Goal: Task Accomplishment & Management: Use online tool/utility

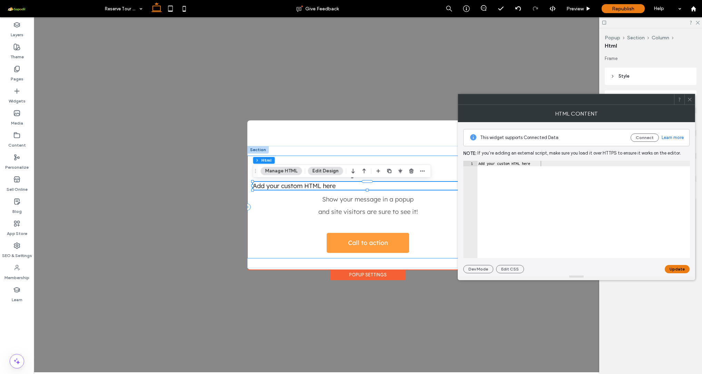
click at [501, 181] on div "Add your custom HTML here" at bounding box center [583, 215] width 213 height 108
paste textarea "**********"
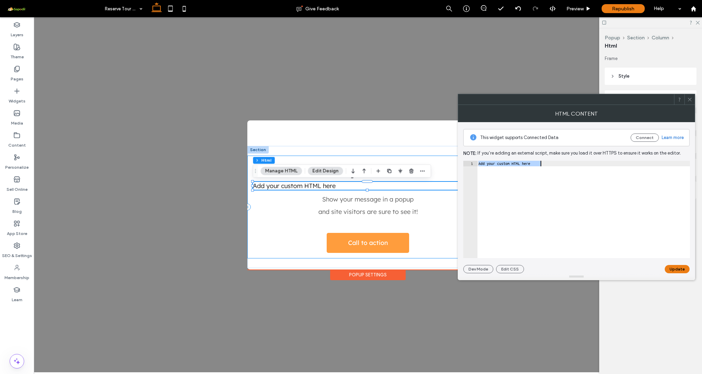
type textarea "**********"
click at [677, 269] on button "Update" at bounding box center [676, 269] width 25 height 8
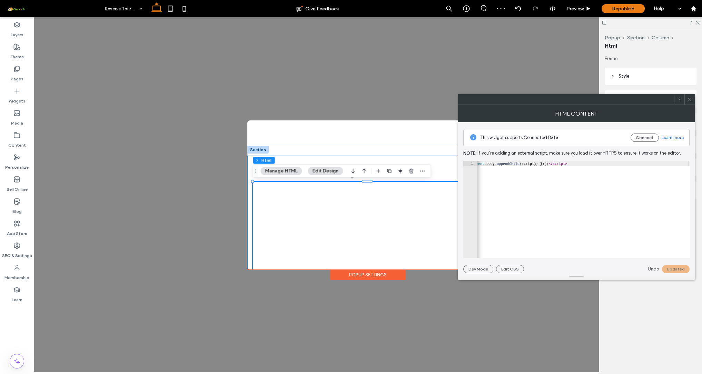
click at [688, 97] on icon at bounding box center [689, 99] width 5 height 5
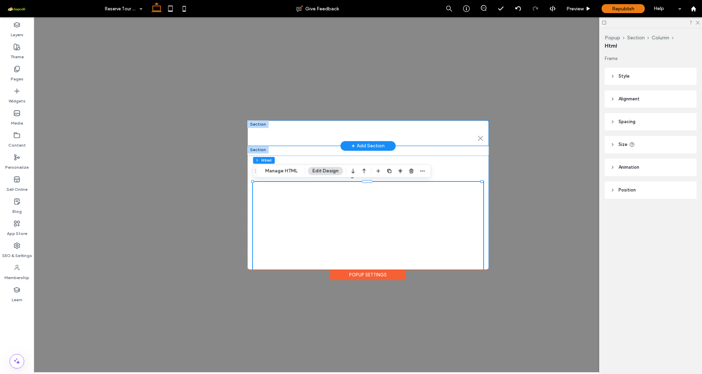
click at [259, 126] on div at bounding box center [257, 124] width 21 height 8
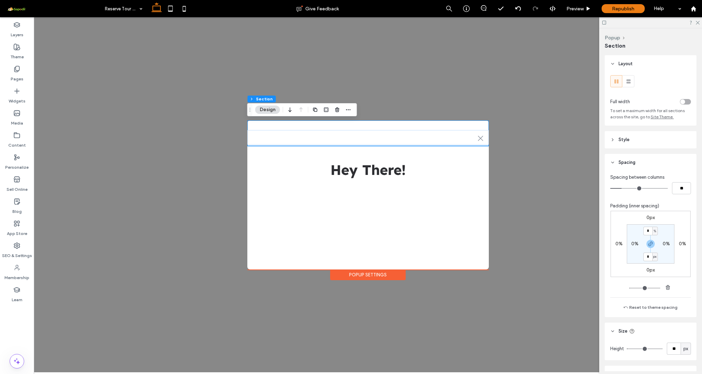
click at [648, 230] on input "*" at bounding box center [647, 231] width 9 height 9
click at [645, 232] on input "*" at bounding box center [647, 231] width 9 height 9
click at [667, 238] on section "* % 0% * px 0%" at bounding box center [651, 243] width 48 height 39
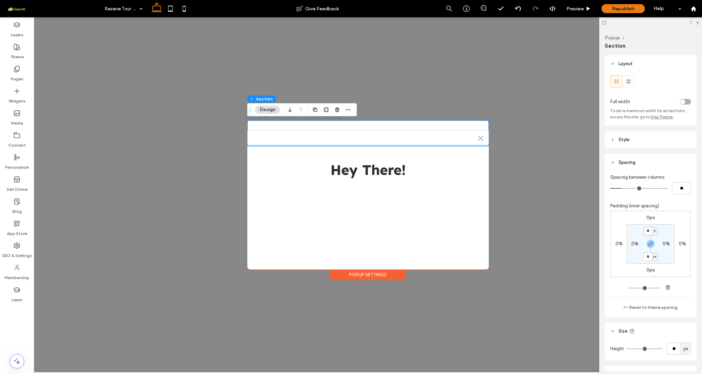
click at [647, 232] on input "*" at bounding box center [647, 231] width 9 height 9
type input "*"
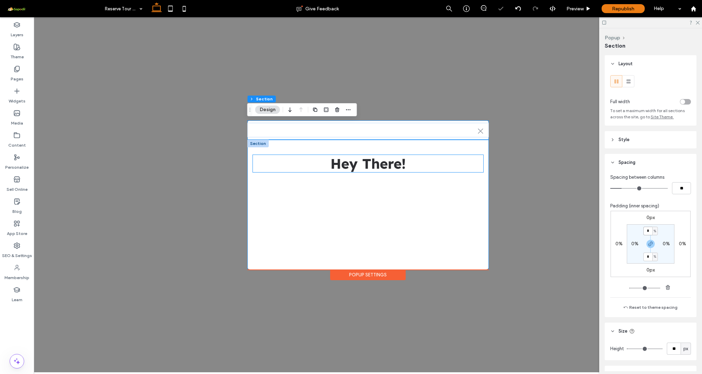
click at [359, 166] on span "Hey There!" at bounding box center [367, 163] width 75 height 17
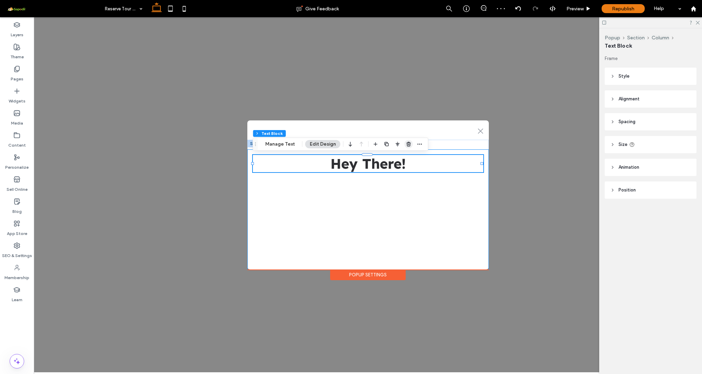
click at [407, 145] on use "button" at bounding box center [408, 144] width 4 height 4
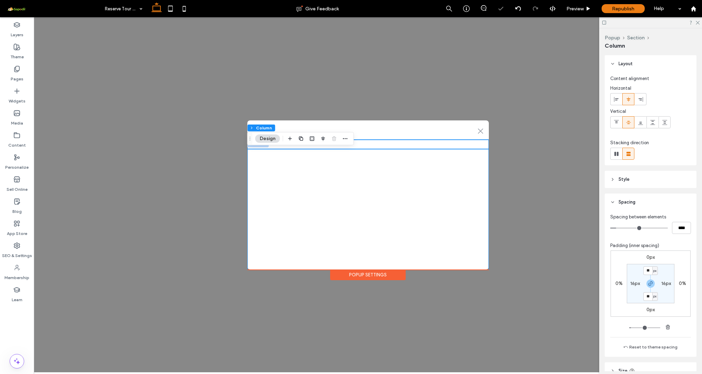
click at [366, 142] on div "Show your message in a popup and site visitors are sure to see it! Call to acti…" at bounding box center [367, 338] width 241 height 397
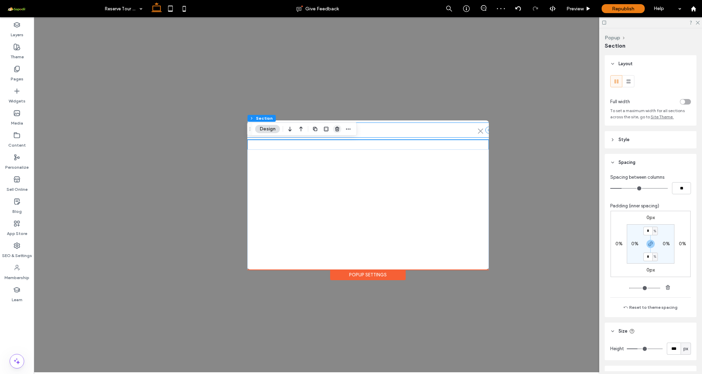
click at [337, 127] on icon "button" at bounding box center [337, 129] width 6 height 6
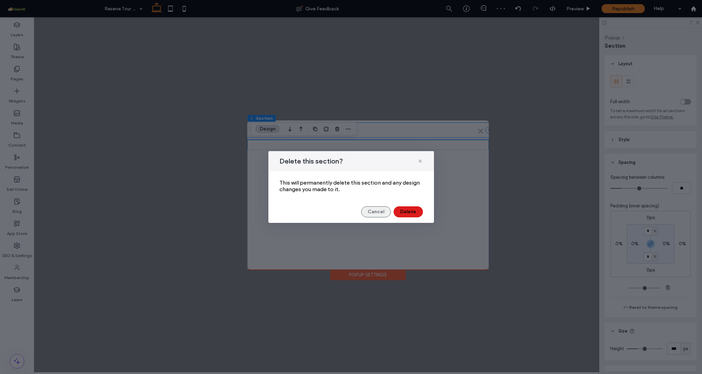
click at [377, 213] on button "Cancel" at bounding box center [376, 211] width 30 height 11
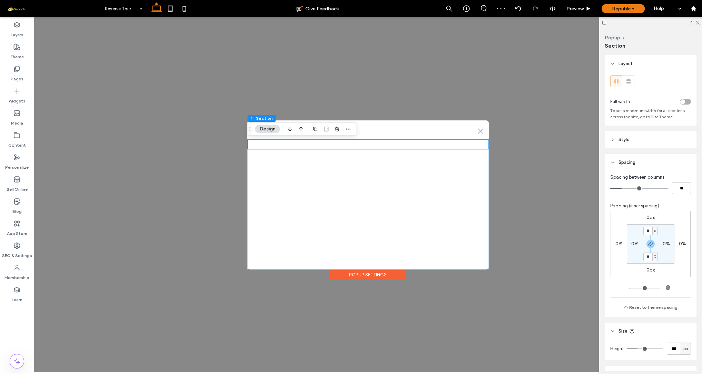
click at [394, 146] on div "Show your message in a popup and site visitors are sure to see it! Call to acti…" at bounding box center [367, 338] width 241 height 397
click at [258, 154] on div "Show your message in a popup and site visitors are sure to see it! Call to acti…" at bounding box center [367, 338] width 241 height 378
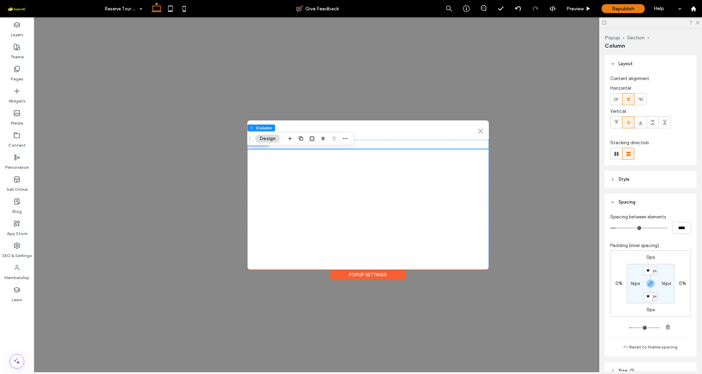
drag, startPoint x: 648, startPoint y: 272, endPoint x: 638, endPoint y: 272, distance: 10.0
click at [638, 272] on section "** px 16px ** px 16px" at bounding box center [651, 283] width 48 height 39
type input "**"
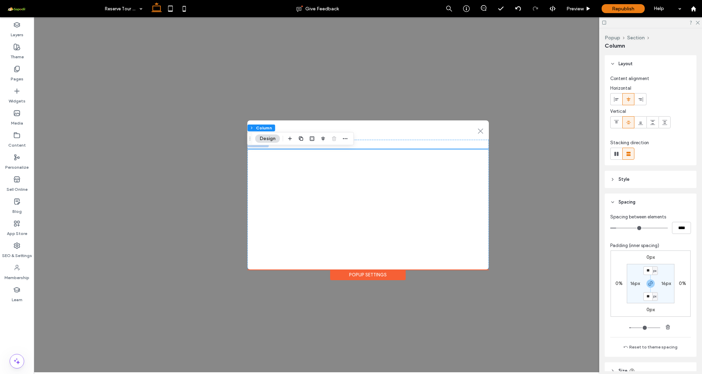
type input "**"
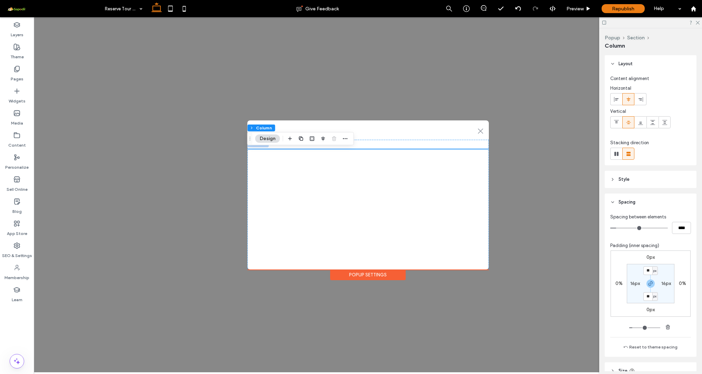
type input "**"
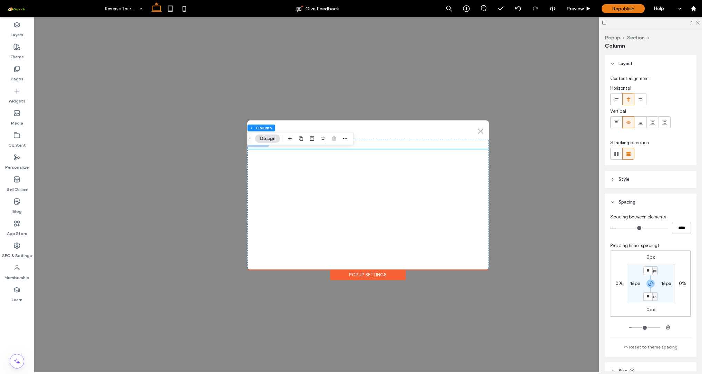
click at [632, 328] on input "range" at bounding box center [644, 327] width 31 height 1
type input "**"
type input "****"
type input "**"
type input "****"
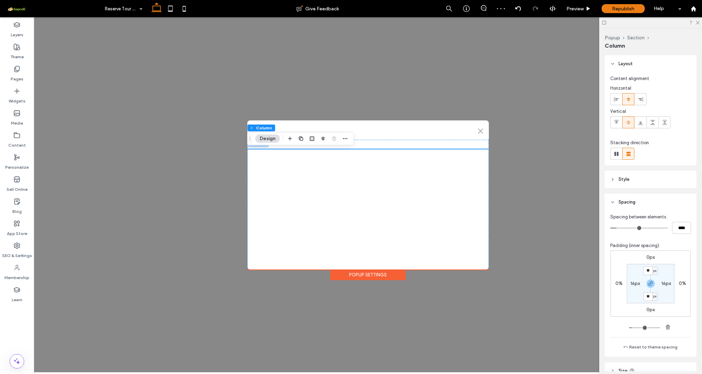
type input "*"
type input "***"
type input "*"
type input "***"
type input "*"
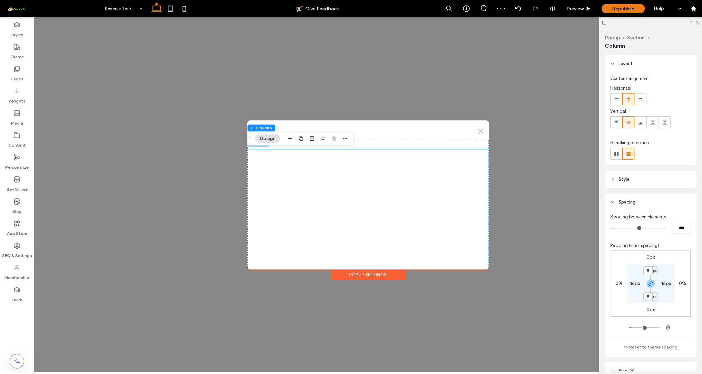
type input "***"
type input "*"
type input "***"
type input "*"
click at [616, 228] on input "range" at bounding box center [639, 228] width 58 height 1
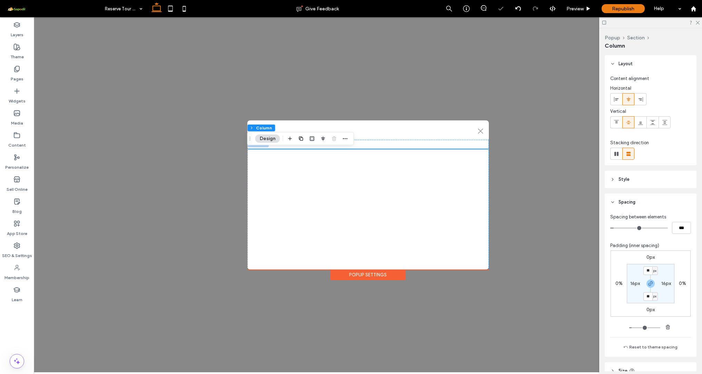
click at [615, 228] on input "range" at bounding box center [639, 228] width 58 height 1
click at [404, 128] on div ".st0-1091118977{fill-rule:evenodd;clip-rule:evenodd;}" at bounding box center [367, 130] width 241 height 14
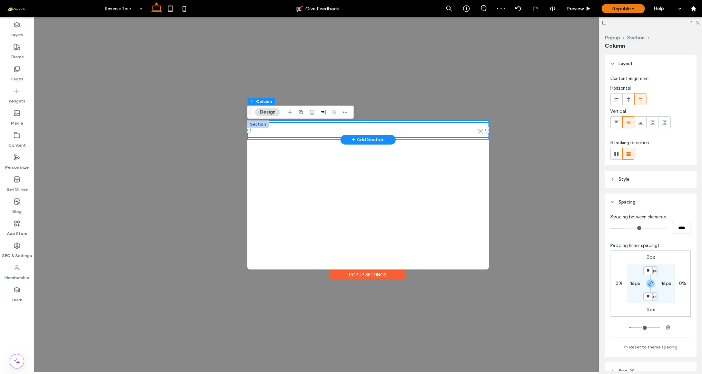
click at [413, 137] on div at bounding box center [367, 137] width 240 height 0
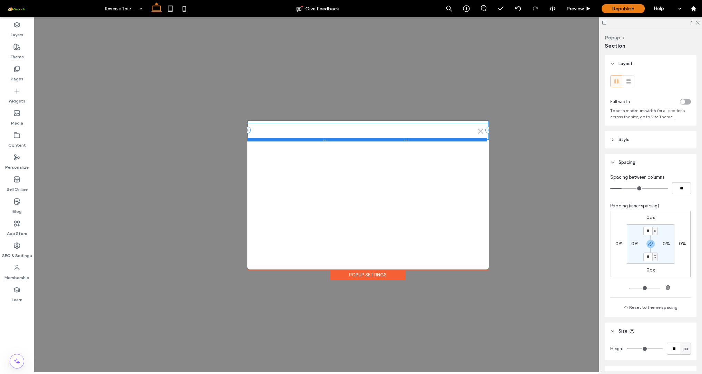
click at [416, 140] on div at bounding box center [367, 139] width 240 height 3
type input "**"
click at [415, 139] on div at bounding box center [367, 139] width 240 height 3
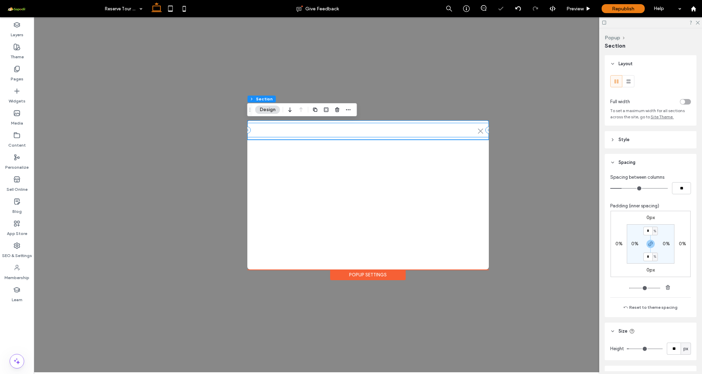
click at [415, 132] on div ".st0-1091118977{fill-rule:evenodd;clip-rule:evenodd;}" at bounding box center [367, 130] width 241 height 14
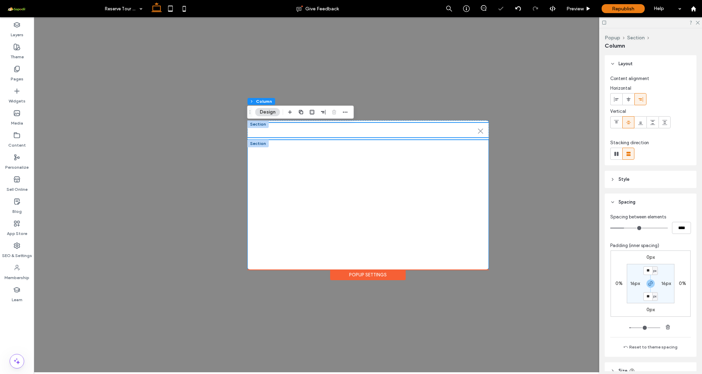
click at [416, 144] on div "Show your message in a popup and site visitors are sure to see it! Call to acti…" at bounding box center [367, 339] width 241 height 398
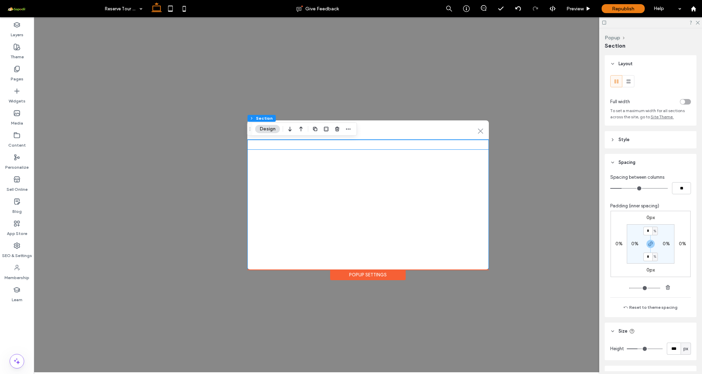
click at [486, 270] on div "Show your message in a popup and site visitors are sure to see it! Call to acti…" at bounding box center [367, 338] width 241 height 379
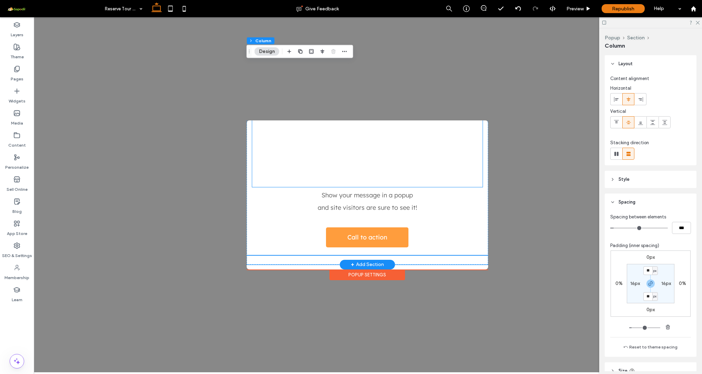
scroll to position [273, 0]
click at [444, 212] on p "and site visitors are sure to see it!" at bounding box center [367, 207] width 230 height 12
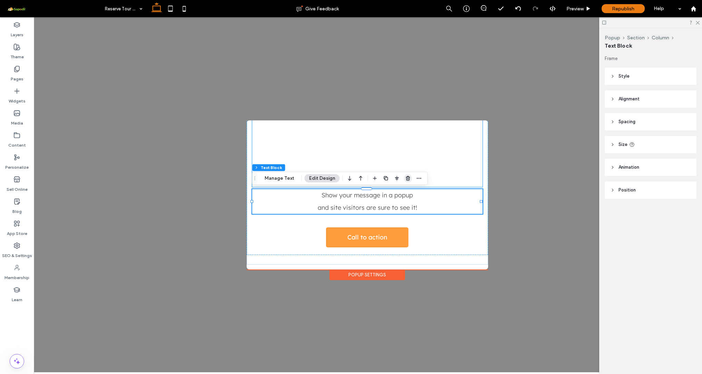
click at [407, 176] on icon "button" at bounding box center [408, 179] width 6 height 6
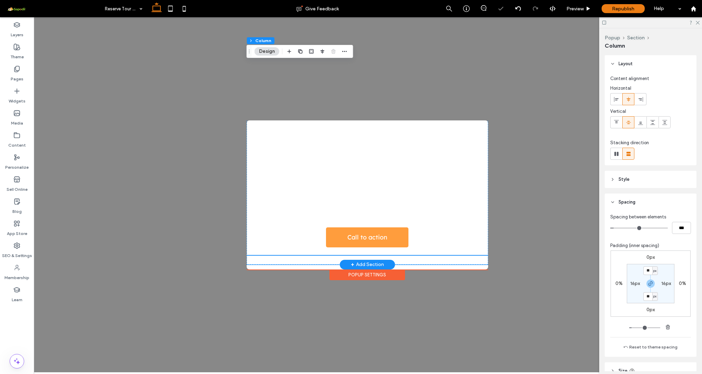
click at [440, 213] on div "Call to action" at bounding box center [367, 79] width 241 height 352
click at [413, 208] on div "Call to action" at bounding box center [367, 79] width 241 height 352
click at [402, 227] on link "Call to action" at bounding box center [367, 237] width 82 height 20
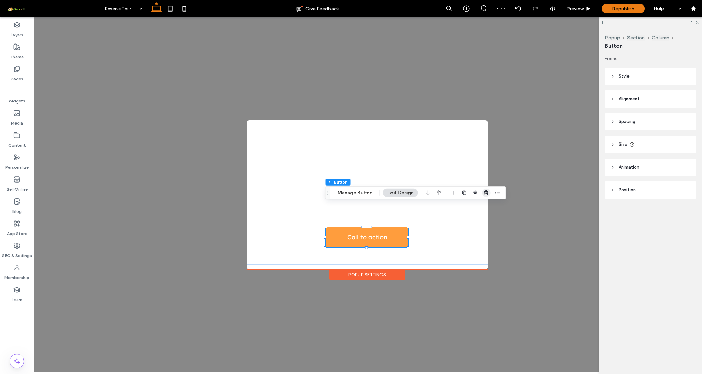
click at [485, 191] on use "button" at bounding box center [486, 192] width 4 height 4
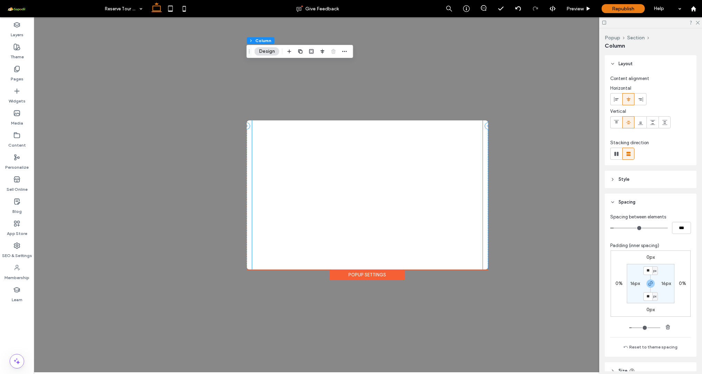
scroll to position [213, 0]
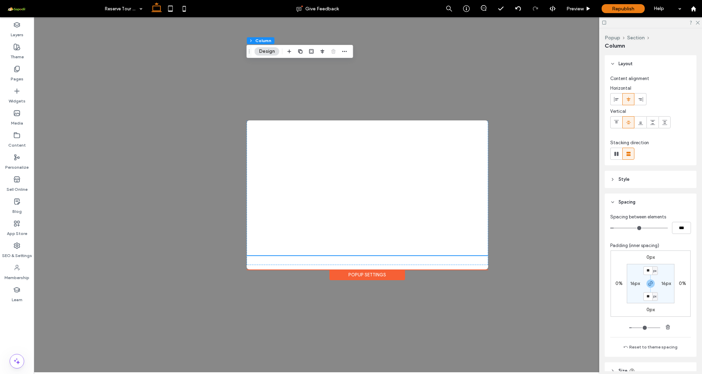
click at [384, 275] on div "Popup Settings" at bounding box center [367, 274] width 76 height 11
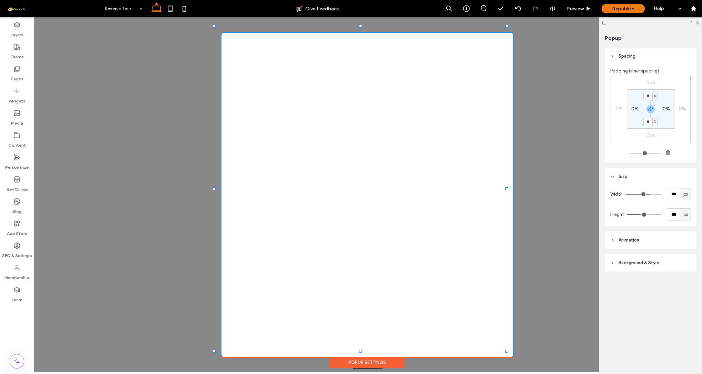
scroll to position [42, 0]
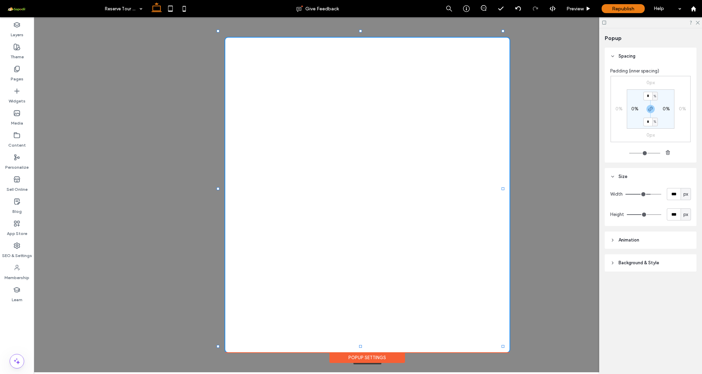
drag, startPoint x: 489, startPoint y: 270, endPoint x: 510, endPoint y: 353, distance: 85.4
click at [504, 348] on div at bounding box center [502, 346] width 3 height 3
type input "***"
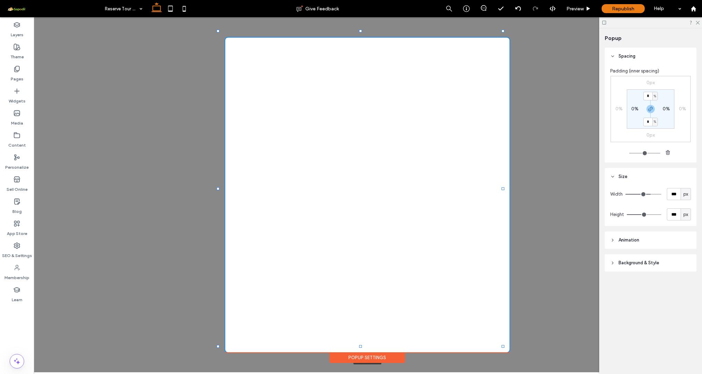
type input "***"
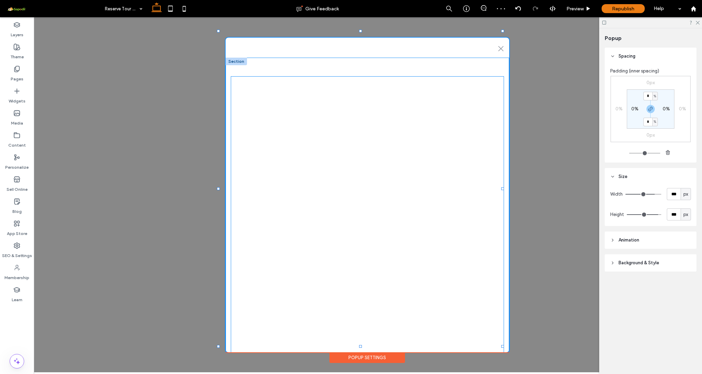
scroll to position [0, 0]
click at [239, 87] on div at bounding box center [367, 228] width 272 height 303
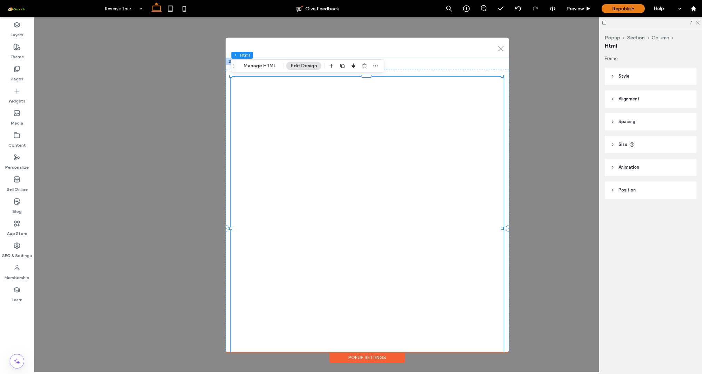
click at [623, 125] on header "Spacing" at bounding box center [650, 121] width 92 height 17
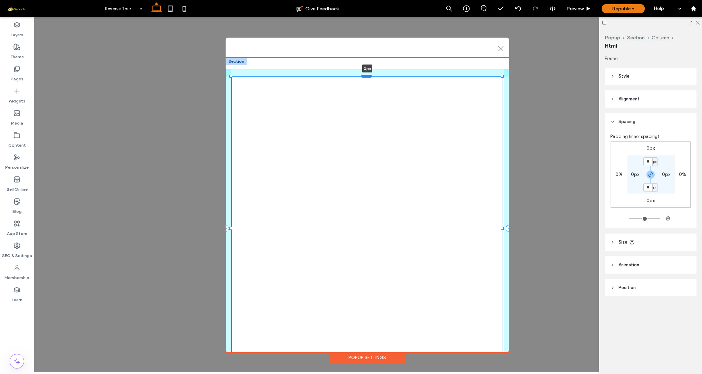
click at [369, 76] on div at bounding box center [366, 75] width 11 height 3
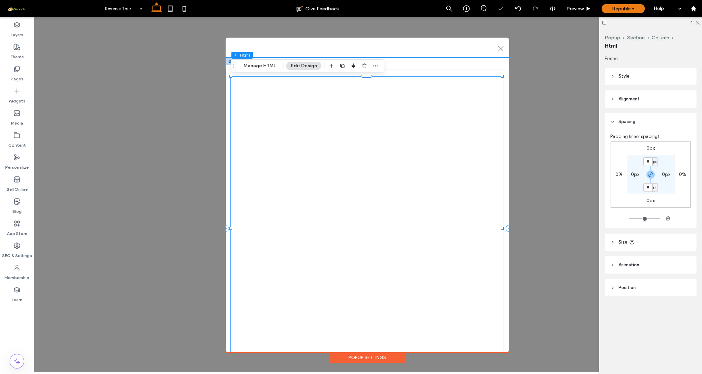
click at [396, 72] on div "0px" at bounding box center [367, 228] width 283 height 319
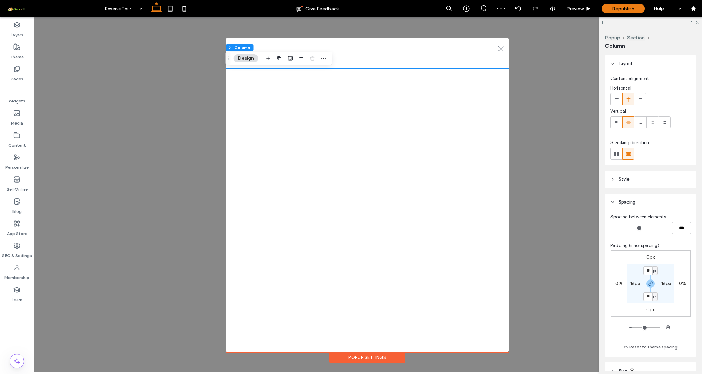
drag, startPoint x: 648, startPoint y: 272, endPoint x: 636, endPoint y: 272, distance: 12.4
click at [636, 272] on section "** px 16px ** px 16px" at bounding box center [651, 283] width 48 height 39
type input "*"
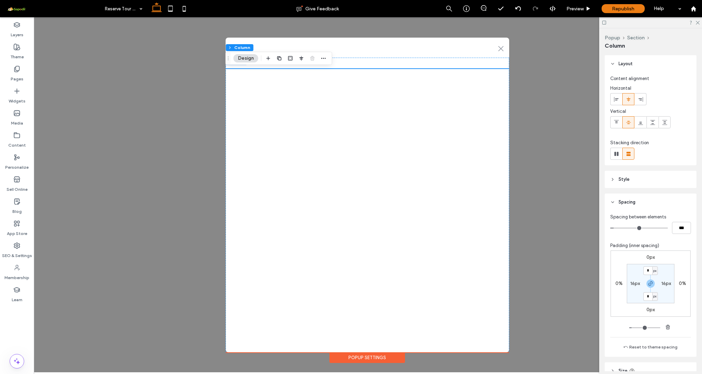
type input "*"
drag, startPoint x: 630, startPoint y: 328, endPoint x: 619, endPoint y: 328, distance: 11.4
type input "*"
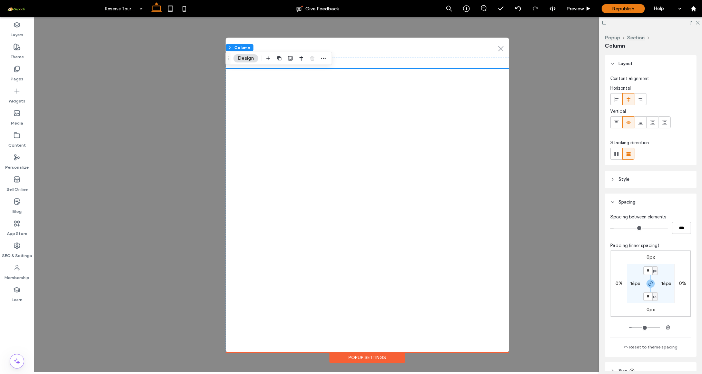
click at [619, 328] on div "0px 0% 0px 0% * px 16px * px 16px" at bounding box center [650, 290] width 81 height 81
click at [404, 78] on div at bounding box center [367, 220] width 272 height 303
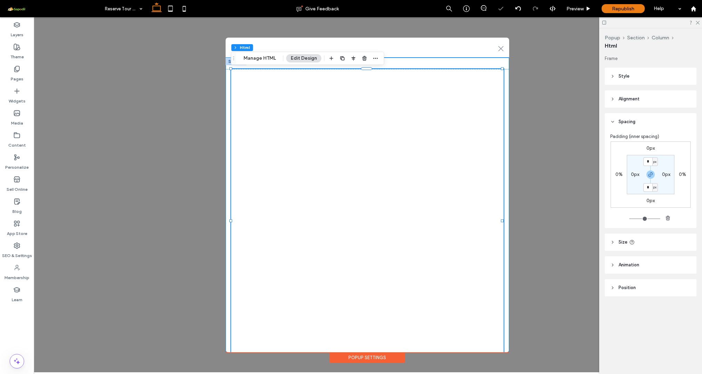
click at [414, 67] on div at bounding box center [367, 221] width 283 height 326
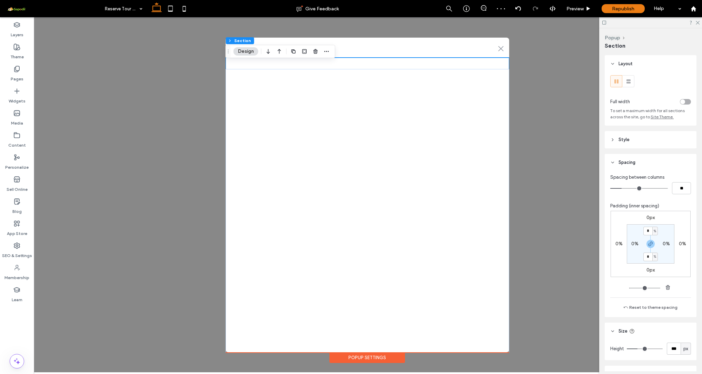
click at [648, 231] on input "*" at bounding box center [647, 231] width 9 height 9
click at [665, 232] on section "* % 0% * % 0%" at bounding box center [651, 243] width 48 height 39
click at [652, 232] on div "%" at bounding box center [655, 231] width 6 height 9
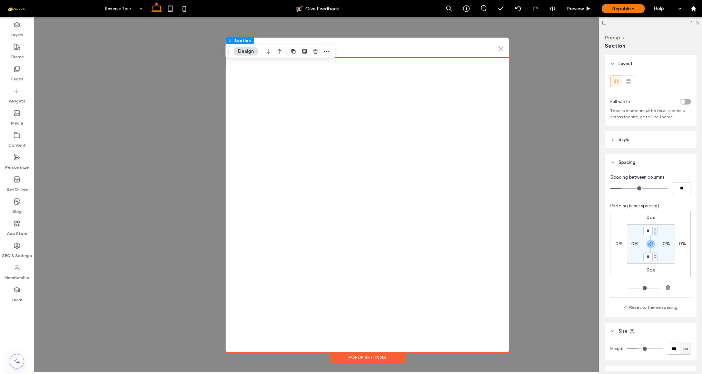
click at [653, 232] on span "%" at bounding box center [654, 231] width 2 height 7
click at [650, 232] on input "*" at bounding box center [647, 231] width 9 height 9
type input "*"
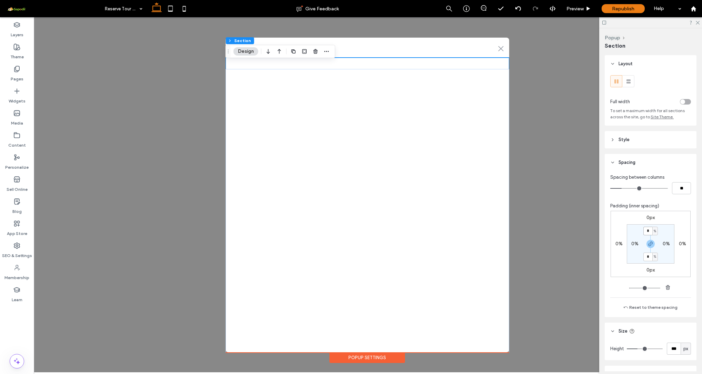
type input "*"
click at [687, 234] on div "0px 0% 0px 0% * % 0% * % 0%" at bounding box center [650, 244] width 80 height 66
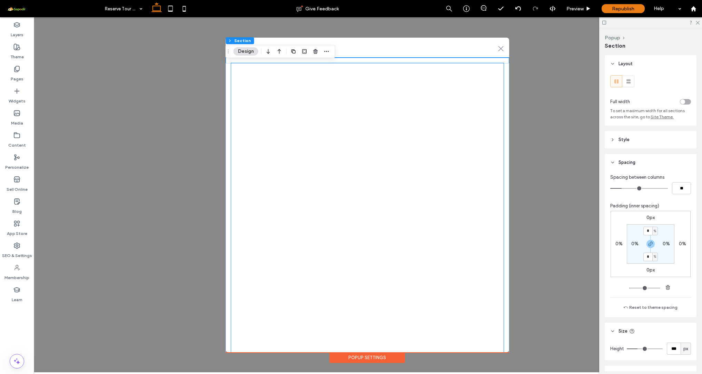
click at [337, 109] on div at bounding box center [367, 214] width 272 height 303
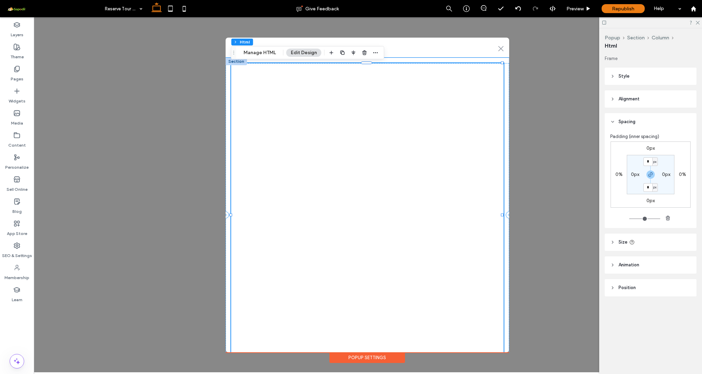
click at [391, 114] on div at bounding box center [367, 214] width 272 height 303
click at [160, 74] on div ".st0-1091118977{fill-rule:evenodd;clip-rule:evenodd;} + Add Section + Add Secti…" at bounding box center [367, 194] width 668 height 355
click at [15, 55] on label "Theme" at bounding box center [16, 55] width 13 height 10
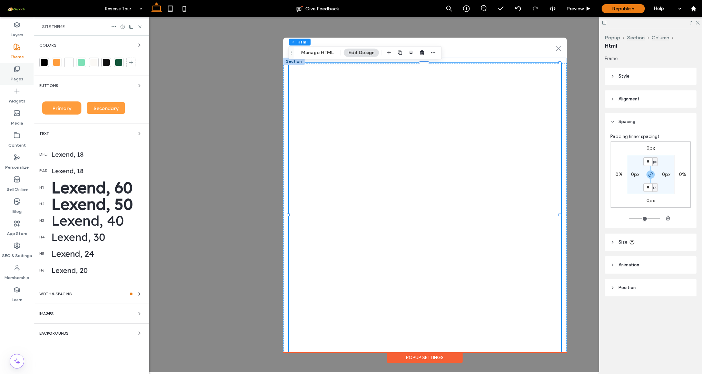
click at [16, 73] on label "Pages" at bounding box center [17, 77] width 13 height 10
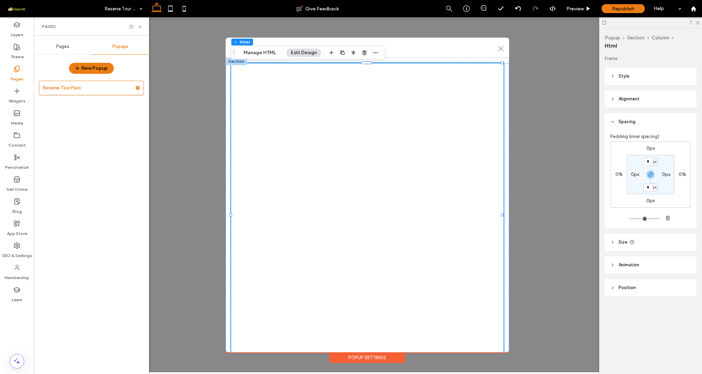
click at [57, 38] on div "Pages Popups New Popup Reserve Tour Pass" at bounding box center [91, 205] width 115 height 338
click at [59, 47] on span "Pages" at bounding box center [62, 47] width 13 height 6
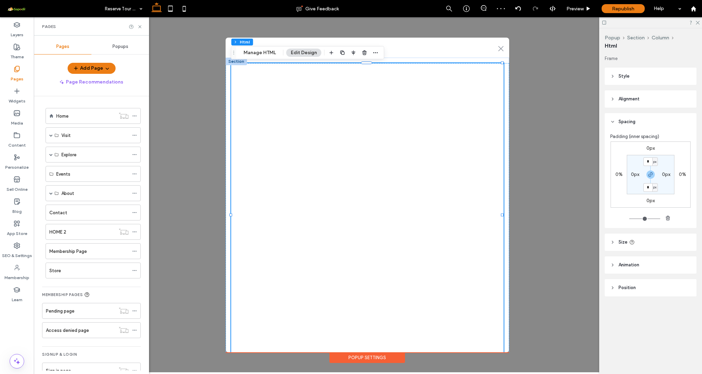
click at [63, 46] on span "Pages" at bounding box center [62, 47] width 13 height 6
click at [71, 121] on div "Home" at bounding box center [85, 115] width 59 height 15
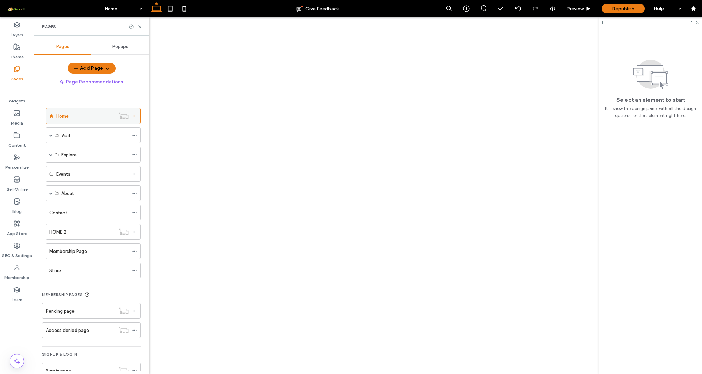
scroll to position [0, 0]
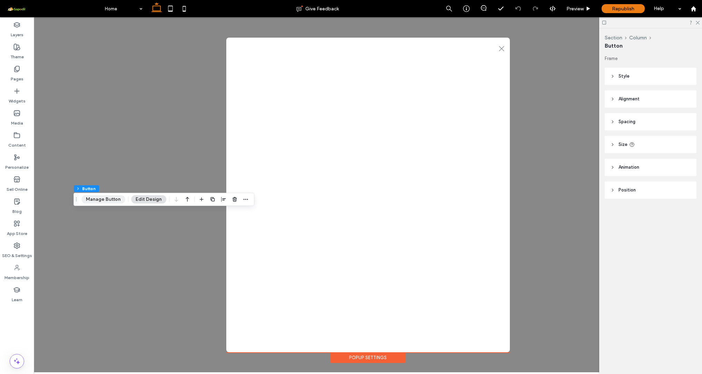
click at [113, 200] on button "Manage Button" at bounding box center [103, 199] width 44 height 8
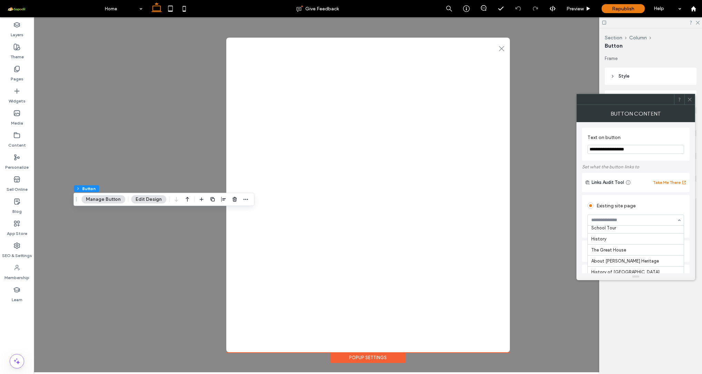
scroll to position [71, 0]
click at [693, 103] on div at bounding box center [689, 99] width 10 height 10
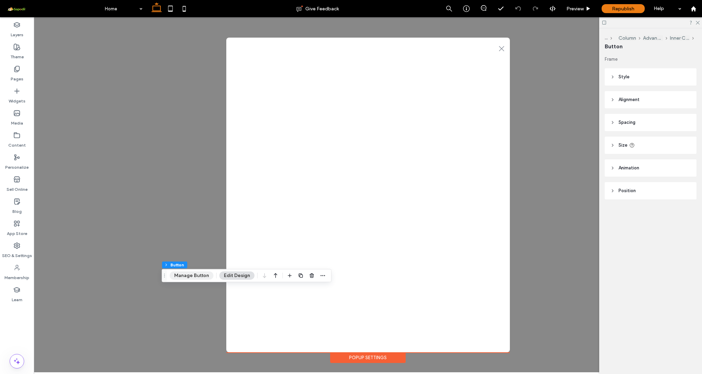
click at [187, 274] on button "Manage Button" at bounding box center [192, 275] width 44 height 8
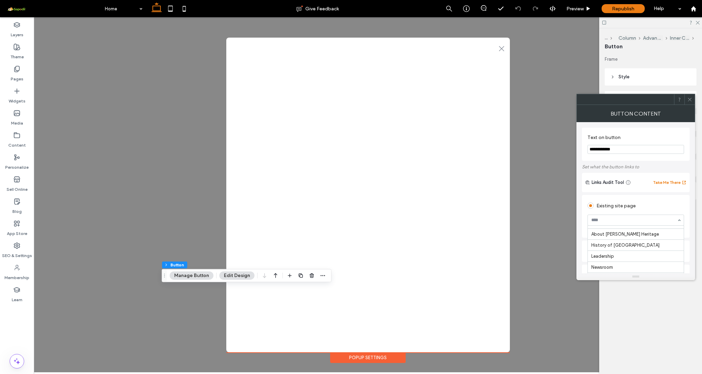
scroll to position [121, 0]
click at [690, 103] on span at bounding box center [689, 99] width 5 height 10
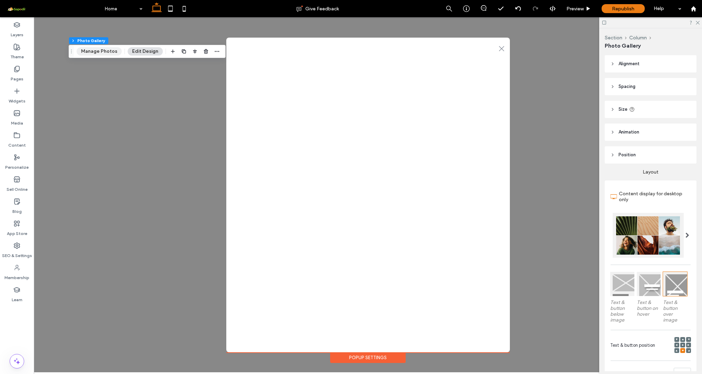
click at [94, 52] on button "Manage Photos" at bounding box center [99, 51] width 45 height 8
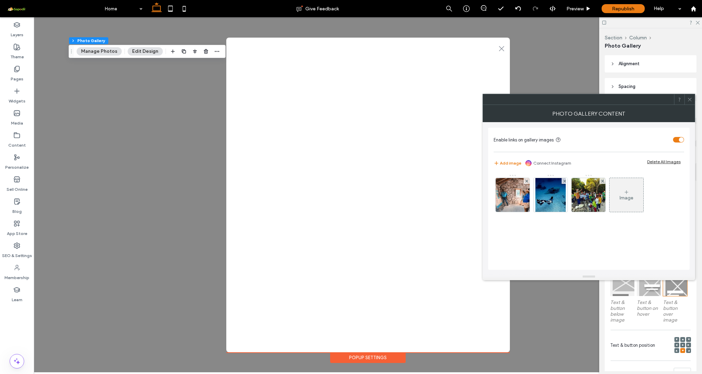
click at [689, 102] on span at bounding box center [689, 99] width 5 height 10
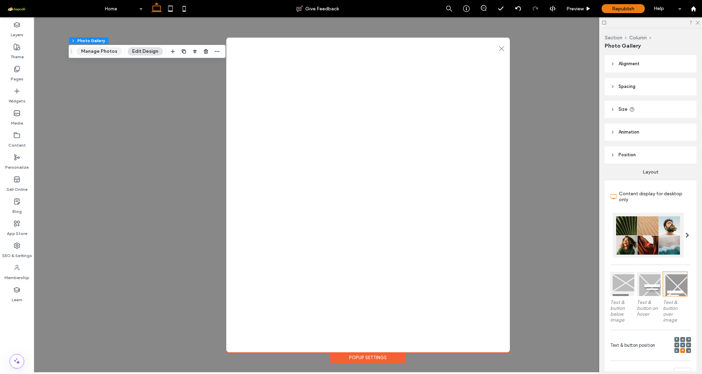
click at [100, 47] on button "Manage Photos" at bounding box center [99, 51] width 45 height 8
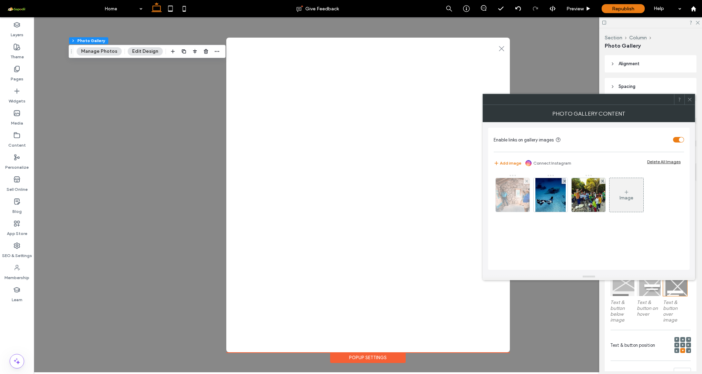
click at [524, 198] on img at bounding box center [513, 195] width 38 height 34
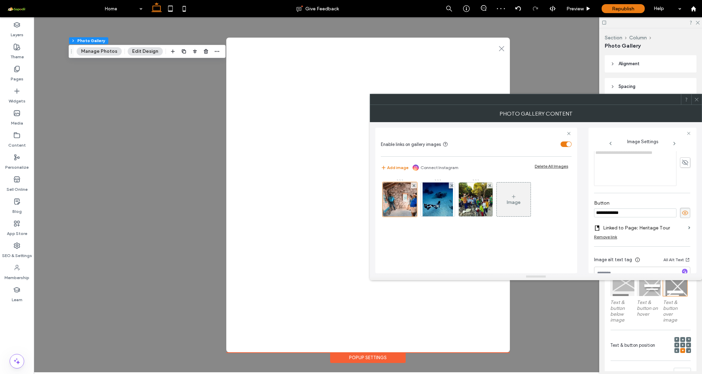
scroll to position [210, 0]
click at [696, 101] on icon at bounding box center [696, 99] width 5 height 5
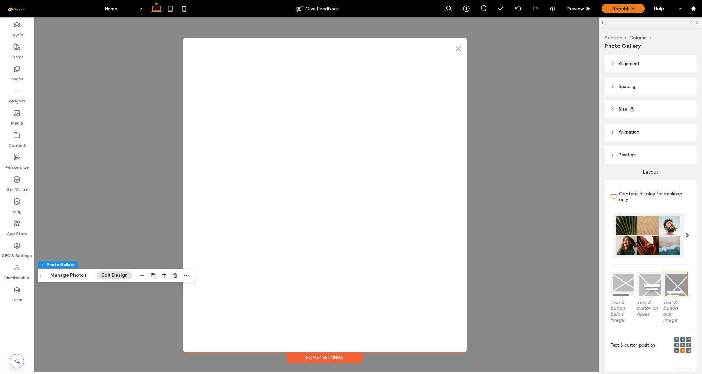
scroll to position [0, 29]
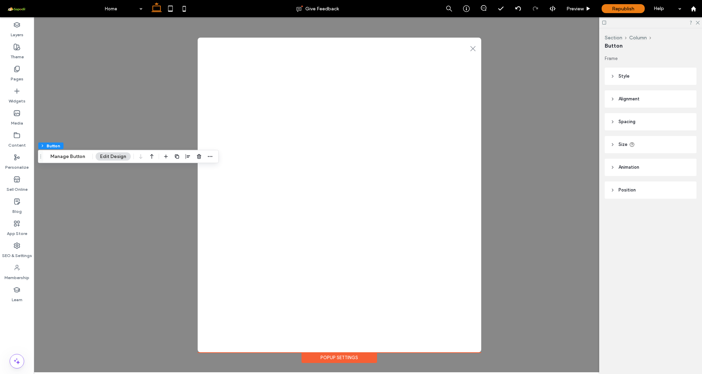
type input "**"
click at [73, 153] on button "Manage Button" at bounding box center [68, 156] width 44 height 8
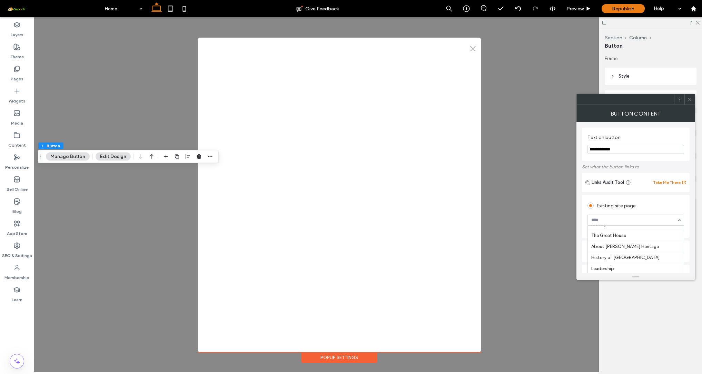
scroll to position [111, 0]
click at [692, 100] on icon at bounding box center [689, 99] width 5 height 5
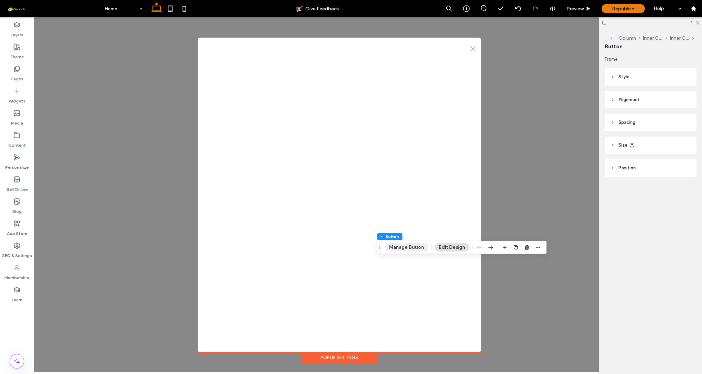
click at [406, 247] on button "Manage Button" at bounding box center [406, 247] width 44 height 8
click at [467, 251] on div "Footer Section Column Inner Column Inner Column Button Manage Button Edit Design" at bounding box center [512, 247] width 170 height 13
click at [467, 249] on button "Manage Button" at bounding box center [457, 247] width 44 height 8
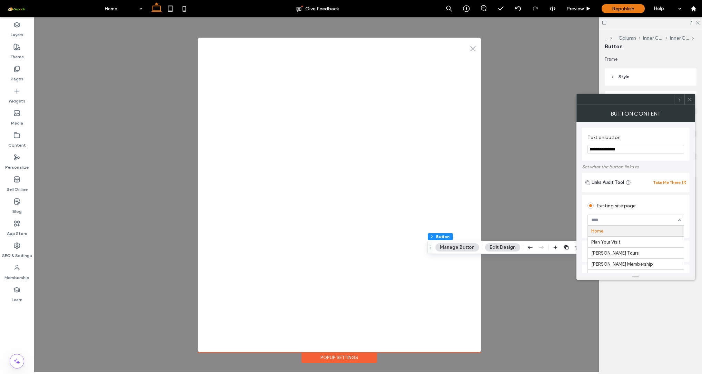
click at [653, 201] on div "Existing site page" at bounding box center [635, 205] width 97 height 11
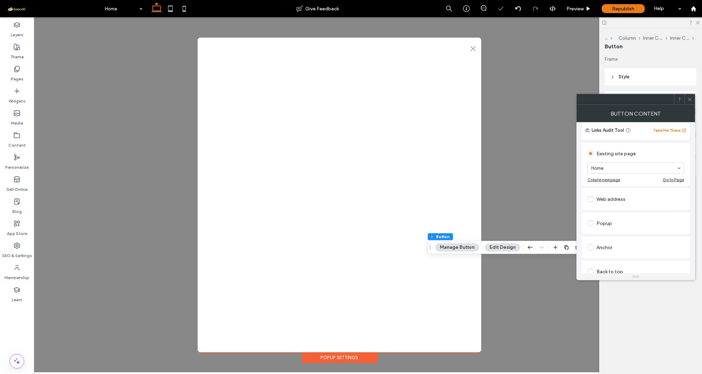
scroll to position [54, 0]
click at [608, 200] on div "Web address" at bounding box center [635, 197] width 97 height 11
click at [623, 191] on input "url" at bounding box center [635, 189] width 97 height 9
type input "**********"
click at [616, 189] on input "**********" at bounding box center [635, 189] width 97 height 9
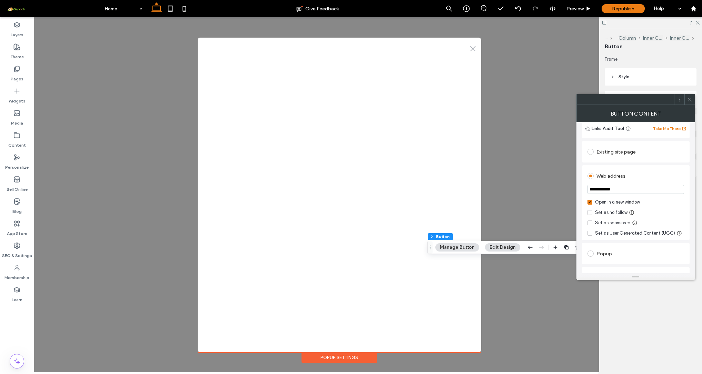
click at [616, 189] on input "**********" at bounding box center [635, 189] width 97 height 9
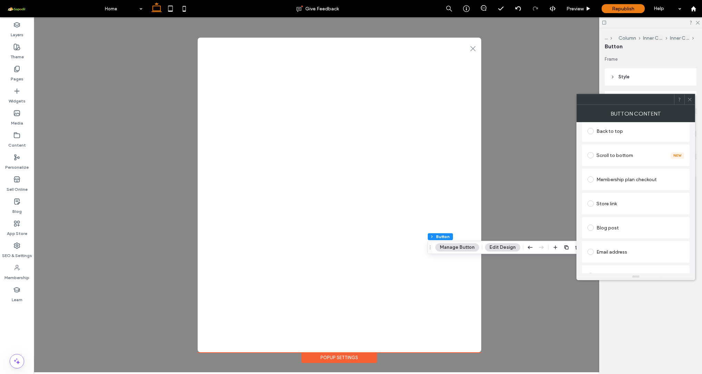
scroll to position [228, 0]
click at [691, 100] on icon at bounding box center [689, 99] width 5 height 5
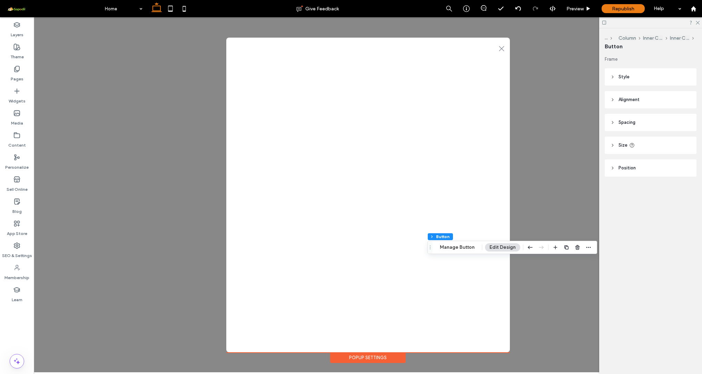
scroll to position [0, 0]
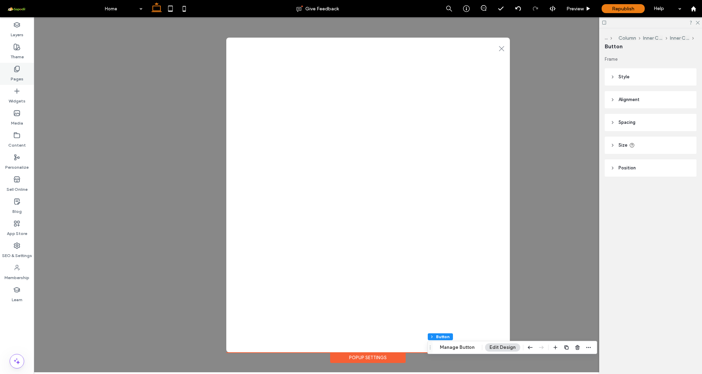
click at [17, 73] on label "Pages" at bounding box center [17, 77] width 13 height 10
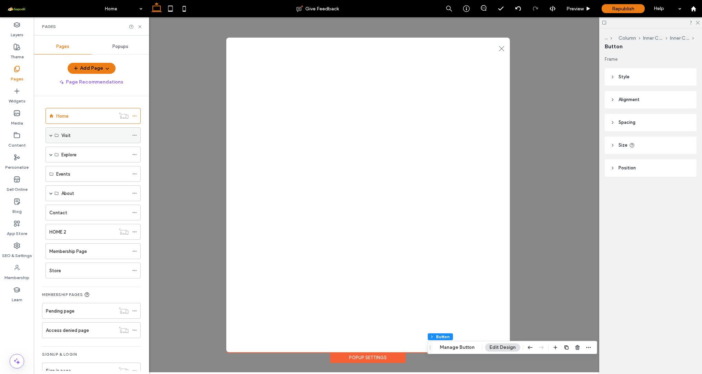
click at [53, 134] on div "Visit" at bounding box center [93, 135] width 95 height 16
click at [51, 135] on span at bounding box center [50, 134] width 3 height 3
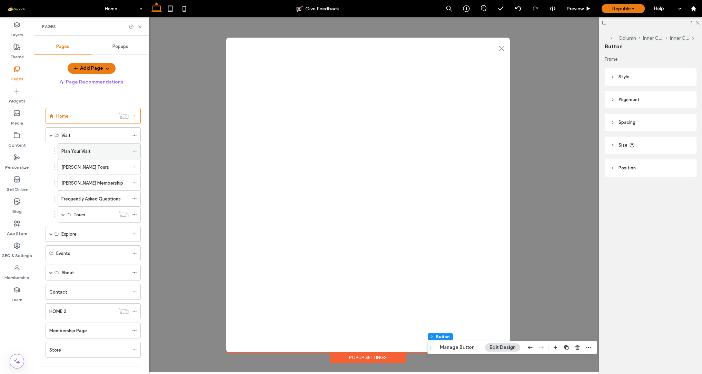
click at [73, 149] on label "Plan Your Visit" at bounding box center [75, 151] width 29 height 12
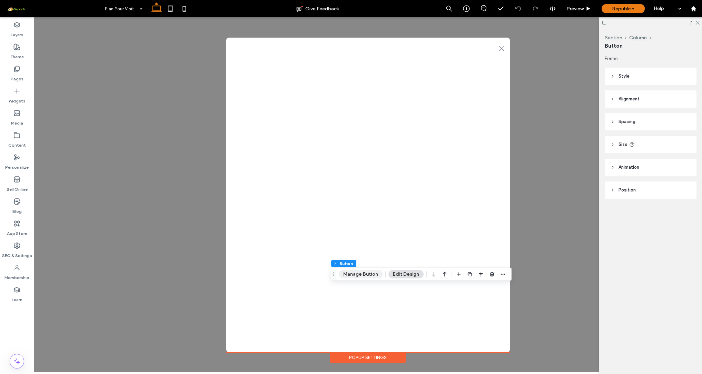
click at [354, 276] on button "Manage Button" at bounding box center [361, 274] width 44 height 8
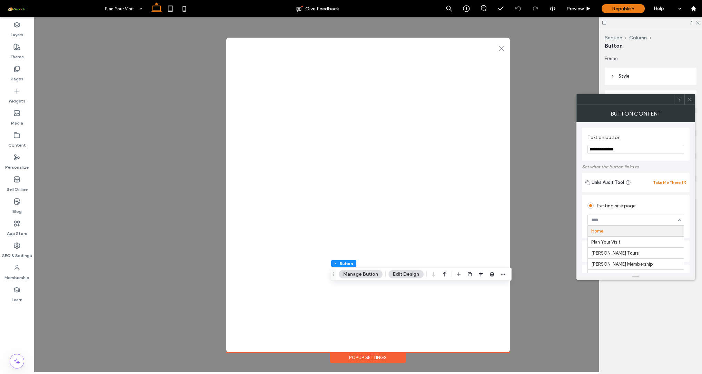
click at [648, 200] on div "Existing site page" at bounding box center [635, 205] width 97 height 11
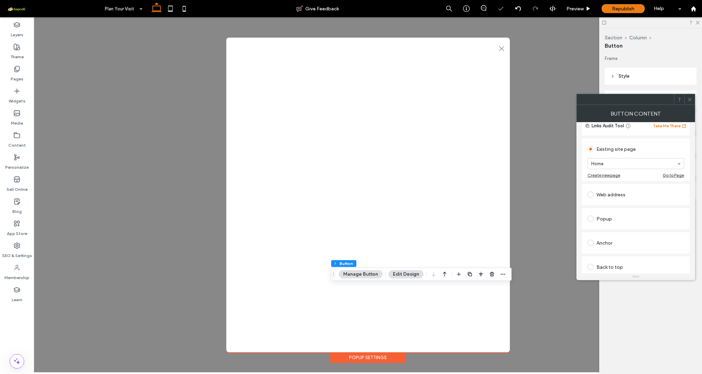
scroll to position [65, 0]
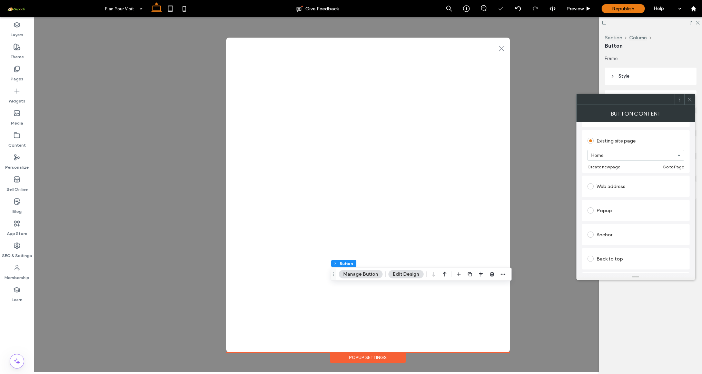
click at [591, 211] on span at bounding box center [590, 210] width 6 height 6
click at [690, 99] on use at bounding box center [689, 99] width 3 height 3
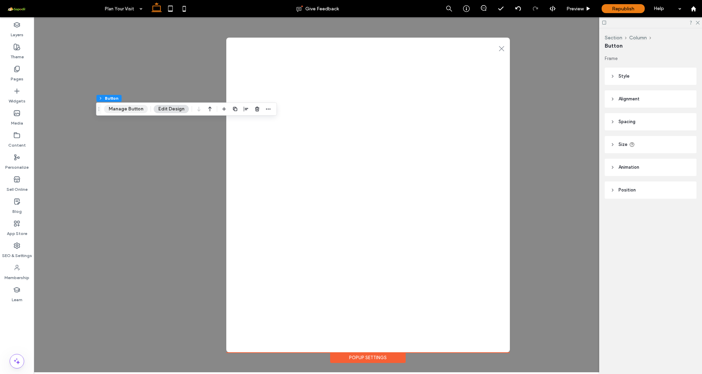
click at [130, 112] on button "Manage Button" at bounding box center [126, 109] width 44 height 8
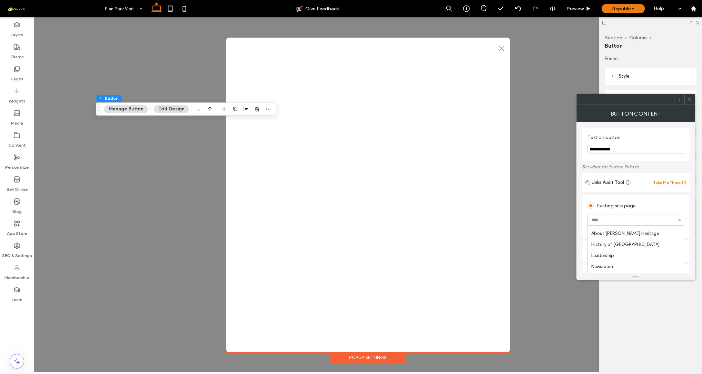
scroll to position [119, 0]
click at [12, 73] on label "Pages" at bounding box center [17, 77] width 13 height 10
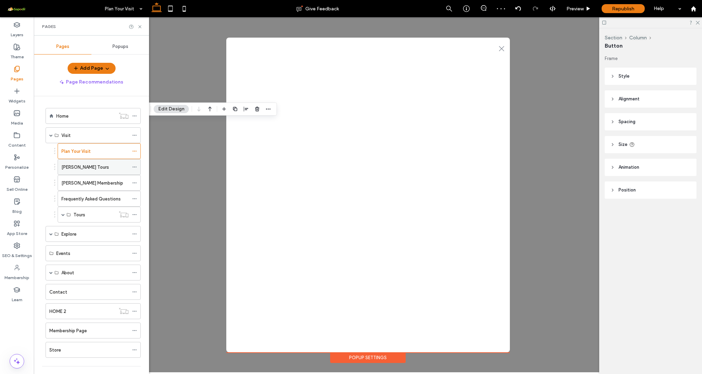
click at [92, 167] on div "[PERSON_NAME] Tours" at bounding box center [94, 166] width 67 height 7
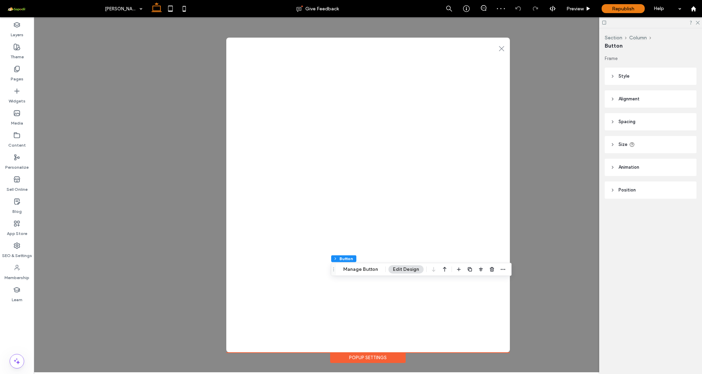
click at [359, 275] on div "Section Column Button Manage Button Edit Design" at bounding box center [421, 269] width 181 height 13
click at [356, 270] on button "Manage Button" at bounding box center [361, 269] width 44 height 8
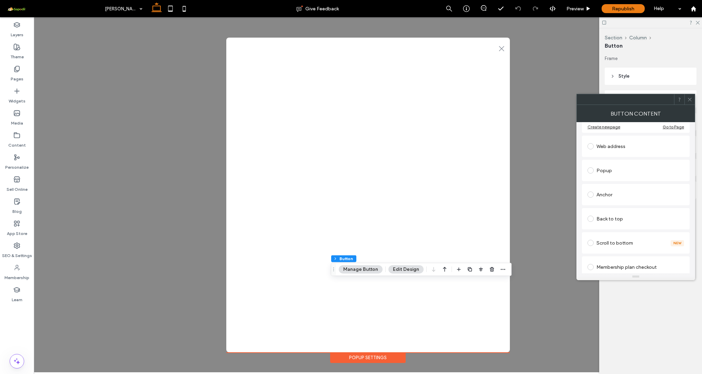
scroll to position [99, 0]
click at [598, 178] on div "Popup" at bounding box center [635, 175] width 97 height 11
click at [688, 101] on icon at bounding box center [689, 99] width 5 height 5
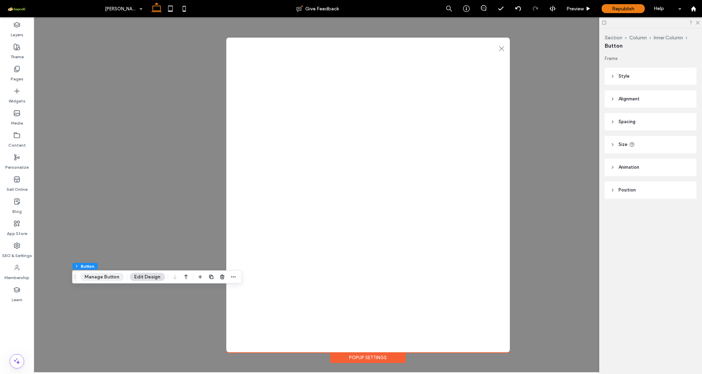
click at [90, 277] on button "Manage Button" at bounding box center [102, 277] width 44 height 8
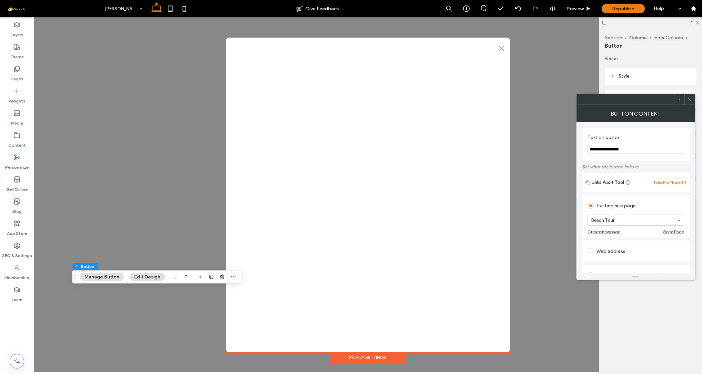
click at [692, 99] on icon at bounding box center [689, 99] width 5 height 5
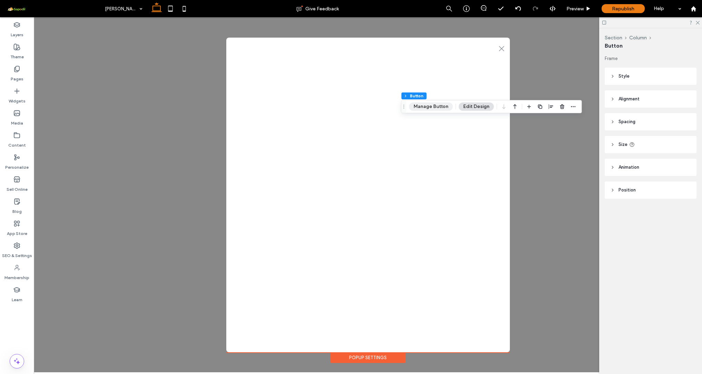
click at [431, 107] on button "Manage Button" at bounding box center [431, 106] width 44 height 8
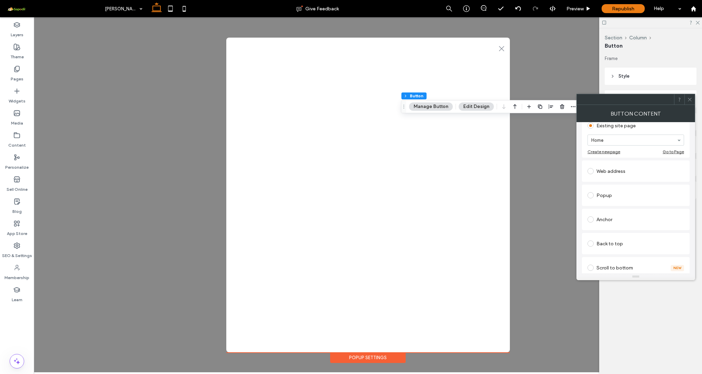
scroll to position [131, 0]
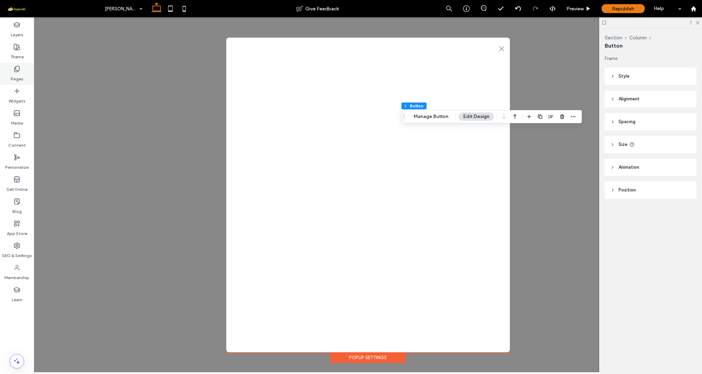
click at [17, 69] on icon at bounding box center [16, 69] width 7 height 7
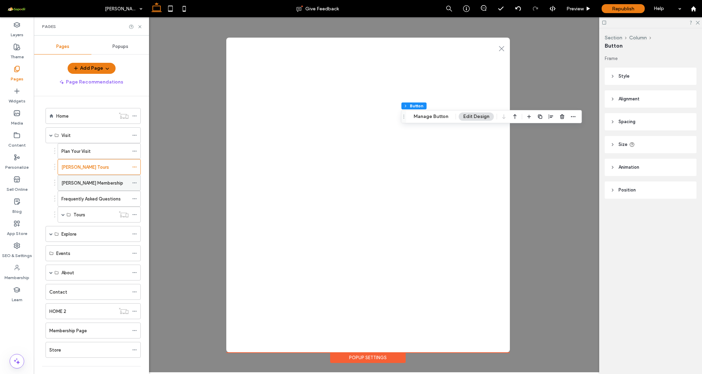
click at [93, 183] on label "[PERSON_NAME] Membership" at bounding box center [92, 183] width 62 height 12
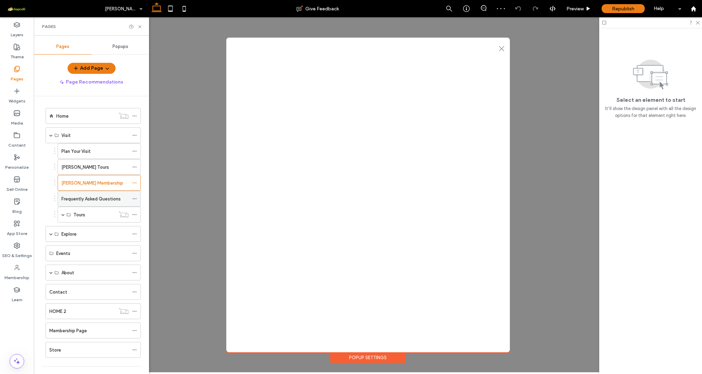
click at [93, 198] on label "Frequently Asked Questions" at bounding box center [90, 199] width 59 height 12
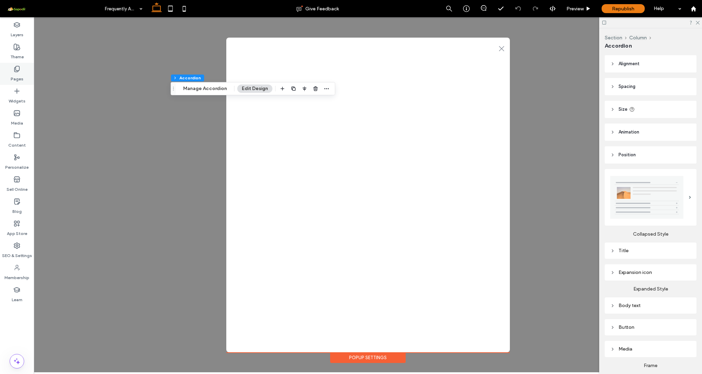
click at [20, 70] on div "Pages" at bounding box center [17, 74] width 34 height 22
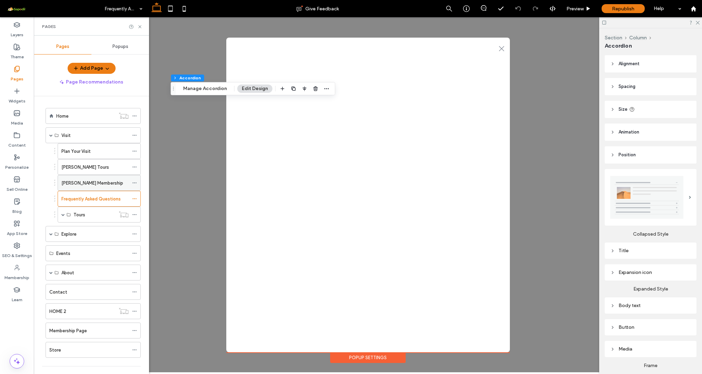
click at [91, 183] on label "[PERSON_NAME] Membership" at bounding box center [92, 183] width 62 height 12
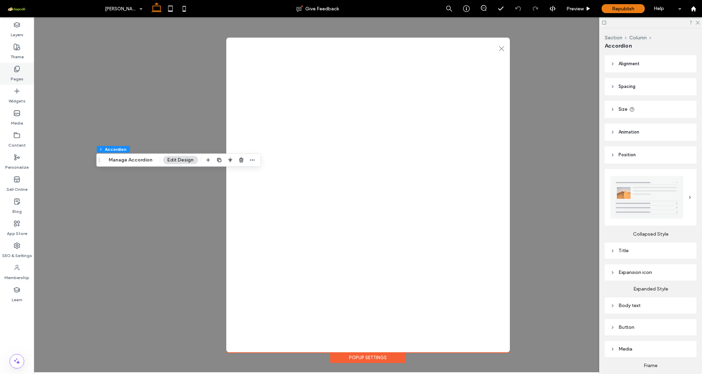
click at [20, 67] on icon at bounding box center [16, 69] width 7 height 7
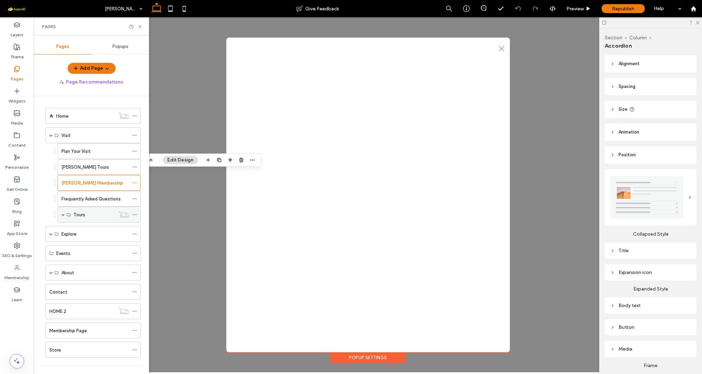
click at [62, 215] on span at bounding box center [62, 214] width 3 height 3
click at [94, 236] on div "Beach Tour" at bounding box center [100, 230] width 55 height 15
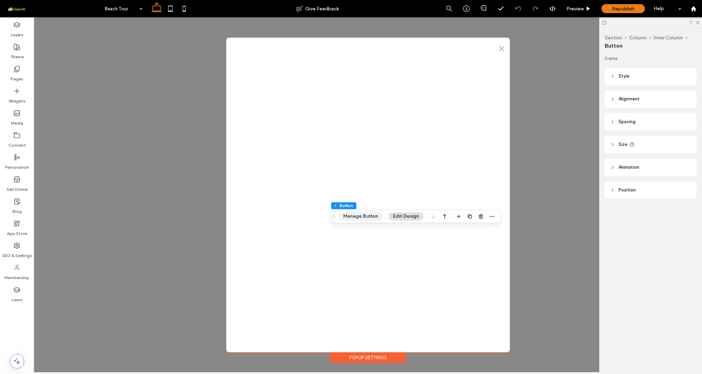
click at [359, 214] on button "Manage Button" at bounding box center [361, 216] width 44 height 8
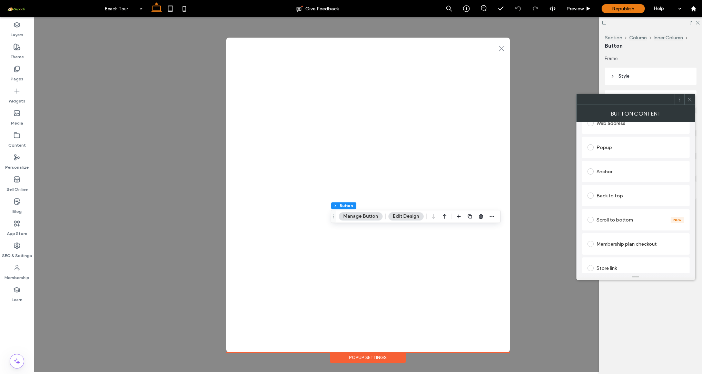
scroll to position [124, 0]
click at [599, 154] on div "Popup" at bounding box center [635, 150] width 97 height 11
click at [690, 100] on icon at bounding box center [689, 99] width 5 height 5
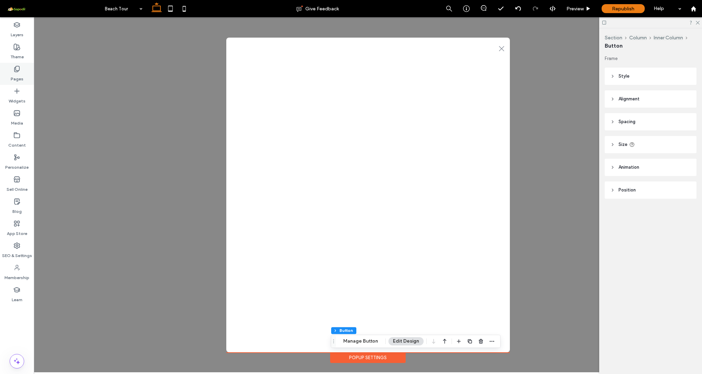
click at [15, 75] on label "Pages" at bounding box center [17, 77] width 13 height 10
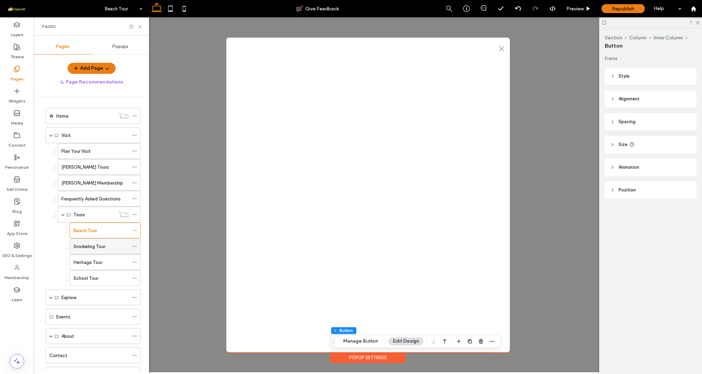
click at [93, 244] on label "Snorkeling Tour" at bounding box center [89, 246] width 32 height 12
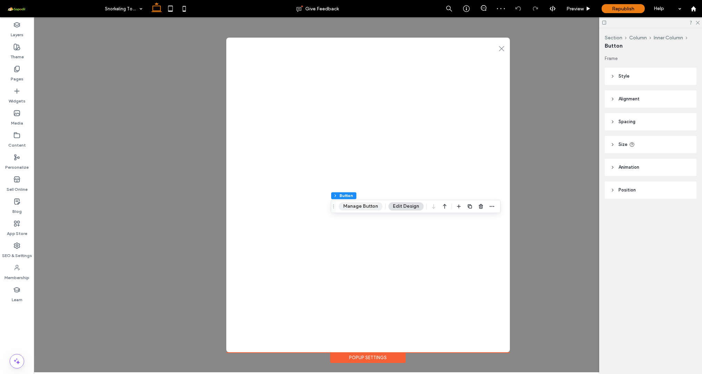
click at [356, 207] on button "Manage Button" at bounding box center [361, 206] width 44 height 8
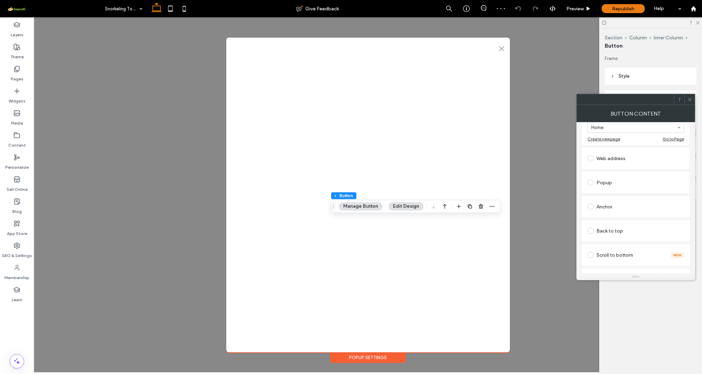
scroll to position [94, 0]
click at [609, 187] on div "Popup" at bounding box center [635, 180] width 97 height 14
click at [690, 99] on use at bounding box center [689, 99] width 3 height 3
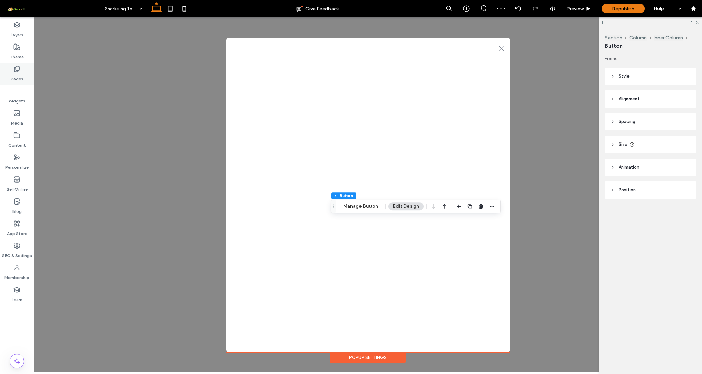
click at [14, 67] on icon at bounding box center [16, 69] width 7 height 7
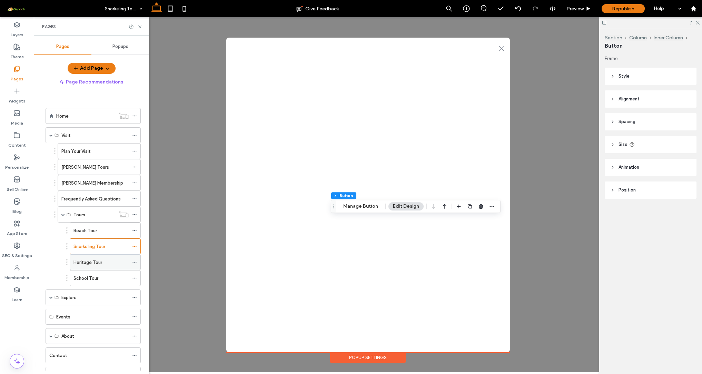
click at [90, 258] on div "Heritage Tour" at bounding box center [100, 261] width 55 height 15
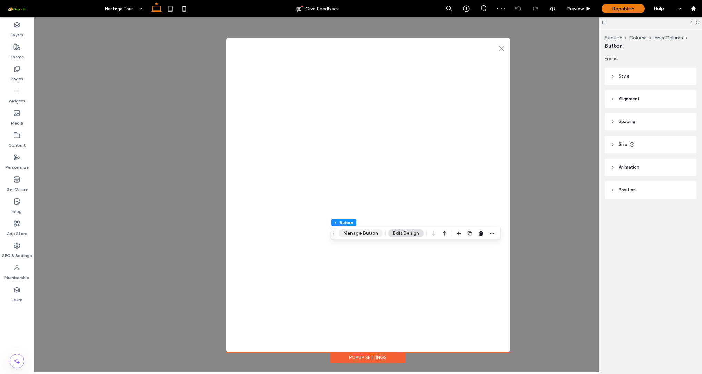
click at [366, 230] on button "Manage Button" at bounding box center [361, 233] width 44 height 8
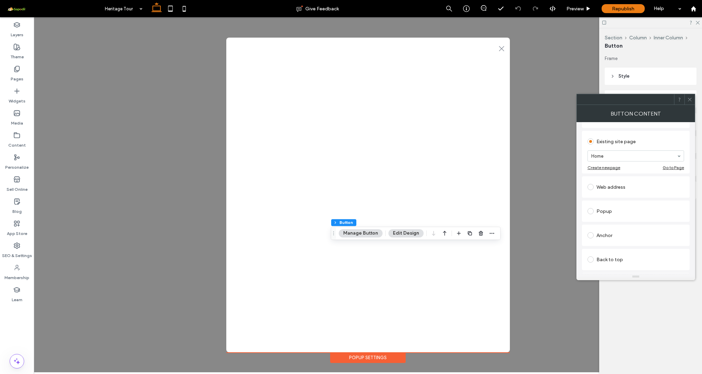
scroll to position [82, 0]
click at [600, 196] on div "Popup" at bounding box center [635, 193] width 97 height 11
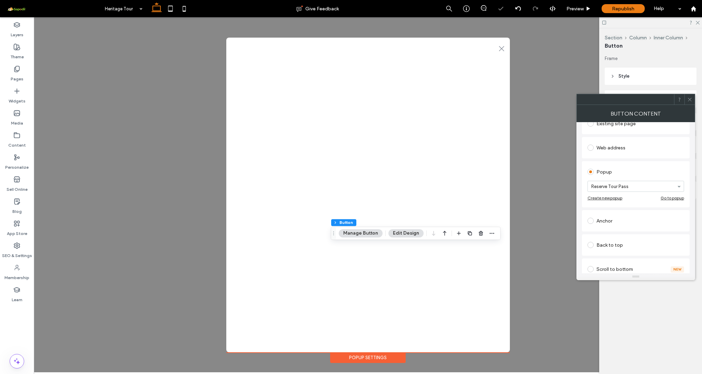
click at [688, 100] on icon at bounding box center [689, 99] width 5 height 5
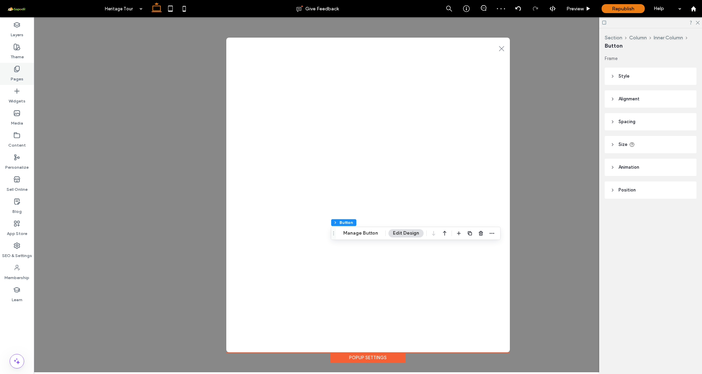
click at [22, 69] on div "Pages" at bounding box center [17, 74] width 34 height 22
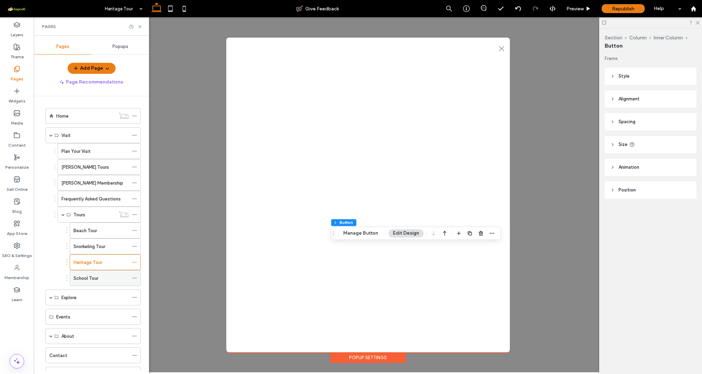
click at [89, 274] on label "School Tour" at bounding box center [85, 278] width 25 height 12
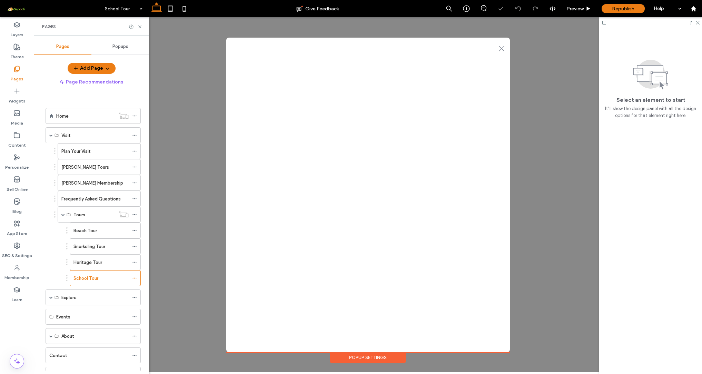
scroll to position [0, 1]
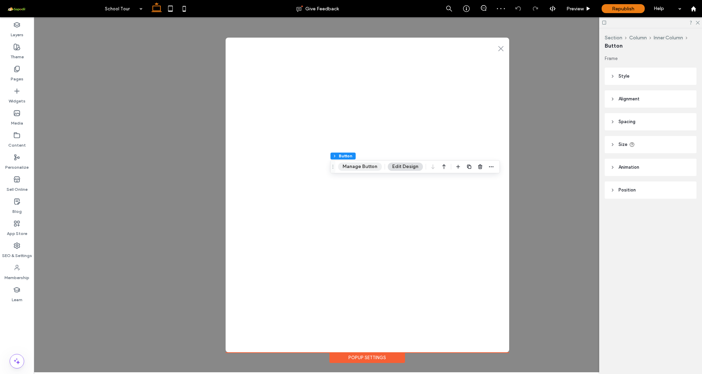
click at [363, 163] on button "Manage Button" at bounding box center [360, 166] width 44 height 8
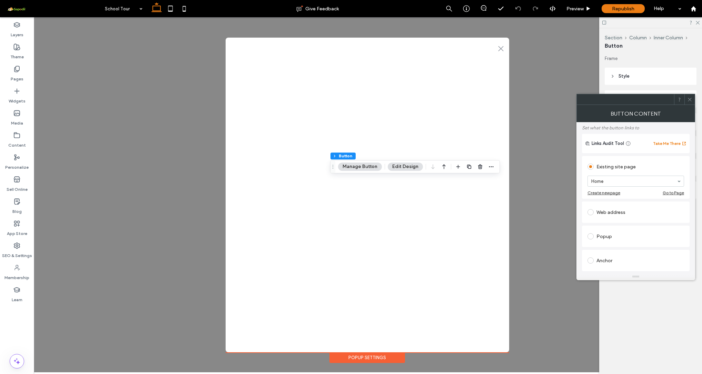
scroll to position [37, 0]
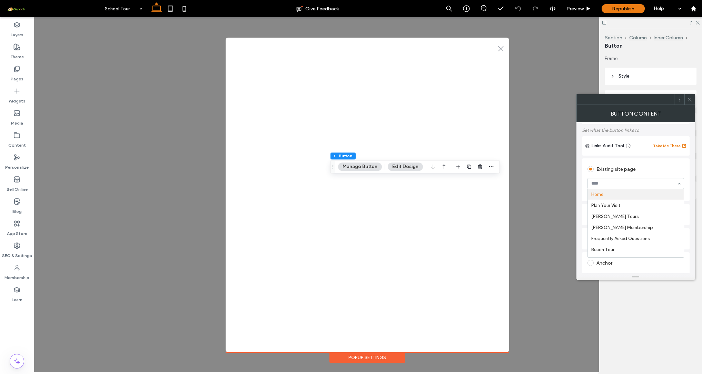
click at [643, 172] on div "Existing site page" at bounding box center [635, 168] width 97 height 11
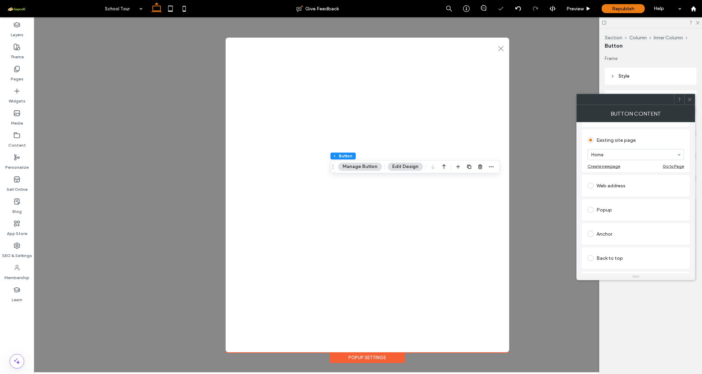
scroll to position [70, 0]
click at [611, 212] on div "Popup" at bounding box center [635, 205] width 97 height 14
click at [693, 100] on div at bounding box center [689, 99] width 10 height 10
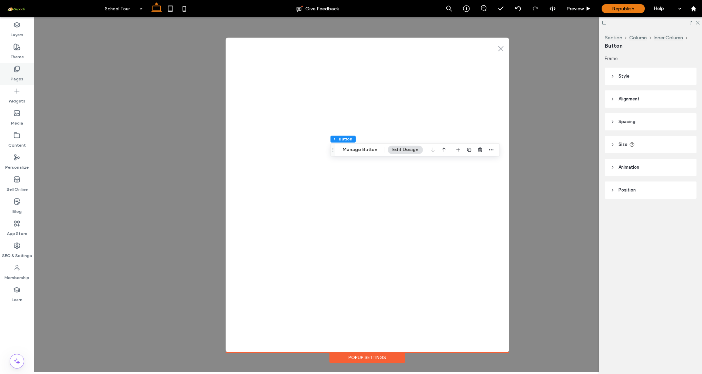
click at [16, 72] on use at bounding box center [16, 69] width 5 height 6
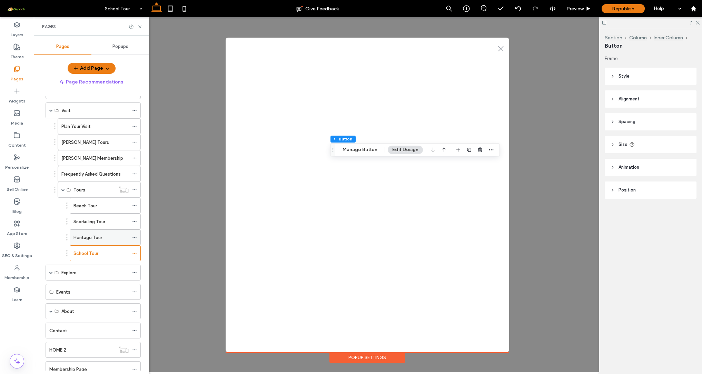
scroll to position [38, 0]
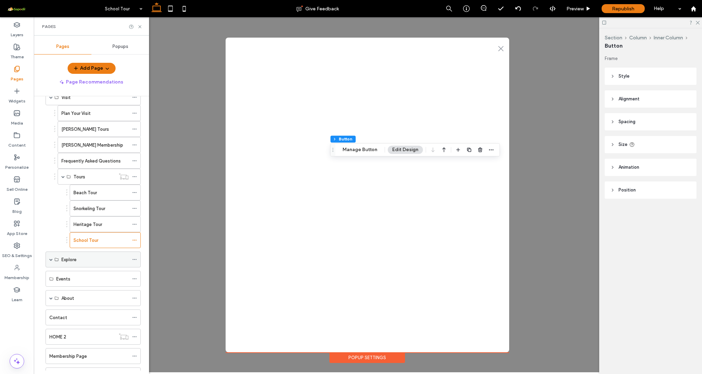
click at [80, 257] on div "Explore" at bounding box center [94, 259] width 67 height 7
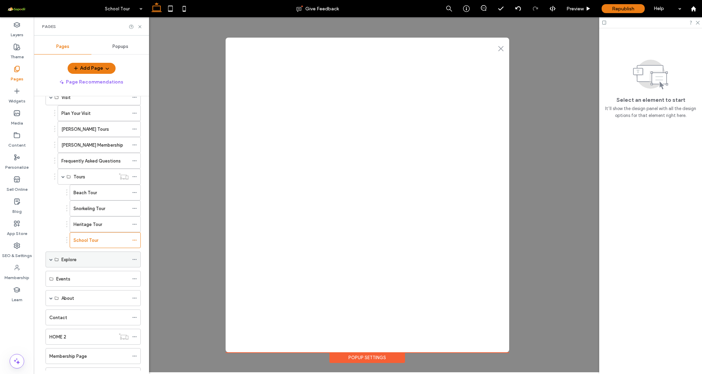
click at [52, 260] on div "Explore" at bounding box center [93, 259] width 95 height 16
click at [50, 259] on span at bounding box center [50, 259] width 3 height 3
click at [73, 276] on label "History" at bounding box center [68, 275] width 15 height 12
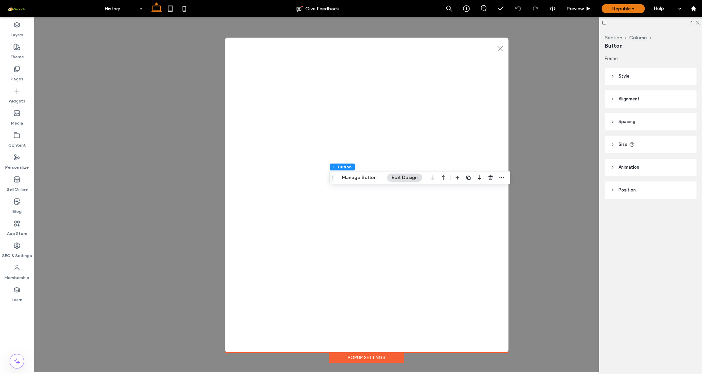
type input "**"
click at [361, 180] on button "Manage Button" at bounding box center [359, 177] width 44 height 8
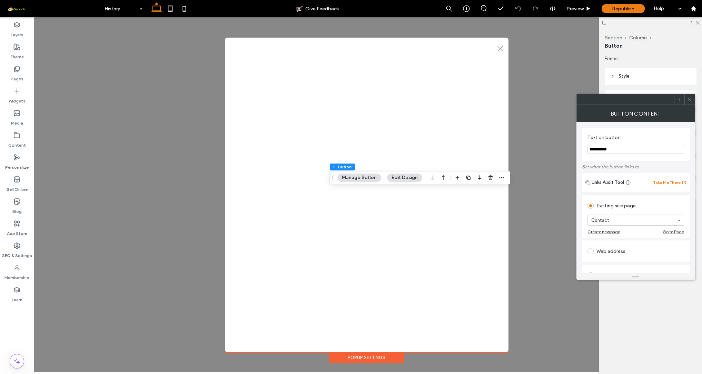
click at [691, 99] on icon at bounding box center [689, 99] width 5 height 5
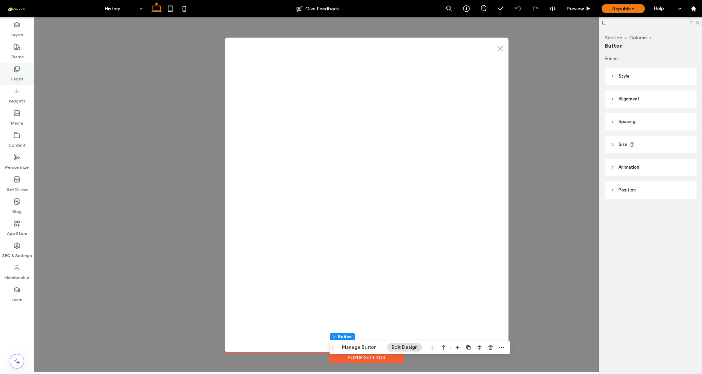
click at [16, 71] on icon at bounding box center [16, 69] width 7 height 7
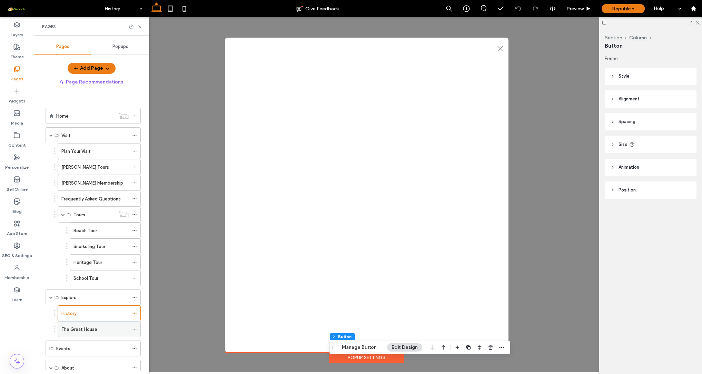
click at [90, 329] on label "The Great House" at bounding box center [79, 329] width 36 height 12
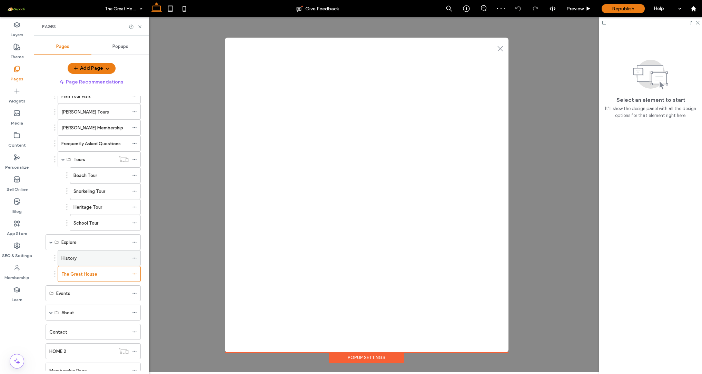
scroll to position [65, 0]
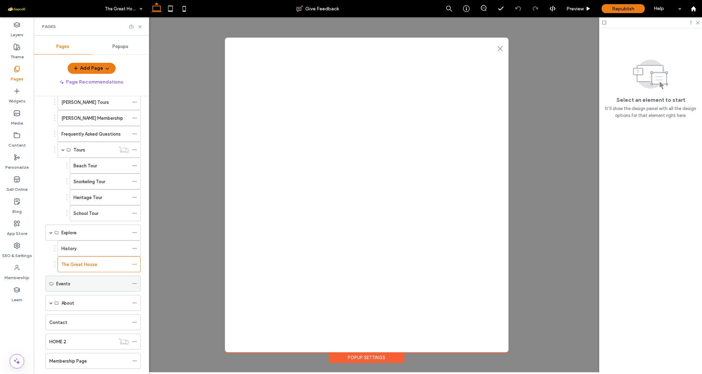
click at [104, 286] on div "Events" at bounding box center [92, 283] width 72 height 7
click at [75, 306] on div "About" at bounding box center [94, 302] width 67 height 7
click at [50, 303] on span at bounding box center [50, 302] width 3 height 3
click at [82, 322] on label "About [PERSON_NAME] Heritage" at bounding box center [95, 319] width 68 height 12
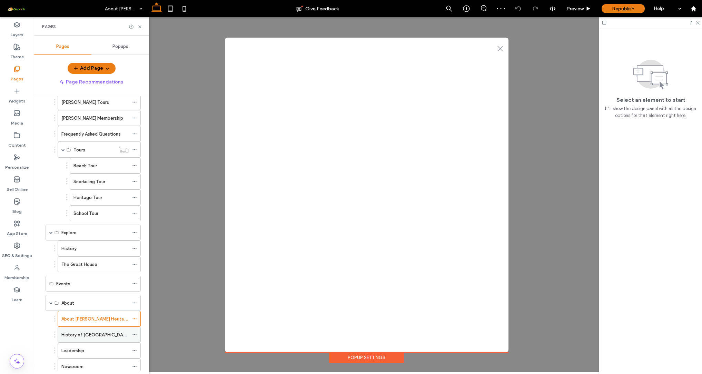
click at [77, 332] on label "History of [GEOGRAPHIC_DATA]" at bounding box center [95, 335] width 68 height 12
click at [87, 354] on div "Leadership" at bounding box center [94, 350] width 67 height 15
click at [82, 365] on label "Newsroom" at bounding box center [72, 366] width 22 height 12
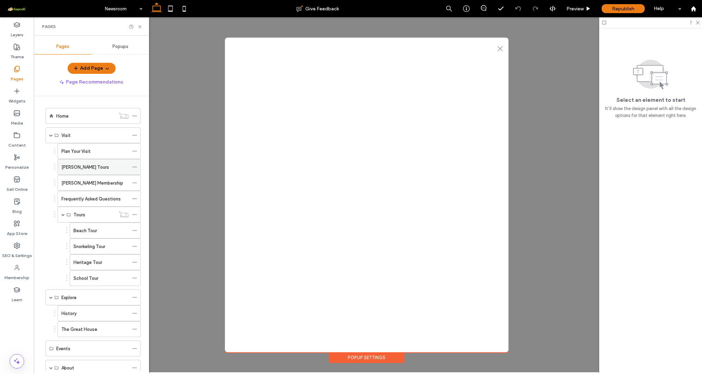
click at [99, 168] on div "[PERSON_NAME] Tours" at bounding box center [94, 166] width 67 height 7
click at [87, 151] on label "Plan Your Visit" at bounding box center [75, 151] width 29 height 12
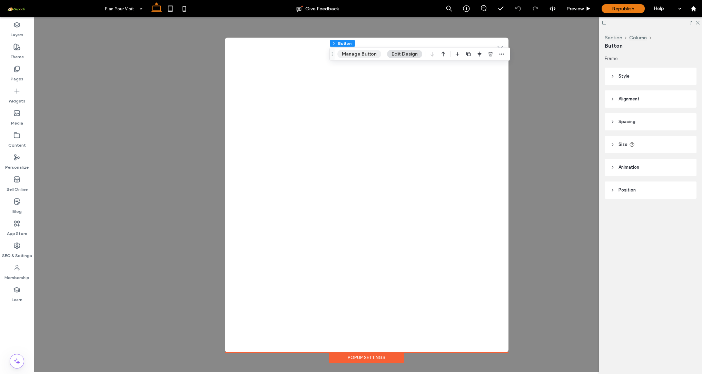
click at [353, 57] on button "Manage Button" at bounding box center [359, 54] width 44 height 8
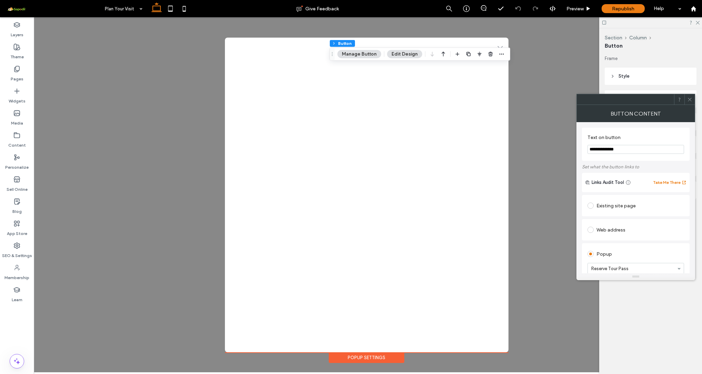
scroll to position [19, 0]
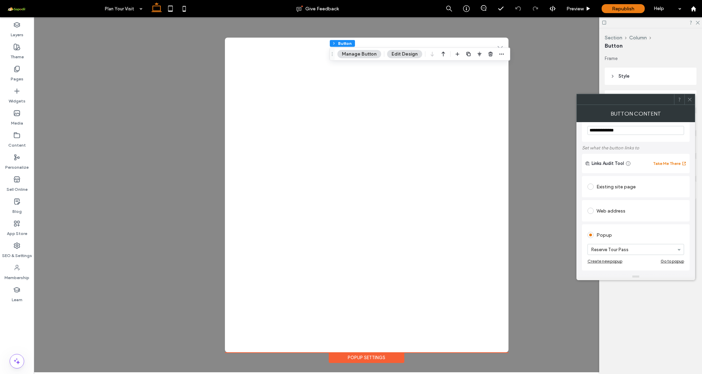
click at [689, 102] on span at bounding box center [689, 99] width 5 height 10
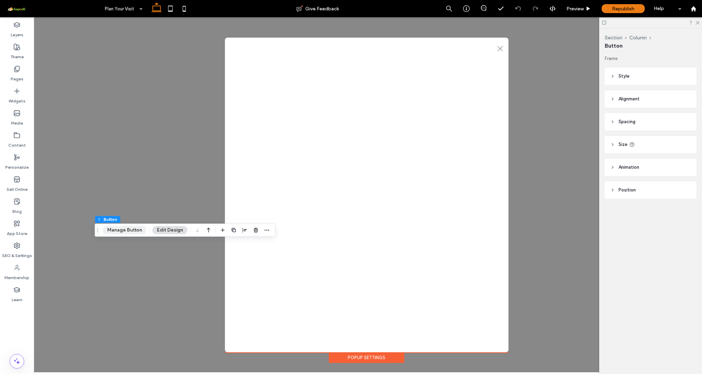
click at [126, 232] on button "Manage Button" at bounding box center [125, 230] width 44 height 8
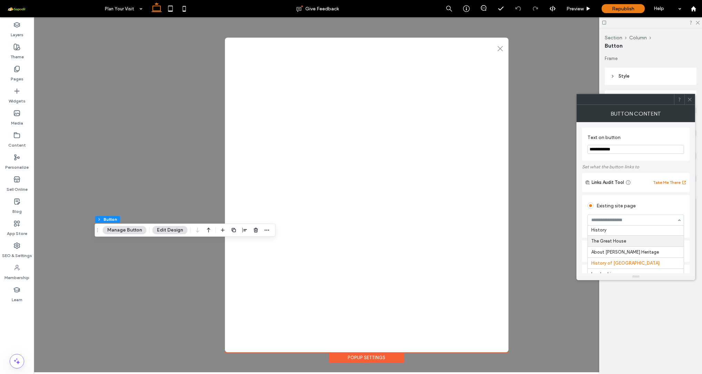
scroll to position [103, 0]
click at [694, 100] on div at bounding box center [689, 99] width 10 height 10
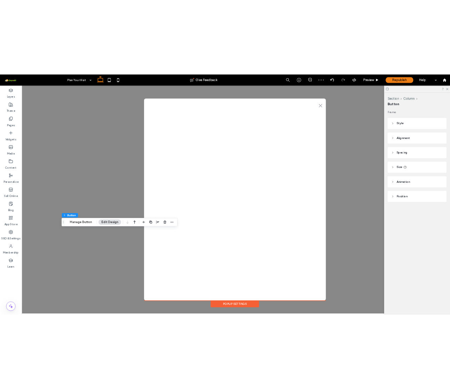
scroll to position [0, 0]
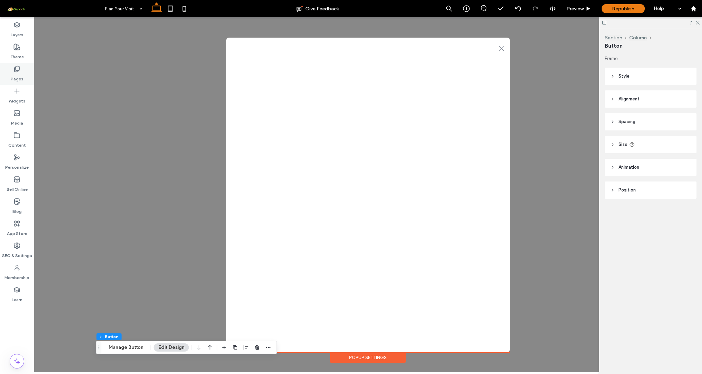
click at [17, 66] on icon at bounding box center [16, 69] width 7 height 7
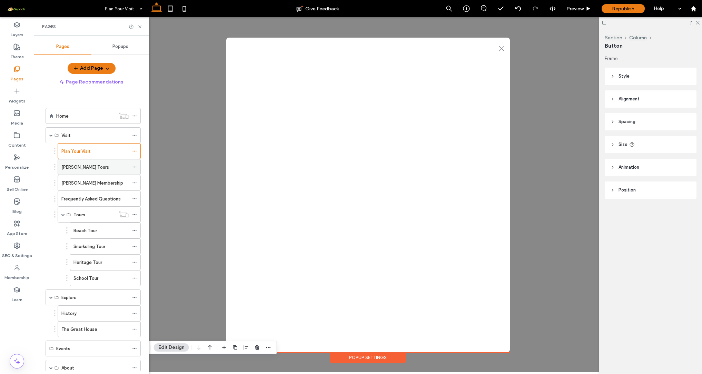
click at [89, 167] on div "[PERSON_NAME] Tours" at bounding box center [94, 166] width 67 height 7
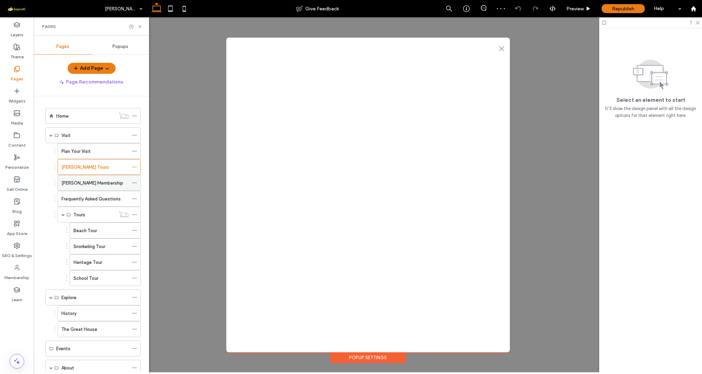
click at [92, 183] on label "[PERSON_NAME] Membership" at bounding box center [92, 183] width 62 height 12
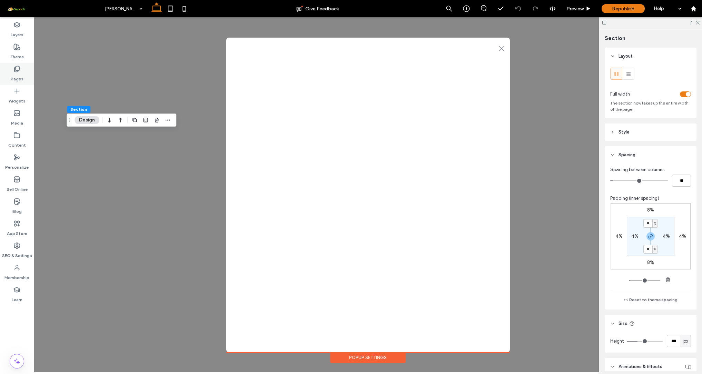
click at [22, 64] on div "Pages" at bounding box center [17, 74] width 34 height 22
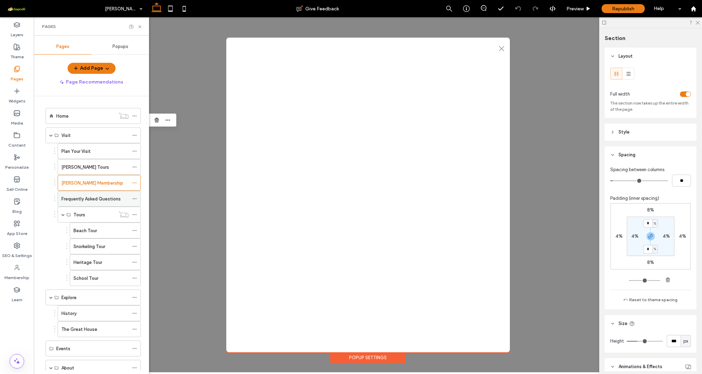
click at [105, 201] on label "Frequently Asked Questions" at bounding box center [90, 199] width 59 height 12
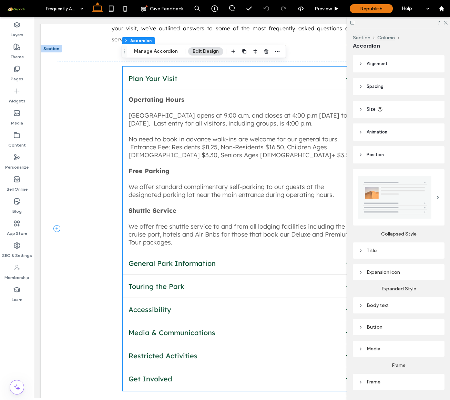
scroll to position [226, 0]
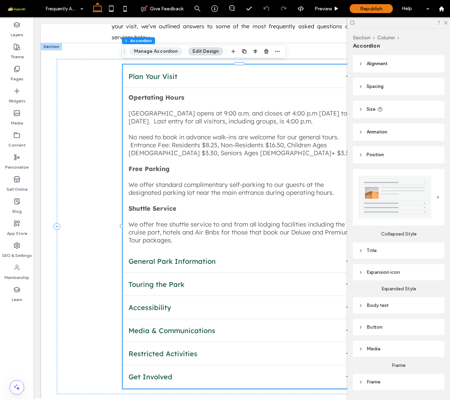
click at [162, 50] on button "Manage Accordion" at bounding box center [156, 51] width 53 height 8
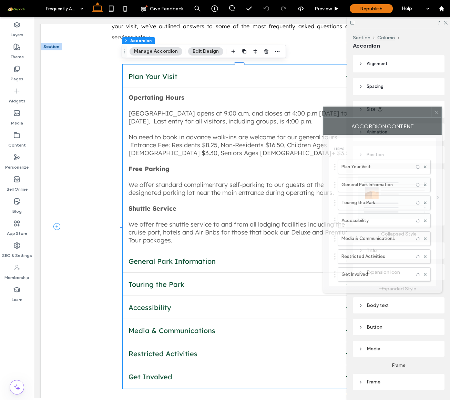
drag, startPoint x: 375, startPoint y: 112, endPoint x: 286, endPoint y: 50, distance: 108.6
click at [324, 107] on div at bounding box center [378, 112] width 108 height 10
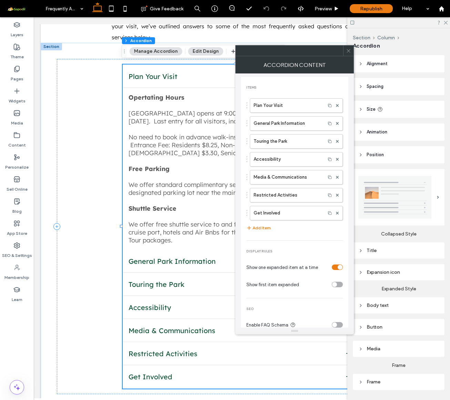
drag, startPoint x: 296, startPoint y: 228, endPoint x: 282, endPoint y: 331, distance: 104.3
drag, startPoint x: 293, startPoint y: 329, endPoint x: 293, endPoint y: 361, distance: 31.7
click at [287, 108] on label "Plan Your Visit" at bounding box center [288, 106] width 68 height 14
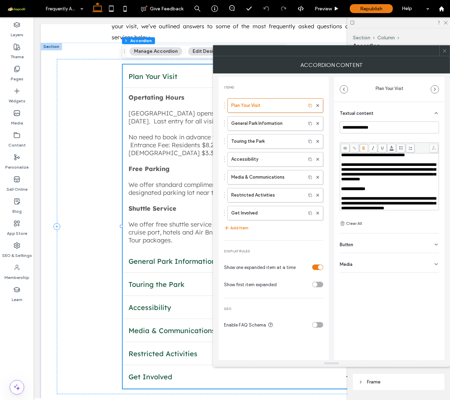
scroll to position [14, 0]
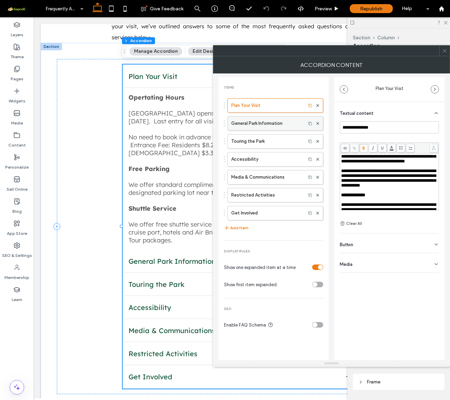
click at [267, 121] on label "General Park Information" at bounding box center [266, 124] width 71 height 14
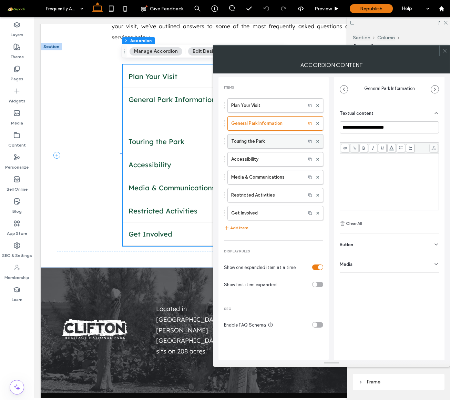
click at [260, 143] on label "Touring the Park" at bounding box center [266, 141] width 71 height 14
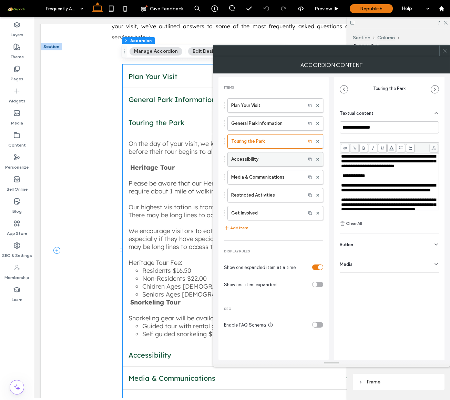
click at [260, 156] on label "Accessibility" at bounding box center [266, 159] width 71 height 14
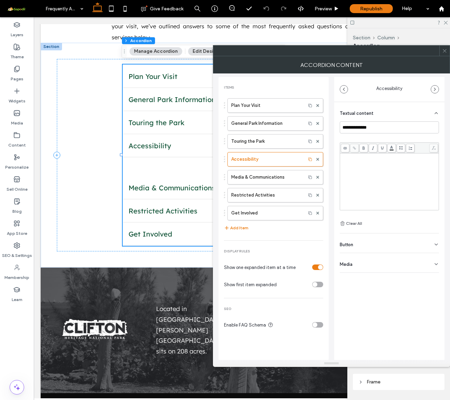
click at [360, 176] on div "Rich Text Editor" at bounding box center [389, 181] width 97 height 55
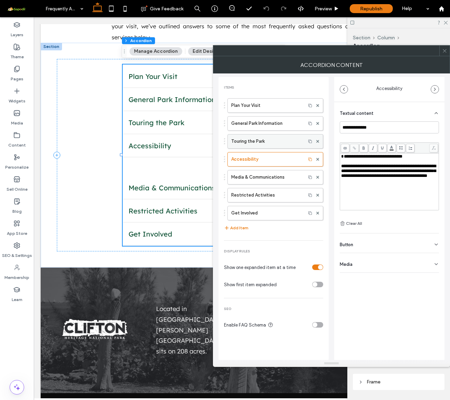
click at [279, 143] on label "Touring the Park" at bounding box center [266, 141] width 71 height 14
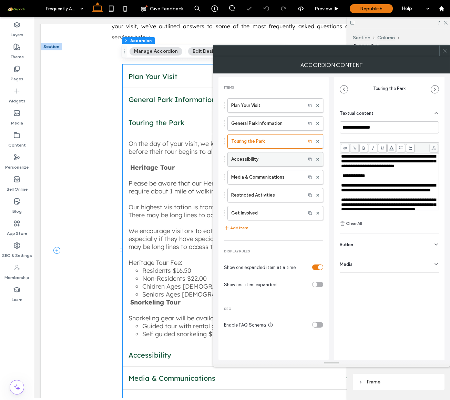
click at [271, 164] on label "Accessibility" at bounding box center [266, 159] width 71 height 14
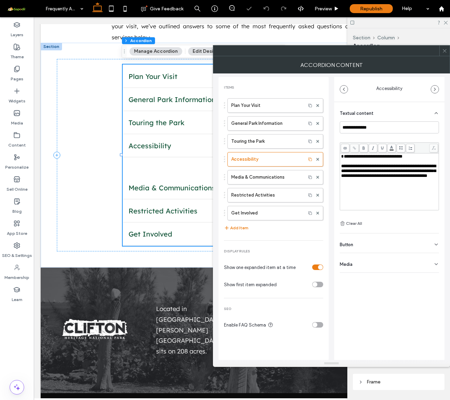
click at [354, 156] on span "**********" at bounding box center [371, 156] width 61 height 4
click at [293, 142] on label "Touring the Park" at bounding box center [266, 141] width 71 height 14
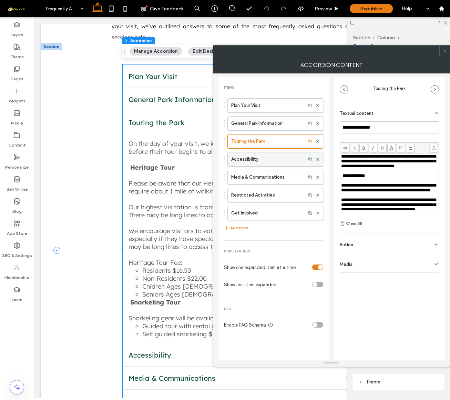
click at [251, 153] on label "Accessibility" at bounding box center [266, 159] width 71 height 14
type input "**********"
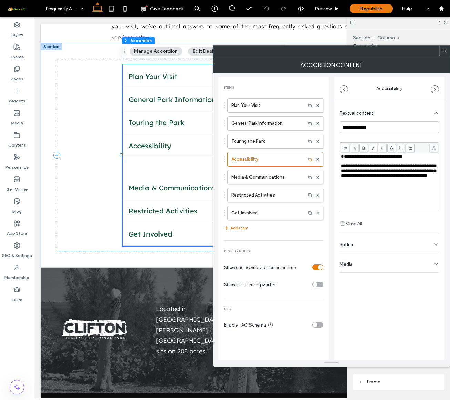
click at [413, 161] on div "Rich Text Editor" at bounding box center [389, 161] width 97 height 5
drag, startPoint x: 364, startPoint y: 158, endPoint x: 323, endPoint y: 153, distance: 41.7
click at [323, 153] on div "**********" at bounding box center [332, 216] width 226 height 287
click at [391, 158] on div "**********" at bounding box center [389, 156] width 97 height 5
click at [366, 156] on span "**********" at bounding box center [361, 156] width 41 height 4
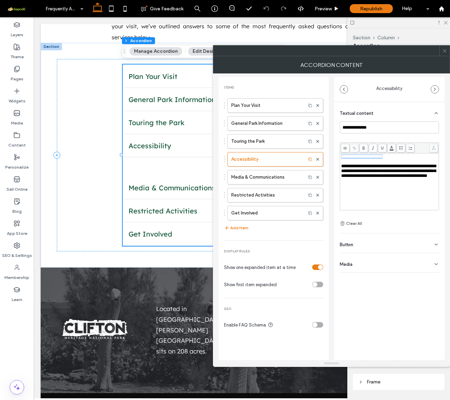
drag, startPoint x: 398, startPoint y: 157, endPoint x: 340, endPoint y: 157, distance: 58.6
click at [340, 157] on div "**********" at bounding box center [389, 187] width 110 height 171
click at [364, 147] on icon at bounding box center [364, 148] width 4 height 4
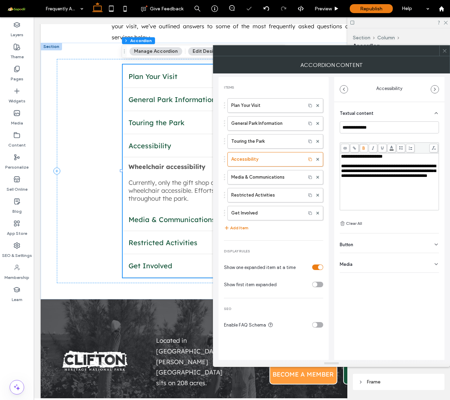
click at [378, 178] on span "**********" at bounding box center [388, 171] width 95 height 14
click at [265, 179] on label "Media & Communications" at bounding box center [266, 177] width 71 height 14
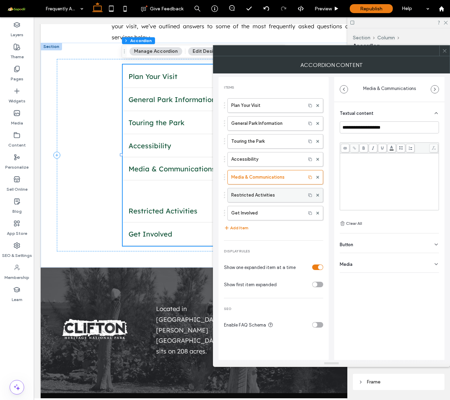
click at [270, 196] on label "Restricted Activities" at bounding box center [266, 195] width 71 height 14
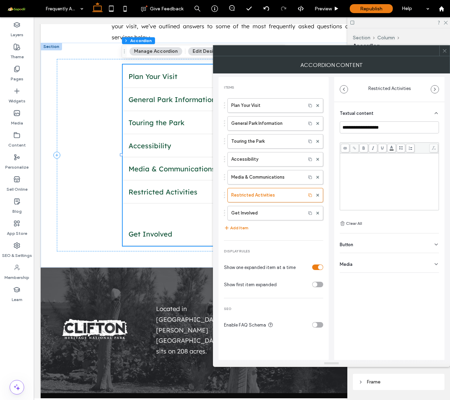
click at [254, 167] on div "Plan Your Visit General Park Information Touring the Park Accessibility Media &…" at bounding box center [273, 158] width 99 height 126
click at [254, 163] on label "Accessibility" at bounding box center [266, 159] width 71 height 14
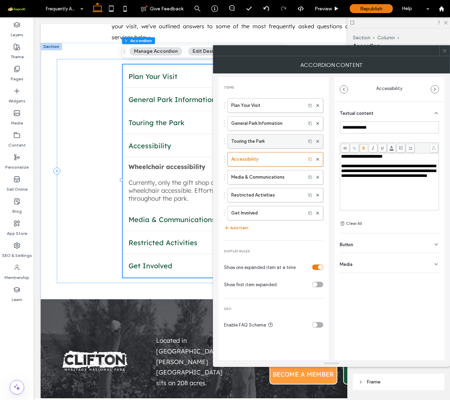
click at [256, 144] on label "Touring the Park" at bounding box center [266, 141] width 71 height 14
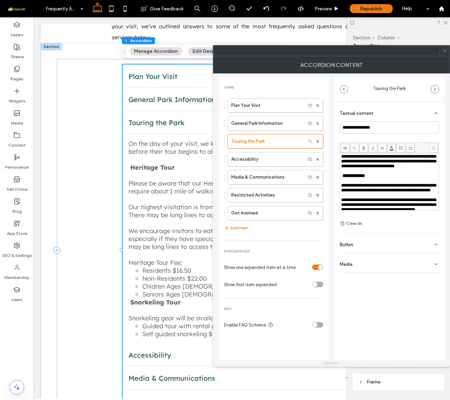
scroll to position [0, 0]
click at [258, 121] on label "General Park Information" at bounding box center [266, 124] width 71 height 14
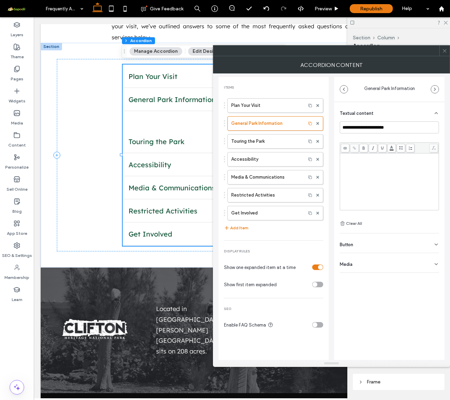
click at [355, 169] on div "Rich Text Editor" at bounding box center [389, 181] width 97 height 55
click at [360, 168] on div "Rich Text Editor" at bounding box center [389, 181] width 97 height 55
drag, startPoint x: 405, startPoint y: 157, endPoint x: 340, endPoint y: 156, distance: 65.2
click at [340, 157] on div "**********" at bounding box center [389, 176] width 99 height 68
click at [367, 148] on span at bounding box center [364, 148] width 9 height 9
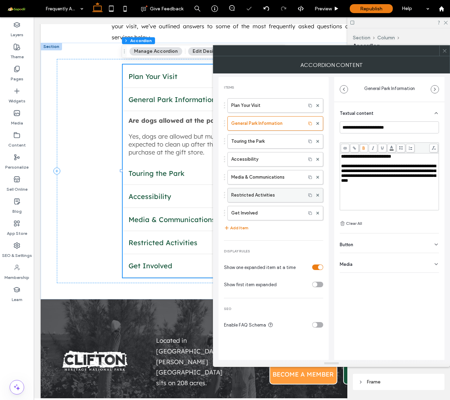
click at [273, 194] on label "Restricted Activities" at bounding box center [266, 195] width 71 height 14
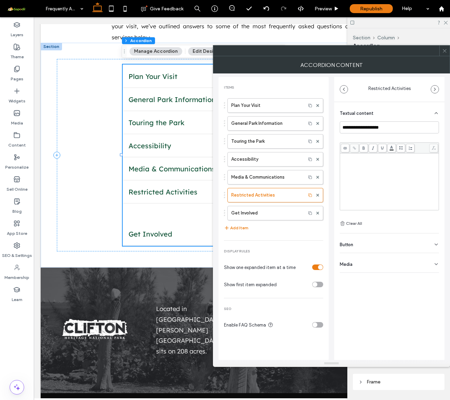
click at [360, 174] on div "Rich Text Editor" at bounding box center [389, 181] width 97 height 55
click at [278, 186] on div "Plan Your Visit General Park Information Touring the Park Accessibility Media &…" at bounding box center [273, 158] width 99 height 126
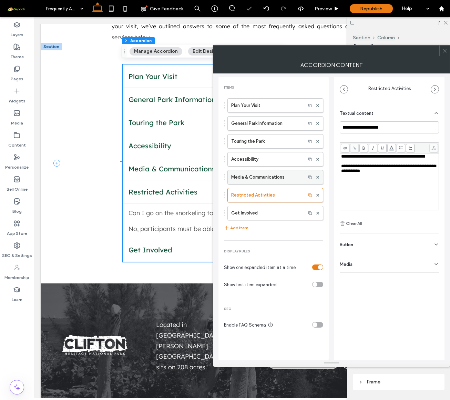
click at [277, 180] on label "Media & Communications" at bounding box center [266, 177] width 71 height 14
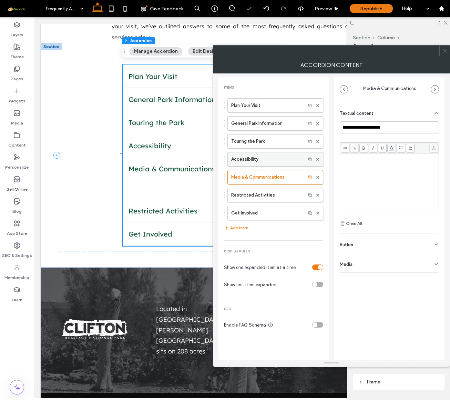
click at [276, 159] on label "Accessibility" at bounding box center [266, 159] width 71 height 14
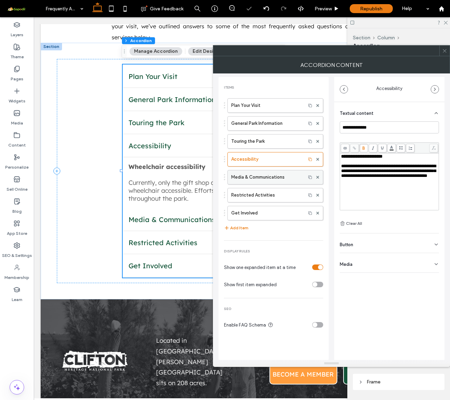
click at [272, 176] on label "Media & Communications" at bounding box center [266, 177] width 71 height 14
type input "**********"
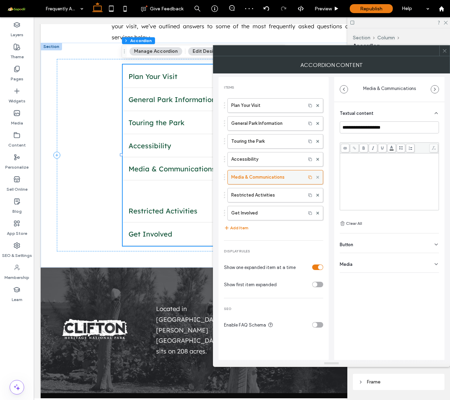
click at [318, 178] on use at bounding box center [318, 177] width 3 height 3
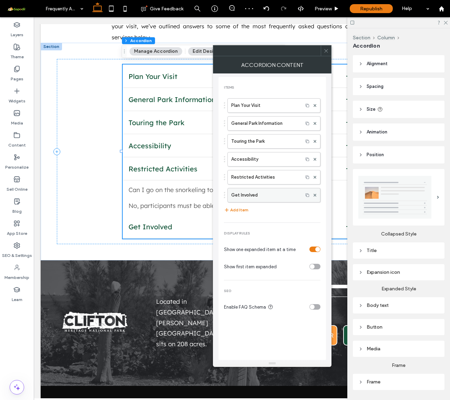
click at [267, 193] on label "Get Involved" at bounding box center [265, 195] width 68 height 14
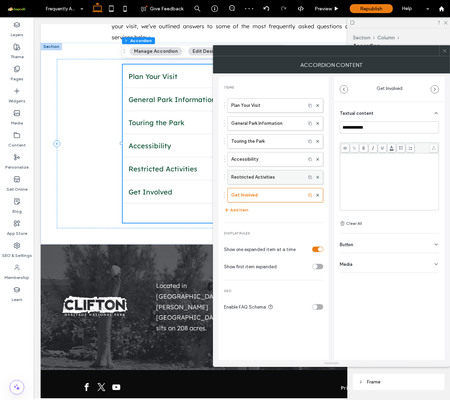
click at [268, 174] on label "Restricted Activities" at bounding box center [266, 177] width 71 height 14
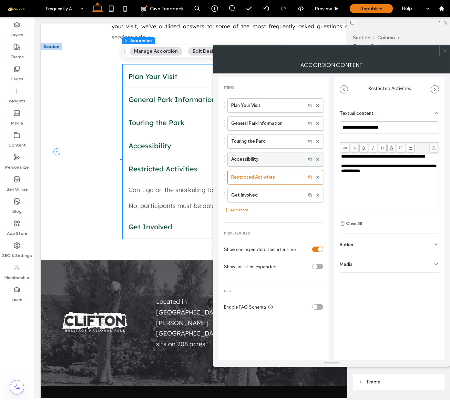
click at [266, 162] on label "Accessibility" at bounding box center [266, 159] width 71 height 14
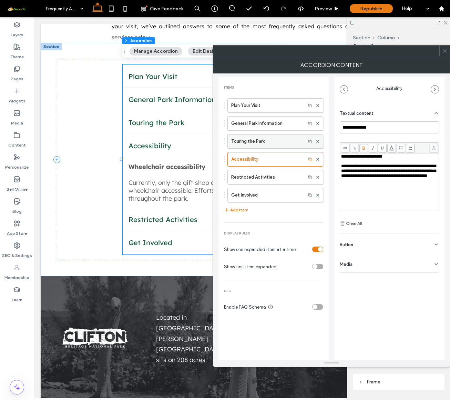
click at [266, 146] on label "Touring the Park" at bounding box center [266, 141] width 71 height 14
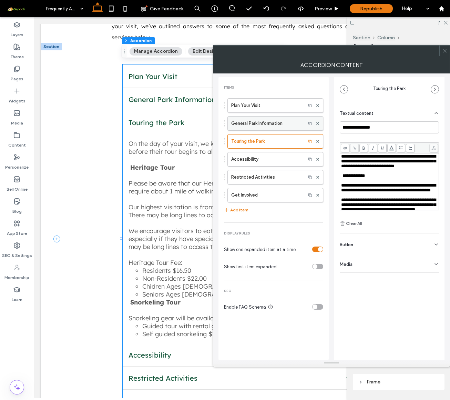
click at [265, 125] on label "General Park Information" at bounding box center [266, 124] width 71 height 14
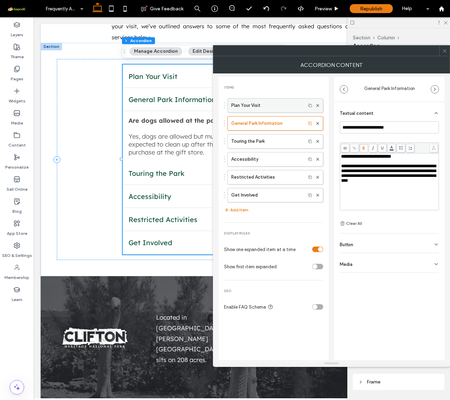
click at [266, 108] on label "Plan Your Visit" at bounding box center [266, 106] width 71 height 14
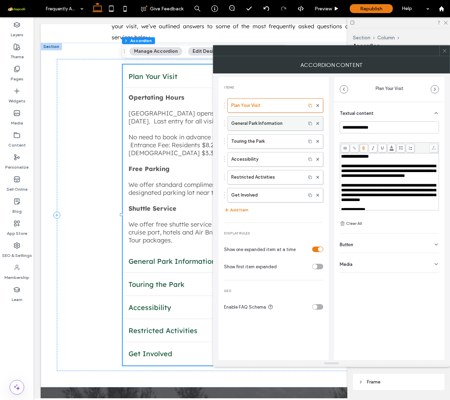
click at [257, 122] on label "General Park Information" at bounding box center [266, 124] width 71 height 14
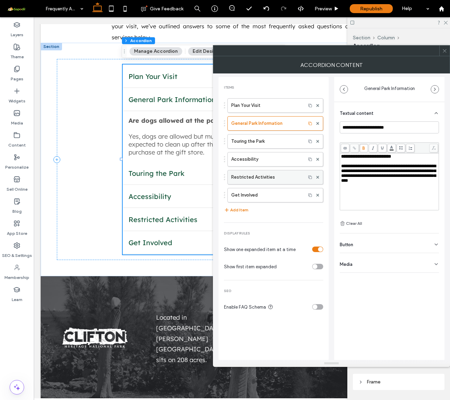
click at [257, 175] on label "Restricted Activities" at bounding box center [266, 177] width 71 height 14
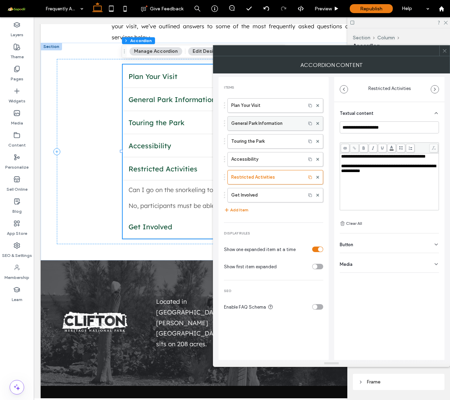
click at [278, 126] on label "General Park Information" at bounding box center [266, 124] width 71 height 14
type input "**********"
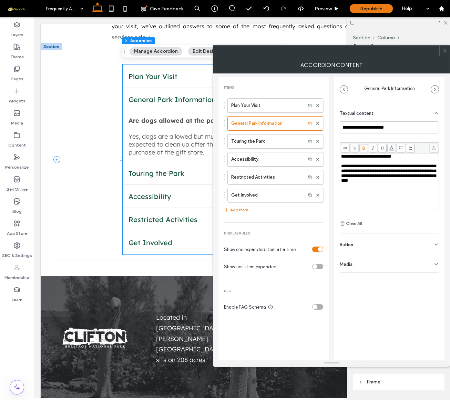
click at [420, 179] on span "**********" at bounding box center [388, 173] width 95 height 19
click at [422, 182] on div "**********" at bounding box center [389, 173] width 97 height 19
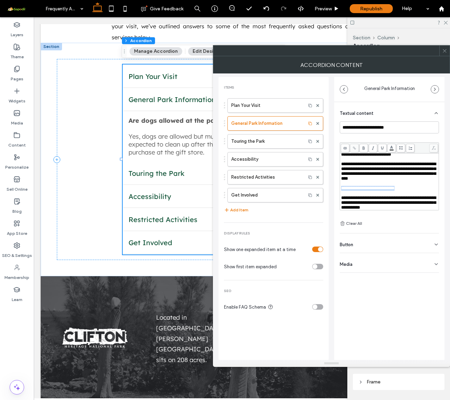
drag, startPoint x: 408, startPoint y: 182, endPoint x: 327, endPoint y: 183, distance: 81.1
click at [327, 183] on div "**********" at bounding box center [332, 216] width 226 height 287
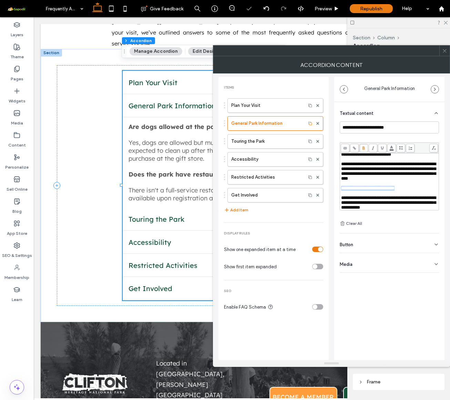
click at [367, 149] on span at bounding box center [364, 148] width 9 height 9
click at [416, 201] on div "**********" at bounding box center [389, 203] width 97 height 14
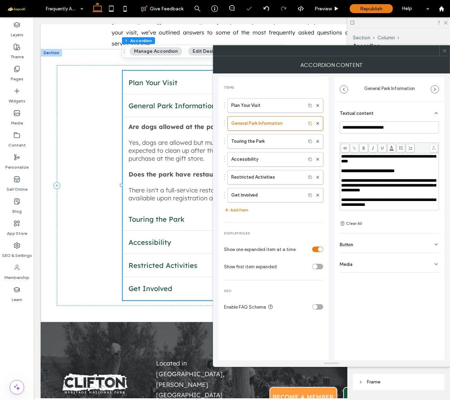
scroll to position [45, 0]
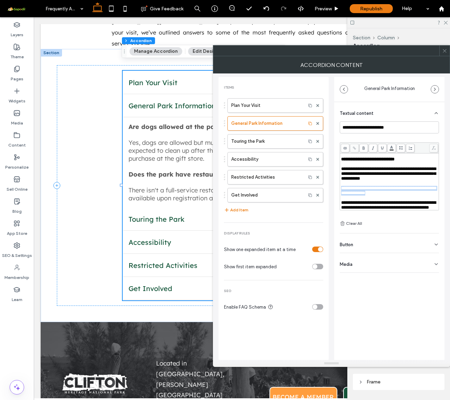
drag, startPoint x: 405, startPoint y: 182, endPoint x: 330, endPoint y: 176, distance: 74.7
click at [330, 176] on div "**********" at bounding box center [332, 216] width 226 height 287
click at [365, 149] on use at bounding box center [364, 147] width 2 height 3
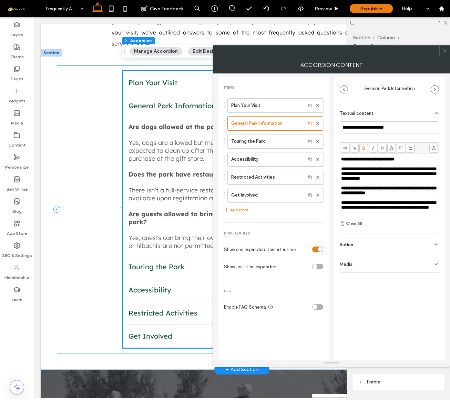
click at [98, 144] on div "Plan Your Visit Opertating Hours [GEOGRAPHIC_DATA] opens at 9:00 a.m. and close…" at bounding box center [242, 209] width 371 height 288
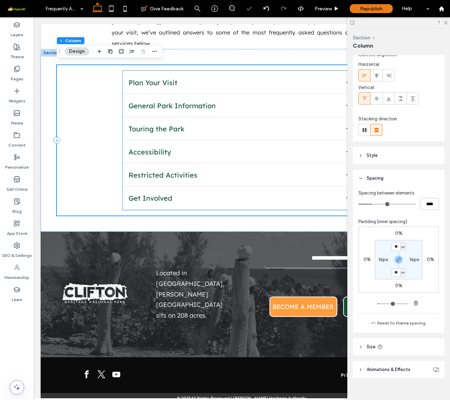
scroll to position [25, 0]
click at [447, 21] on icon at bounding box center [445, 22] width 4 height 4
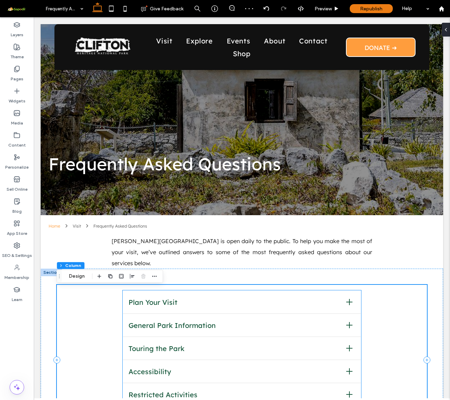
scroll to position [0, 0]
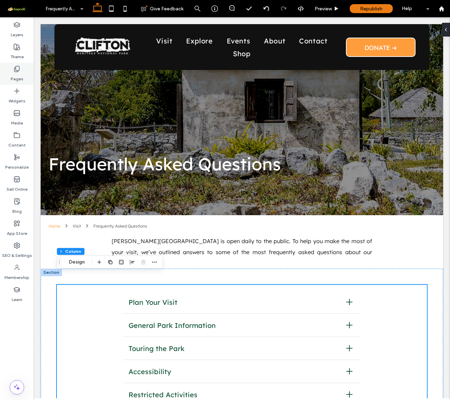
click at [23, 72] on div "Pages" at bounding box center [17, 74] width 34 height 22
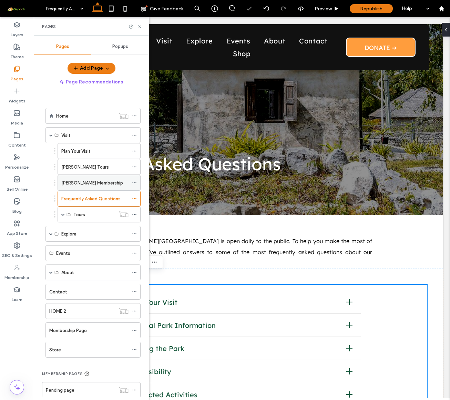
click at [83, 187] on div "[PERSON_NAME] Membership" at bounding box center [94, 182] width 67 height 15
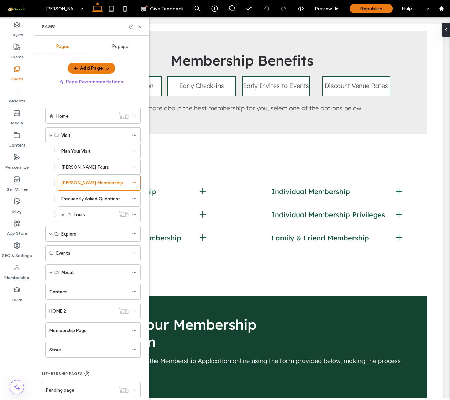
scroll to position [301, 0]
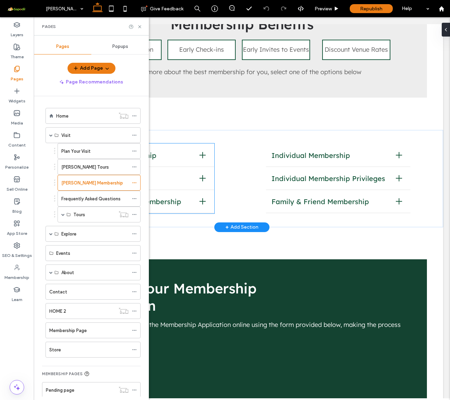
click at [178, 178] on span "Family Membership" at bounding box center [138, 178] width 111 height 9
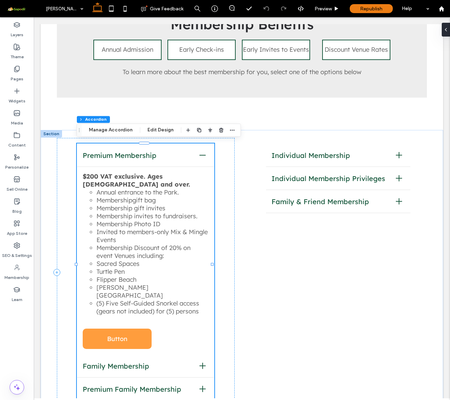
click at [159, 162] on div "Premium Membership" at bounding box center [145, 155] width 137 height 23
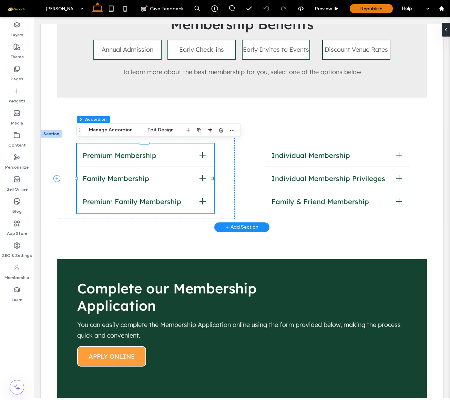
click at [143, 175] on span "Family Membership" at bounding box center [138, 178] width 111 height 9
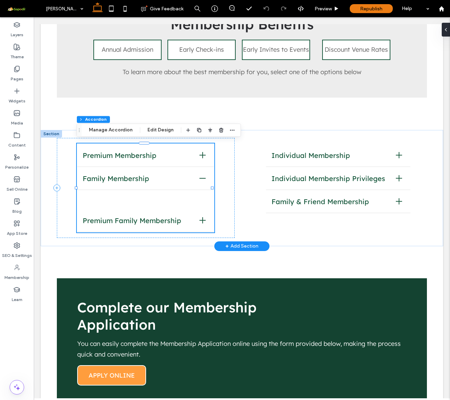
click at [131, 153] on span "Premium Membership" at bounding box center [138, 155] width 111 height 9
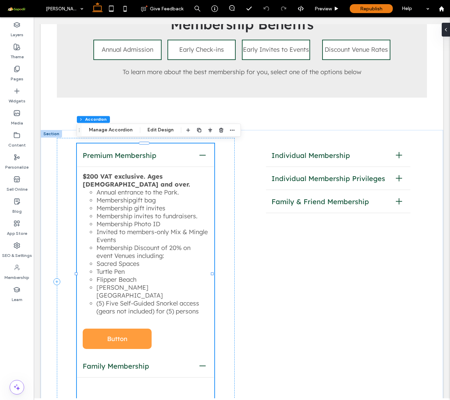
click at [131, 153] on span "Premium Membership" at bounding box center [138, 155] width 111 height 9
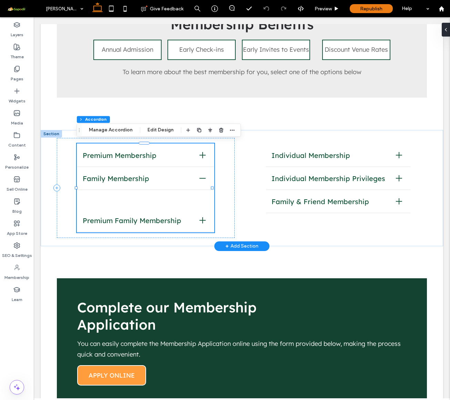
click at [146, 158] on div "Premium Membership" at bounding box center [145, 155] width 137 height 23
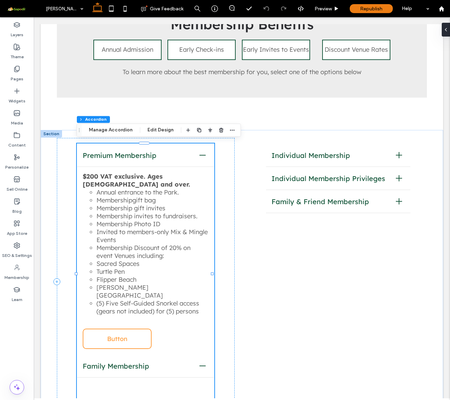
click at [133, 329] on span "Button" at bounding box center [117, 338] width 54 height 19
click at [141, 356] on div "Family Membership" at bounding box center [145, 365] width 137 height 23
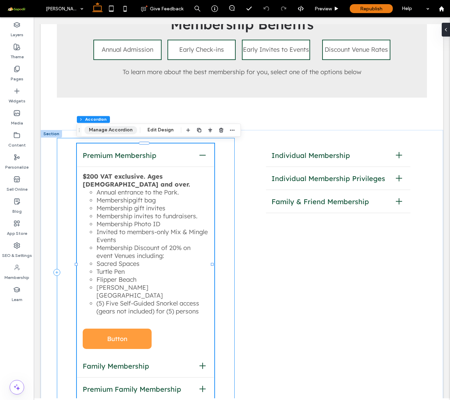
click at [122, 129] on button "Manage Accordion" at bounding box center [110, 130] width 53 height 8
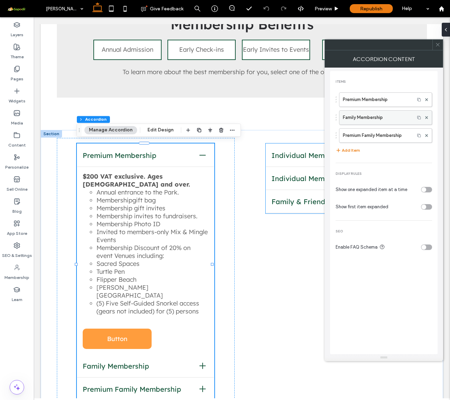
click at [366, 122] on label "Family Membership" at bounding box center [377, 118] width 68 height 14
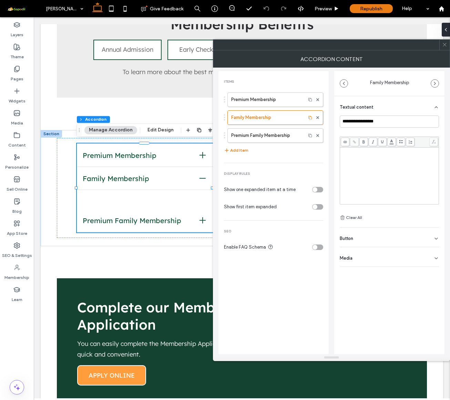
click at [383, 167] on div "Rich Text Editor" at bounding box center [389, 175] width 97 height 55
click at [386, 168] on div "Rich Text Editor" at bounding box center [389, 175] width 97 height 55
click at [378, 168] on div "Rich Text Editor" at bounding box center [389, 175] width 97 height 55
click at [363, 156] on div "Rich Text Editor" at bounding box center [389, 175] width 97 height 55
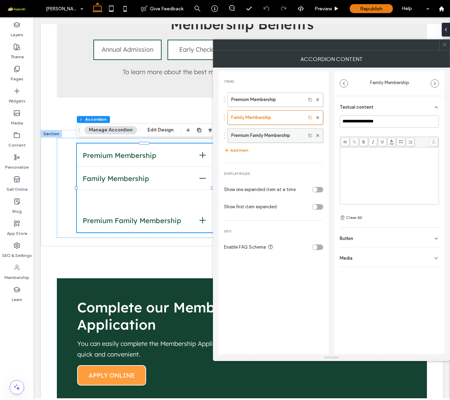
click at [300, 129] on label "Premium Family Membership" at bounding box center [266, 136] width 71 height 14
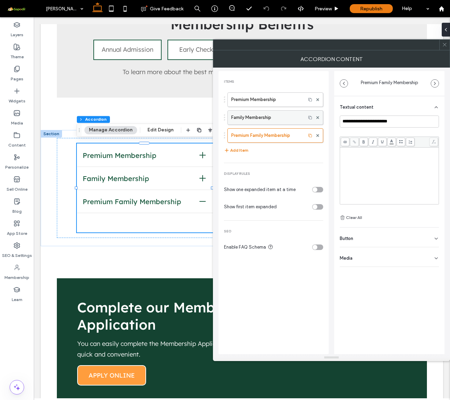
click at [294, 114] on label "Family Membership" at bounding box center [266, 118] width 71 height 14
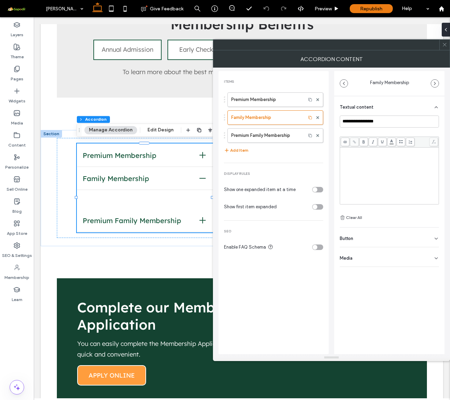
click at [358, 167] on div "Rich Text Editor" at bounding box center [389, 175] width 97 height 55
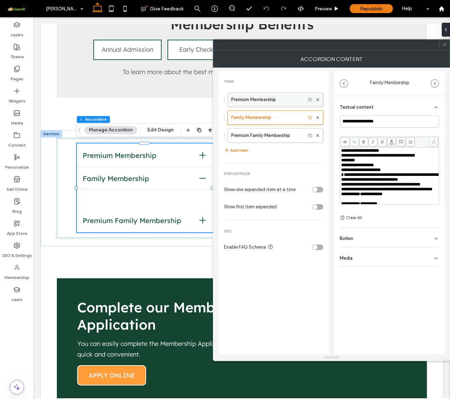
scroll to position [0, 0]
click at [270, 100] on label "Premium Membership" at bounding box center [266, 100] width 71 height 14
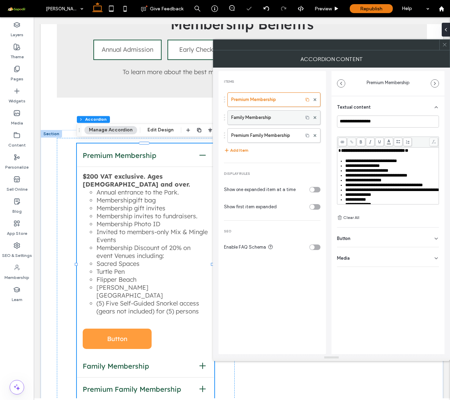
click at [279, 117] on label "Family Membership" at bounding box center [265, 118] width 68 height 14
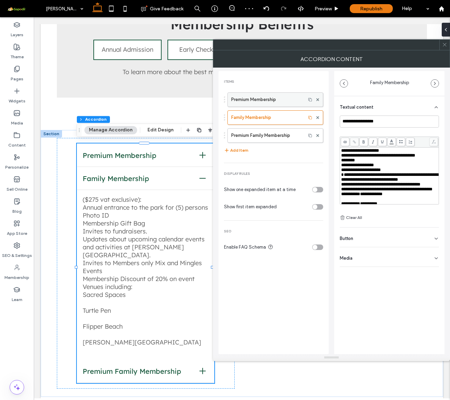
click at [265, 97] on label "Premium Membership" at bounding box center [266, 100] width 71 height 14
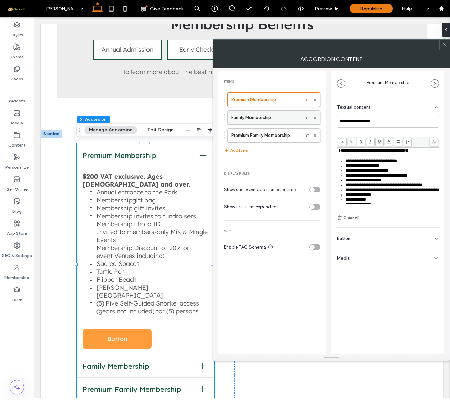
click at [269, 114] on label "Family Membership" at bounding box center [265, 118] width 68 height 14
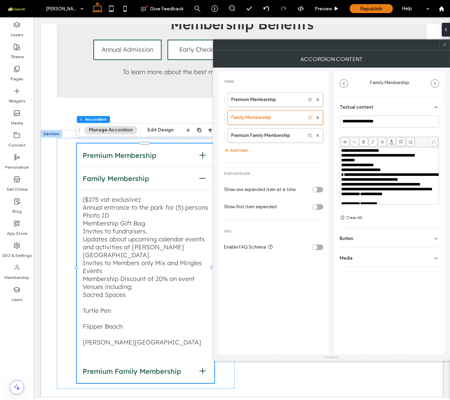
click at [363, 171] on span "**********" at bounding box center [361, 170] width 40 height 4
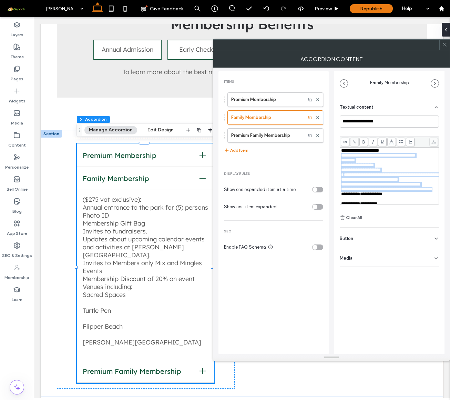
drag, startPoint x: 380, startPoint y: 179, endPoint x: 340, endPoint y: 157, distance: 45.7
click at [340, 157] on div "**********" at bounding box center [389, 181] width 110 height 171
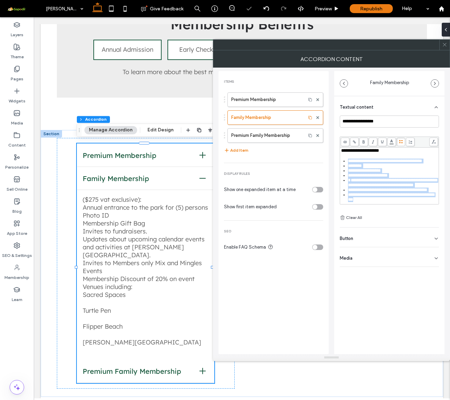
click at [400, 140] on icon at bounding box center [401, 142] width 4 height 4
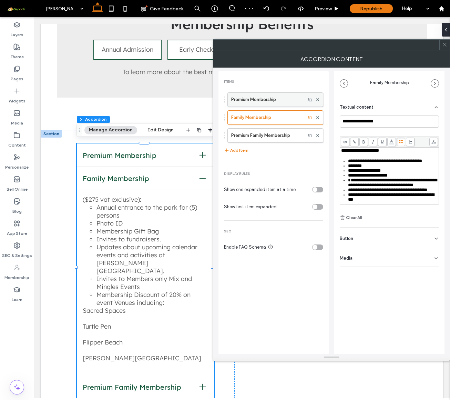
click at [272, 100] on label "Premium Membership" at bounding box center [266, 100] width 71 height 14
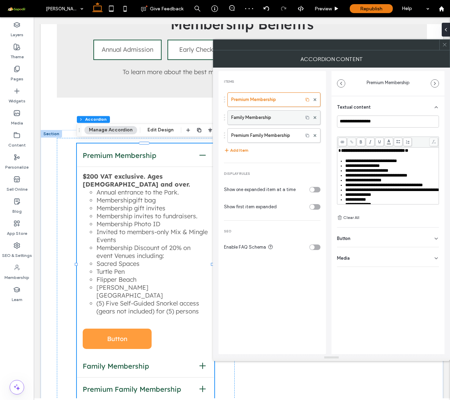
click at [274, 116] on label "Family Membership" at bounding box center [265, 118] width 68 height 14
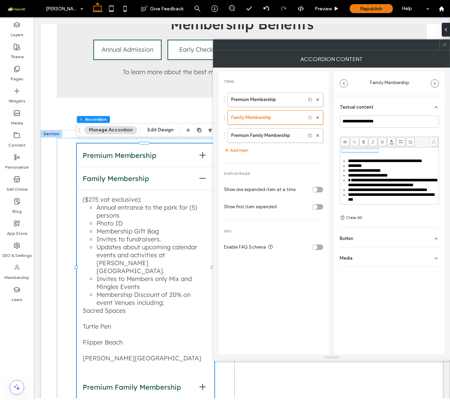
drag, startPoint x: 388, startPoint y: 152, endPoint x: 338, endPoint y: 152, distance: 50.3
click at [338, 152] on div "**********" at bounding box center [389, 181] width 110 height 171
click at [365, 141] on icon at bounding box center [364, 142] width 4 height 4
click at [248, 105] on label "Premium Membership" at bounding box center [266, 100] width 71 height 14
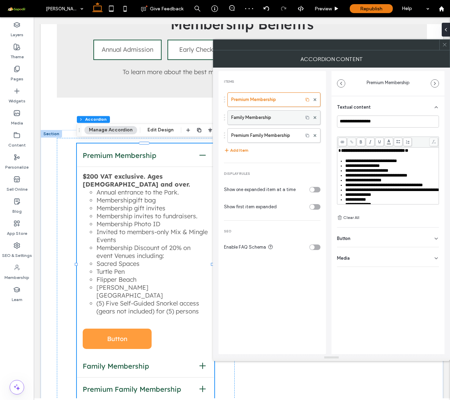
click at [251, 121] on label "Family Membership" at bounding box center [265, 118] width 68 height 14
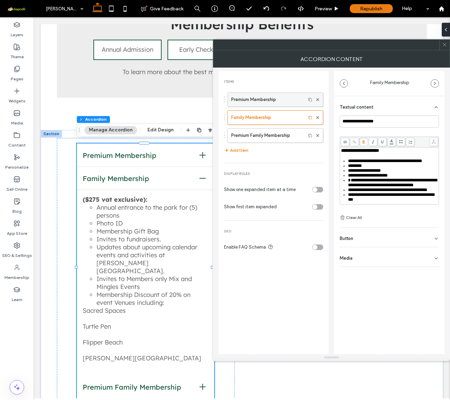
click at [266, 103] on label "Premium Membership" at bounding box center [266, 100] width 71 height 14
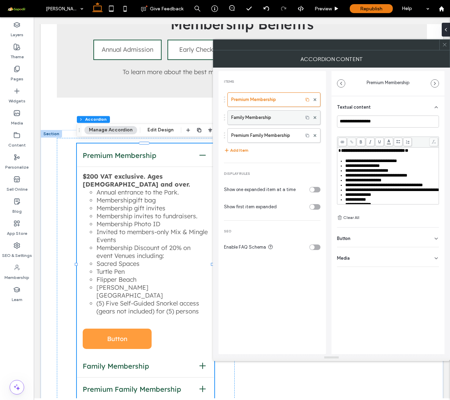
click at [266, 110] on div "Family Membership" at bounding box center [274, 117] width 93 height 14
click at [270, 117] on label "Family Membership" at bounding box center [265, 118] width 68 height 14
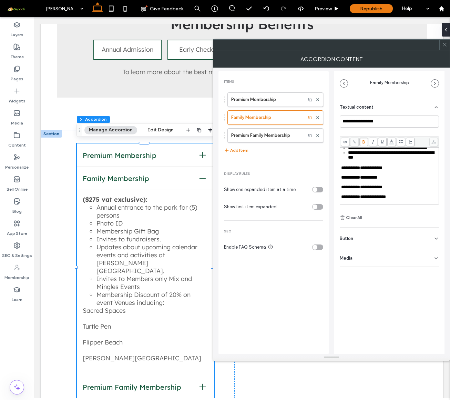
scroll to position [63, 0]
click at [354, 166] on span "**********" at bounding box center [361, 168] width 41 height 4
click at [348, 153] on ul "**********" at bounding box center [389, 138] width 97 height 43
drag, startPoint x: 397, startPoint y: 191, endPoint x: 349, endPoint y: 149, distance: 64.0
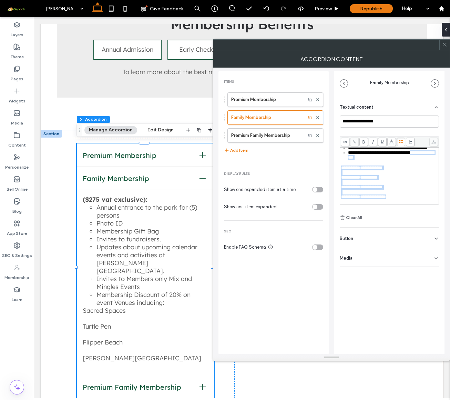
click at [349, 149] on div "**********" at bounding box center [389, 155] width 97 height 98
click at [400, 143] on use at bounding box center [402, 141] width 4 height 3
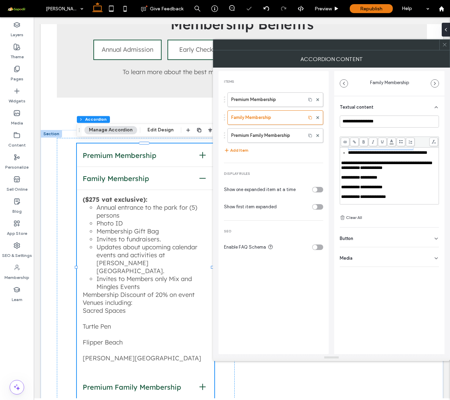
click at [400, 143] on use at bounding box center [402, 141] width 4 height 3
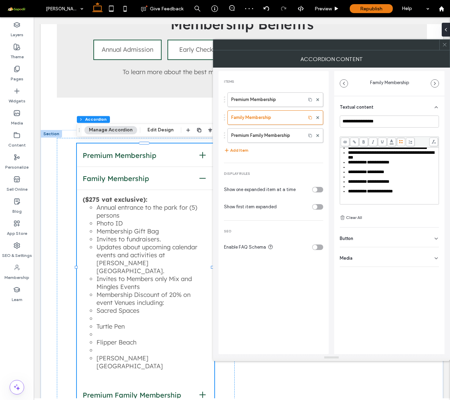
scroll to position [56, 0]
click at [371, 170] on div "Rich Text Editor" at bounding box center [393, 167] width 90 height 5
drag, startPoint x: 347, startPoint y: 161, endPoint x: 407, endPoint y: 220, distance: 84.4
click at [408, 220] on div "**********" at bounding box center [389, 169] width 99 height 106
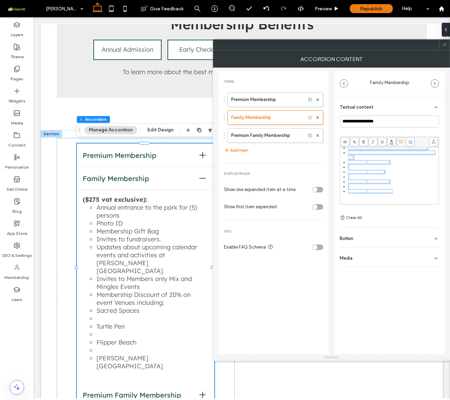
click at [401, 144] on span at bounding box center [401, 142] width 9 height 9
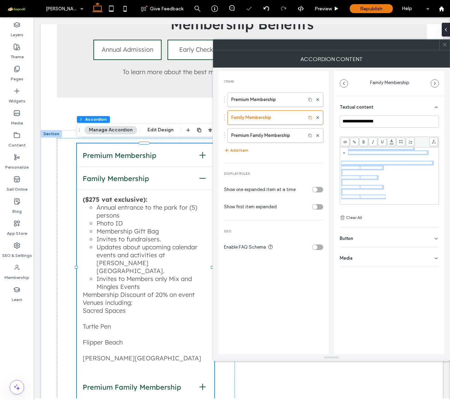
click at [363, 175] on span "**********" at bounding box center [359, 177] width 36 height 4
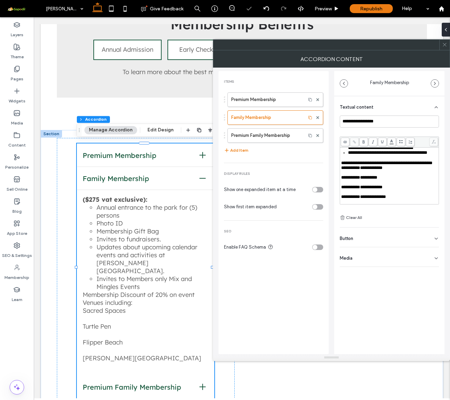
click at [363, 166] on span "**********" at bounding box center [361, 168] width 41 height 4
click at [360, 170] on div "Rich Text Editor" at bounding box center [389, 172] width 97 height 5
drag, startPoint x: 383, startPoint y: 155, endPoint x: 342, endPoint y: 150, distance: 41.7
click at [342, 161] on div "**********" at bounding box center [389, 163] width 97 height 5
click at [402, 141] on use at bounding box center [402, 141] width 4 height 3
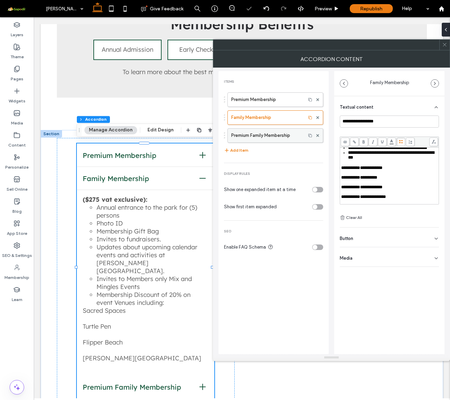
click at [266, 136] on label "Premium Family Membership" at bounding box center [266, 136] width 71 height 14
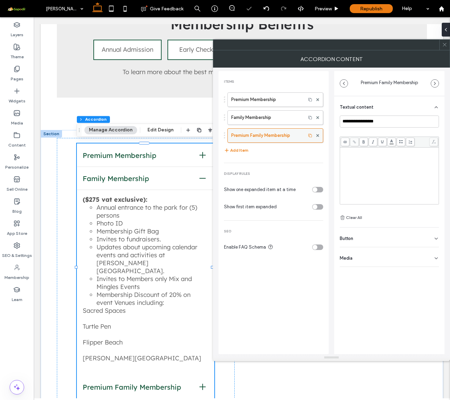
type input "**********"
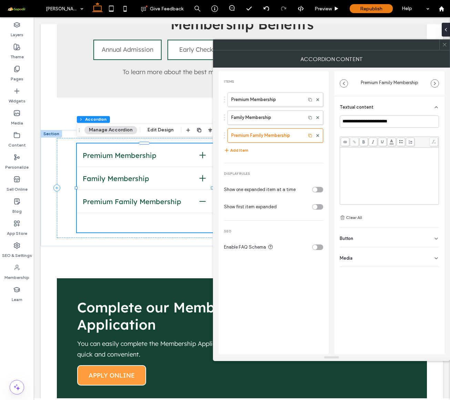
click at [166, 152] on span "Premium Membership" at bounding box center [138, 155] width 111 height 9
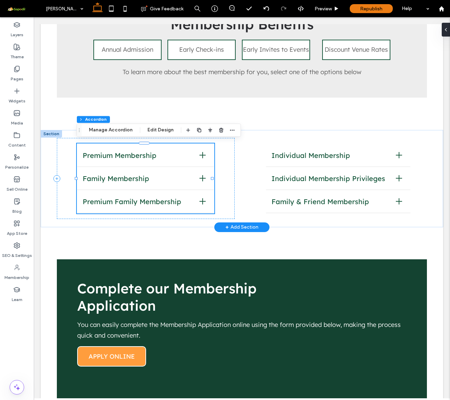
click at [166, 152] on span "Premium Membership" at bounding box center [138, 155] width 111 height 9
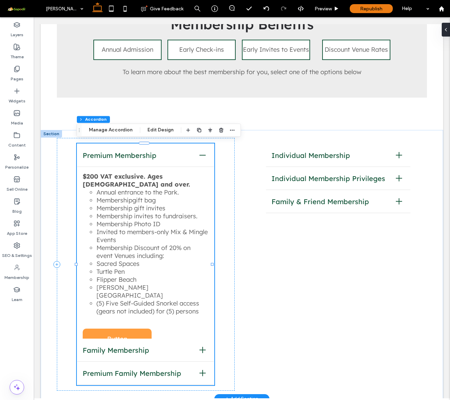
click at [166, 154] on span "Premium Membership" at bounding box center [138, 155] width 111 height 9
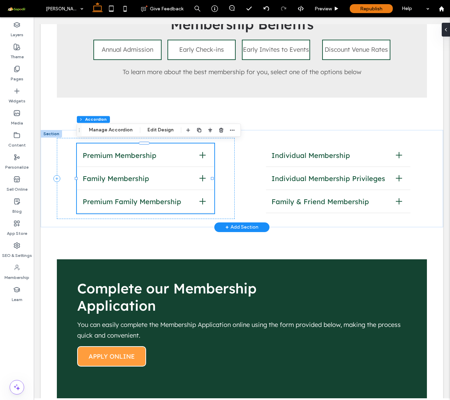
click at [164, 202] on span "Premium Family Membership" at bounding box center [138, 201] width 111 height 9
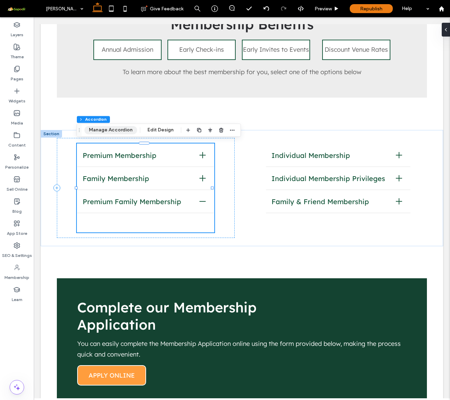
click at [111, 129] on button "Manage Accordion" at bounding box center [110, 130] width 53 height 8
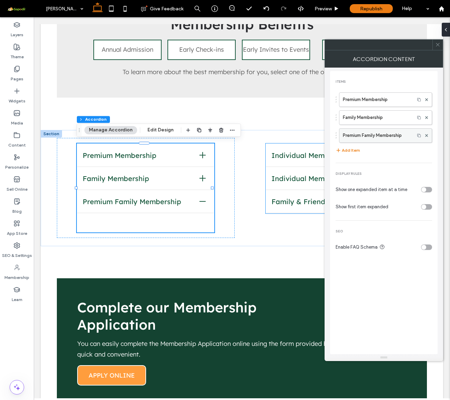
click at [369, 135] on label "Premium Family Membership" at bounding box center [377, 136] width 68 height 14
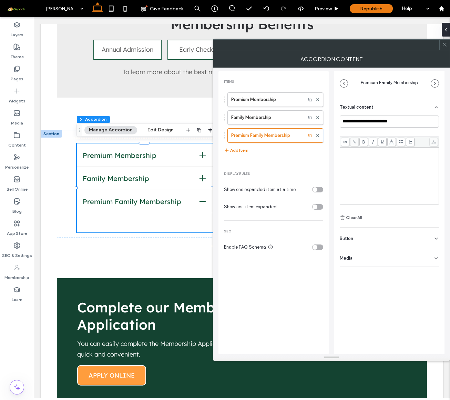
click at [392, 173] on div "Rich Text Editor" at bounding box center [389, 175] width 97 height 55
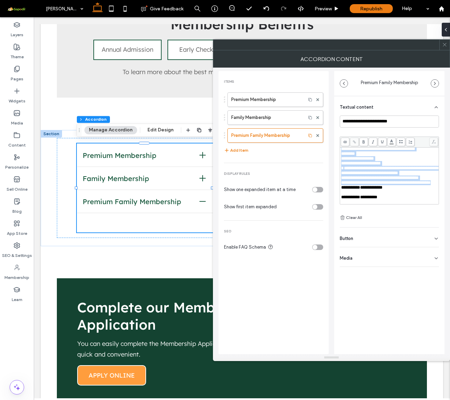
scroll to position [0, 0]
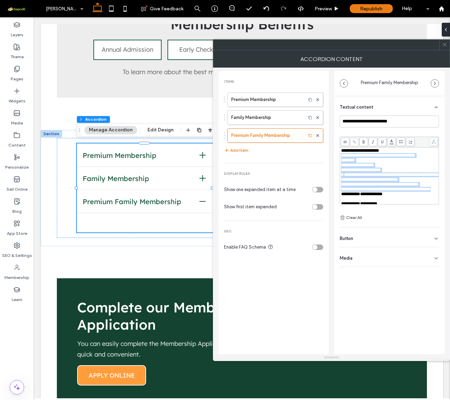
drag, startPoint x: 399, startPoint y: 182, endPoint x: 339, endPoint y: 157, distance: 64.6
click at [339, 157] on div "**********" at bounding box center [389, 181] width 110 height 171
click at [400, 142] on icon at bounding box center [401, 142] width 4 height 4
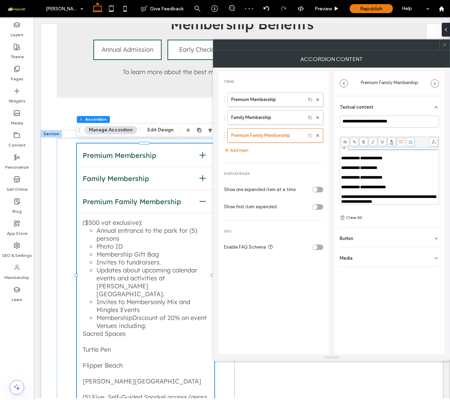
scroll to position [79, 0]
drag, startPoint x: 406, startPoint y: 197, endPoint x: 340, endPoint y: 192, distance: 66.7
click at [340, 192] on div "**********" at bounding box center [389, 181] width 110 height 171
click at [398, 141] on span at bounding box center [401, 142] width 9 height 9
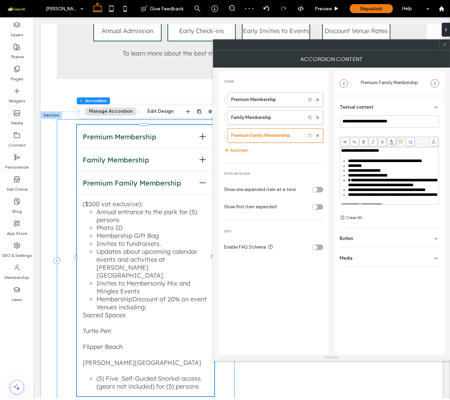
scroll to position [0, 0]
click at [389, 148] on div "**********" at bounding box center [389, 150] width 97 height 5
drag, startPoint x: 391, startPoint y: 153, endPoint x: 342, endPoint y: 151, distance: 49.4
click at [342, 151] on div "**********" at bounding box center [389, 150] width 97 height 5
click at [388, 151] on div "**********" at bounding box center [389, 150] width 97 height 5
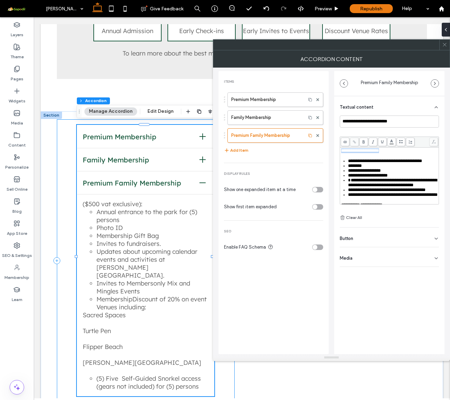
drag, startPoint x: 394, startPoint y: 151, endPoint x: 330, endPoint y: 150, distance: 63.8
click at [330, 150] on div "**********" at bounding box center [332, 211] width 226 height 287
click at [366, 142] on span at bounding box center [364, 142] width 9 height 9
click at [444, 44] on use at bounding box center [444, 44] width 3 height 3
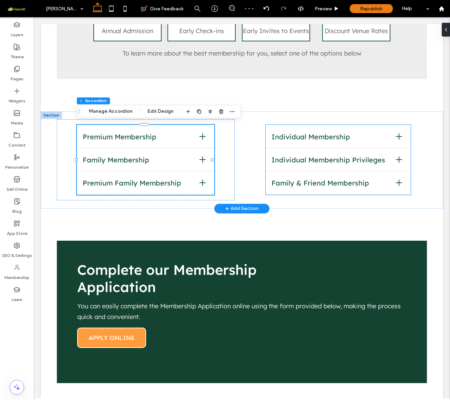
click at [306, 140] on div "Individual Membership" at bounding box center [338, 136] width 144 height 23
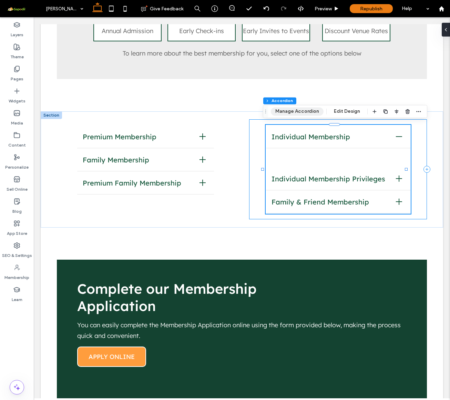
click at [306, 113] on button "Manage Accordion" at bounding box center [297, 111] width 53 height 8
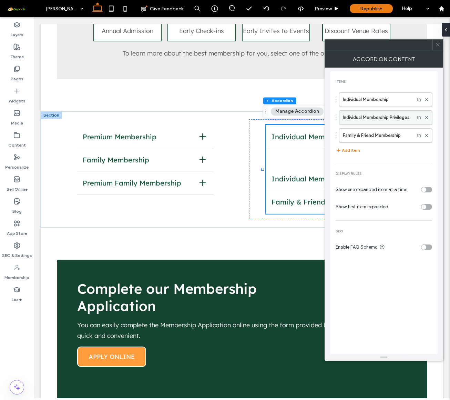
click at [371, 117] on label "Individual Membership Privileges" at bounding box center [377, 118] width 68 height 14
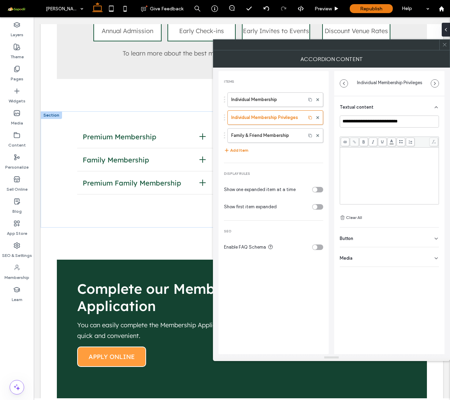
click at [358, 163] on div "Rich Text Editor" at bounding box center [389, 175] width 97 height 55
click at [356, 156] on div "Rich Text Editor" at bounding box center [389, 175] width 97 height 55
click at [354, 151] on div "Rich Text Editor" at bounding box center [389, 150] width 97 height 5
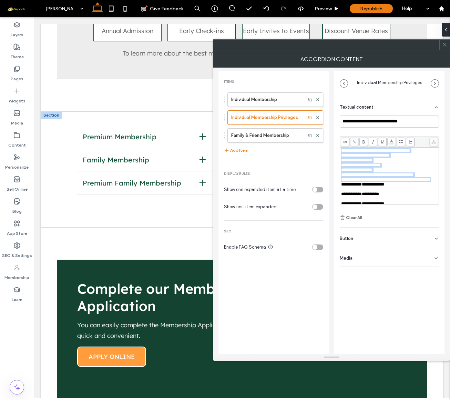
drag, startPoint x: 393, startPoint y: 163, endPoint x: 332, endPoint y: 139, distance: 65.6
click at [332, 139] on div "**********" at bounding box center [332, 211] width 226 height 287
click at [401, 142] on icon at bounding box center [401, 142] width 4 height 4
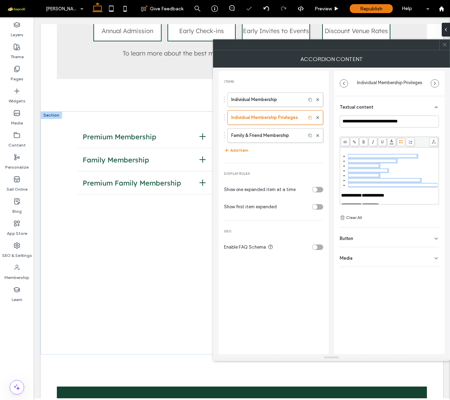
click at [387, 162] on span "**********" at bounding box center [372, 161] width 48 height 4
click at [349, 156] on span "**********" at bounding box center [382, 156] width 69 height 4
click at [412, 183] on div "**********" at bounding box center [393, 180] width 90 height 5
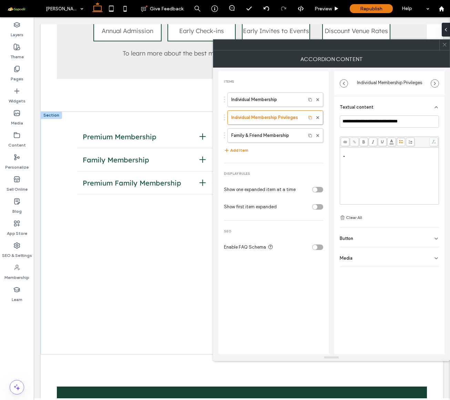
click at [384, 169] on div "Rich Text Editor" at bounding box center [389, 181] width 97 height 55
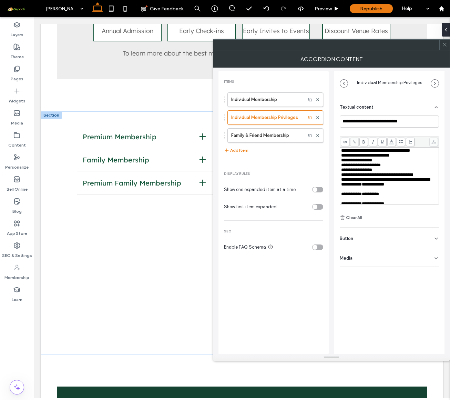
scroll to position [24, 0]
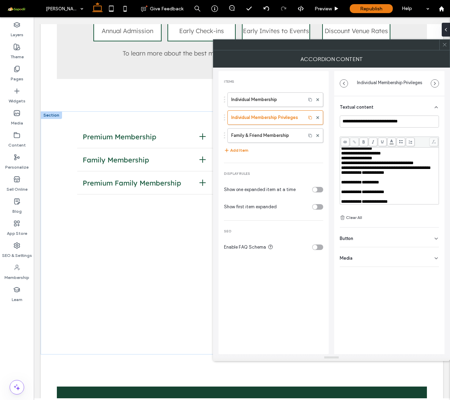
click at [390, 175] on div "Rich Text Editor" at bounding box center [389, 177] width 97 height 5
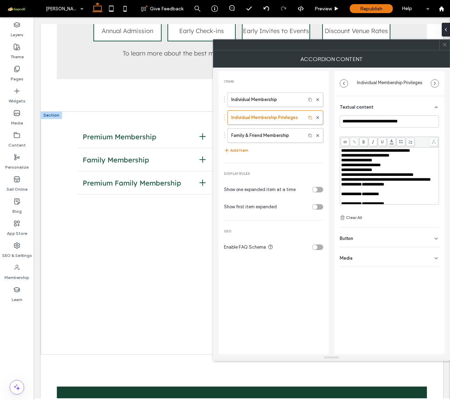
scroll to position [0, 0]
click at [377, 182] on span "**********" at bounding box center [386, 179] width 90 height 4
click at [367, 182] on span "**********" at bounding box center [386, 179] width 90 height 4
drag, startPoint x: 384, startPoint y: 187, endPoint x: 333, endPoint y: 157, distance: 58.9
click at [333, 157] on div "**********" at bounding box center [332, 211] width 226 height 287
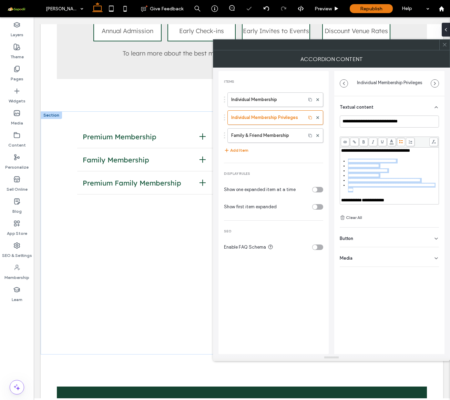
click at [398, 142] on span at bounding box center [401, 142] width 9 height 9
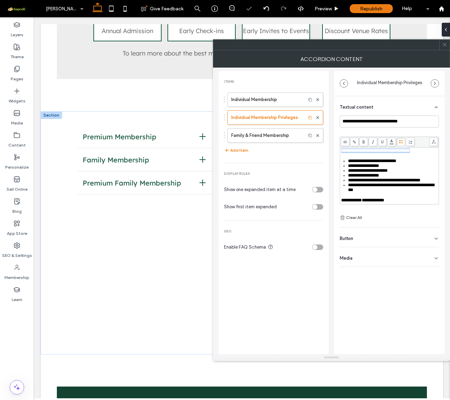
drag, startPoint x: 420, startPoint y: 150, endPoint x: 333, endPoint y: 148, distance: 86.9
click at [333, 148] on div "**********" at bounding box center [332, 211] width 226 height 287
click at [369, 142] on div at bounding box center [372, 142] width 9 height 9
click at [366, 142] on icon at bounding box center [364, 142] width 4 height 4
click at [372, 142] on icon at bounding box center [373, 142] width 4 height 4
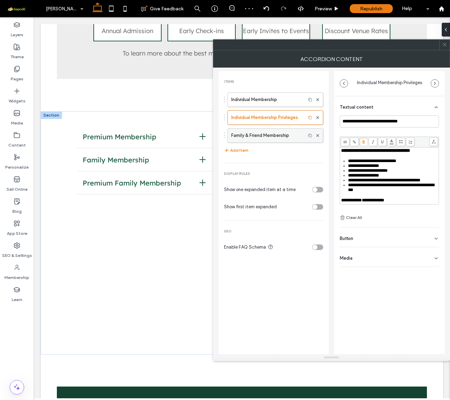
click at [278, 131] on label "Family & Friend Membership" at bounding box center [266, 136] width 71 height 14
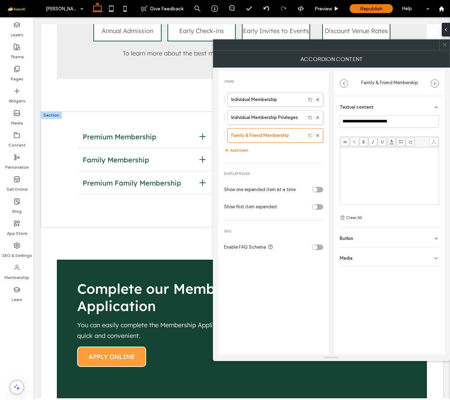
click at [369, 167] on div "Rich Text Editor" at bounding box center [389, 175] width 97 height 55
click at [385, 164] on div "**********" at bounding box center [389, 175] width 97 height 55
drag, startPoint x: 383, startPoint y: 160, endPoint x: 337, endPoint y: 159, distance: 46.6
click at [337, 159] on div "**********" at bounding box center [389, 181] width 110 height 171
click at [351, 158] on span "**********" at bounding box center [373, 155] width 64 height 4
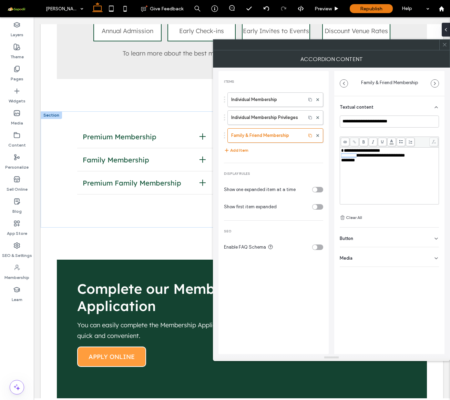
drag, startPoint x: 362, startPoint y: 158, endPoint x: 331, endPoint y: 154, distance: 31.3
click at [331, 154] on div "**********" at bounding box center [332, 211] width 226 height 287
click at [358, 158] on span "**********" at bounding box center [373, 155] width 64 height 4
drag, startPoint x: 363, startPoint y: 162, endPoint x: 330, endPoint y: 154, distance: 34.0
click at [330, 154] on div "**********" at bounding box center [332, 211] width 226 height 287
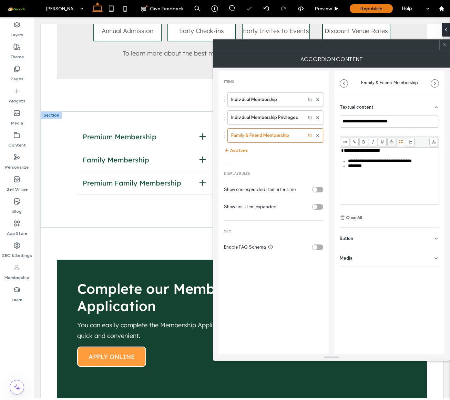
click at [400, 142] on use at bounding box center [402, 141] width 4 height 3
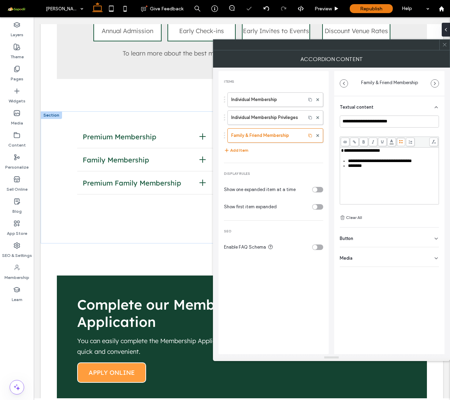
click at [390, 151] on div "**********" at bounding box center [389, 150] width 97 height 5
drag, startPoint x: 392, startPoint y: 154, endPoint x: 331, endPoint y: 146, distance: 60.8
click at [331, 146] on div "**********" at bounding box center [332, 211] width 226 height 287
click at [363, 141] on icon at bounding box center [364, 142] width 4 height 4
click at [371, 183] on div "**********" at bounding box center [389, 175] width 97 height 55
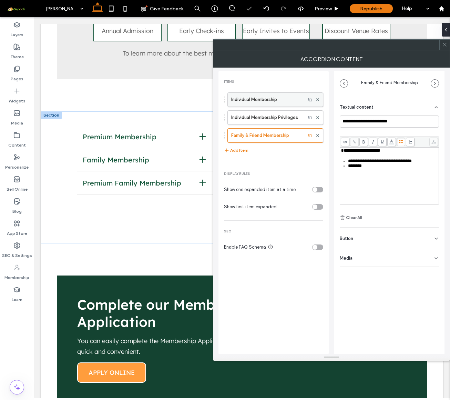
click at [272, 100] on label "Individual Membership" at bounding box center [266, 100] width 71 height 14
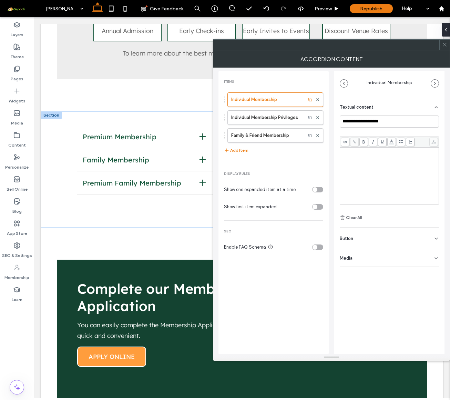
click at [366, 156] on div "Rich Text Editor" at bounding box center [389, 175] width 97 height 55
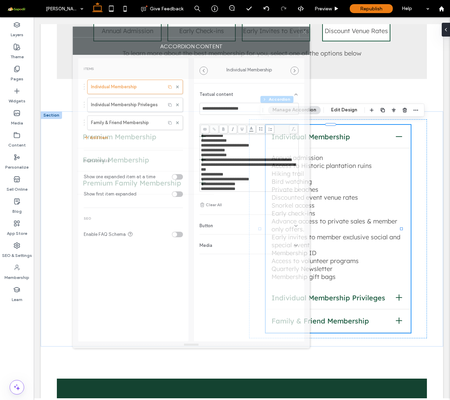
drag, startPoint x: 338, startPoint y: 46, endPoint x: 196, endPoint y: 36, distance: 143.2
click at [196, 36] on div at bounding box center [186, 32] width 226 height 10
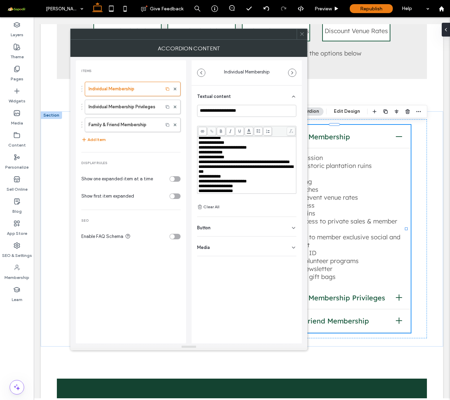
click at [245, 164] on span "**********" at bounding box center [246, 168] width 95 height 9
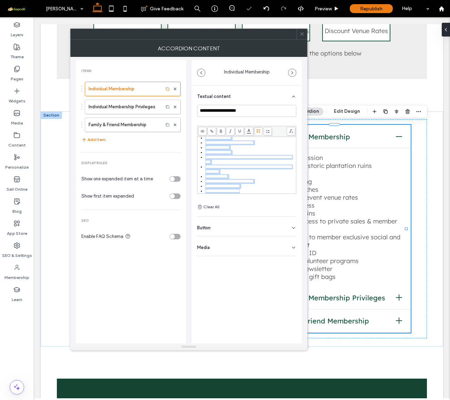
click at [256, 130] on span at bounding box center [258, 131] width 9 height 9
click at [260, 176] on div "**********" at bounding box center [251, 176] width 90 height 5
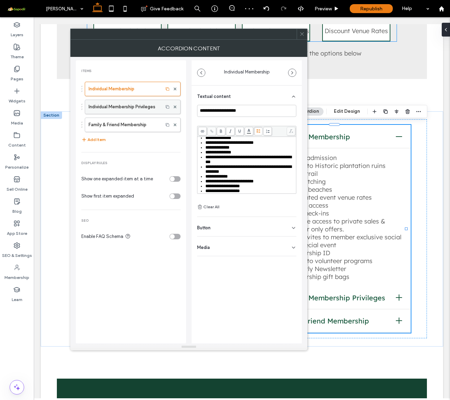
click at [121, 103] on label "Individual Membership Privileges" at bounding box center [124, 107] width 71 height 14
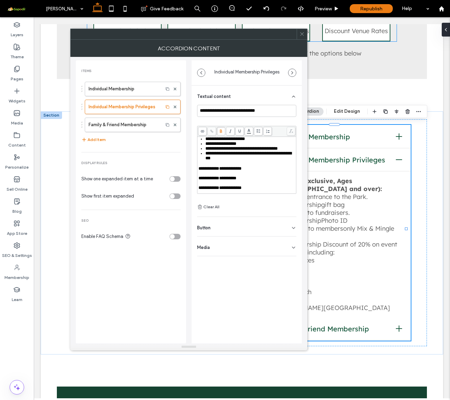
scroll to position [21, 0]
click at [256, 112] on input "**********" at bounding box center [246, 111] width 99 height 12
drag, startPoint x: 247, startPoint y: 111, endPoint x: 284, endPoint y: 110, distance: 37.6
click at [284, 110] on input "**********" at bounding box center [246, 111] width 99 height 12
click at [130, 92] on label "Individual Membership" at bounding box center [124, 89] width 71 height 14
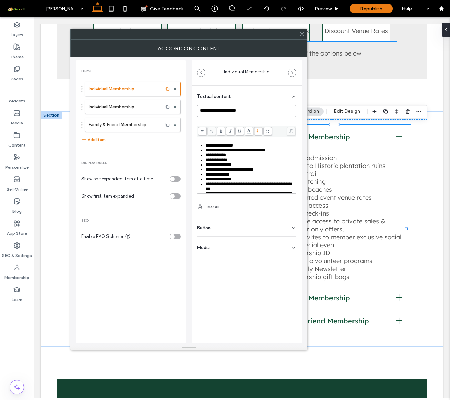
click at [246, 111] on input "**********" at bounding box center [246, 111] width 99 height 12
paste input "**********"
type input "**********"
click at [237, 288] on div "**********" at bounding box center [247, 201] width 110 height 283
click at [304, 35] on icon at bounding box center [302, 33] width 5 height 5
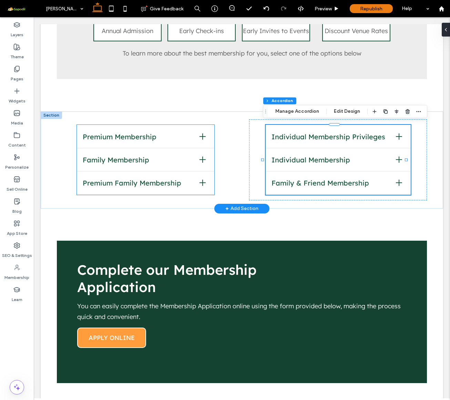
click at [137, 136] on span "Premium Membership" at bounding box center [138, 136] width 111 height 9
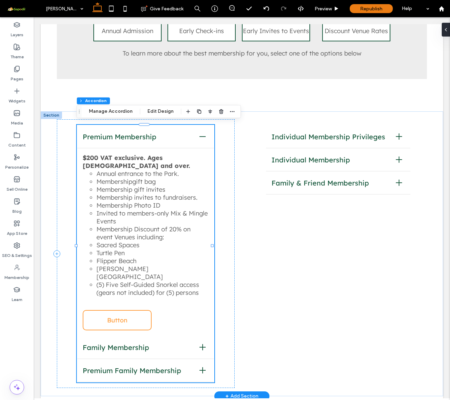
click at [114, 311] on span "Button" at bounding box center [117, 320] width 54 height 19
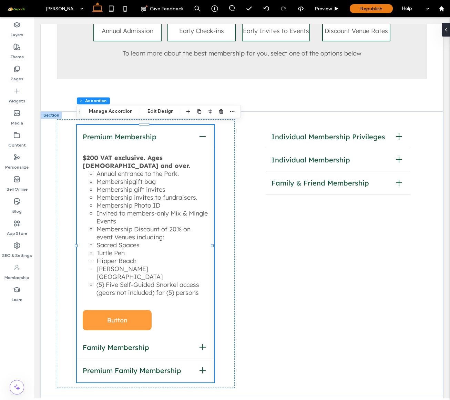
click at [112, 105] on div "[PERSON_NAME] Membership Section Home Visit [GEOGRAPHIC_DATA] Membership [PERSO…" at bounding box center [242, 138] width 403 height 866
click at [106, 112] on button "Manage Accordion" at bounding box center [110, 111] width 53 height 8
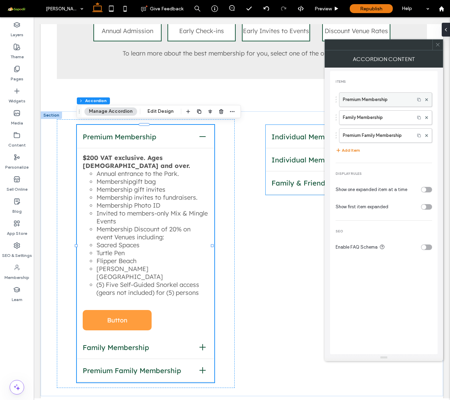
click at [374, 99] on label "Premium Membership" at bounding box center [377, 100] width 68 height 14
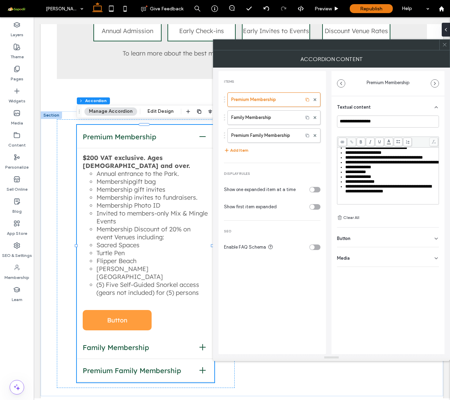
scroll to position [105, 0]
click at [403, 242] on div "Button" at bounding box center [388, 237] width 102 height 19
click at [436, 252] on use at bounding box center [433, 253] width 6 height 4
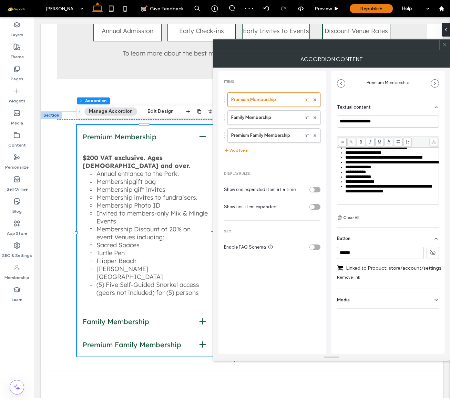
scroll to position [5, 0]
click at [424, 296] on div "Media" at bounding box center [388, 298] width 102 height 19
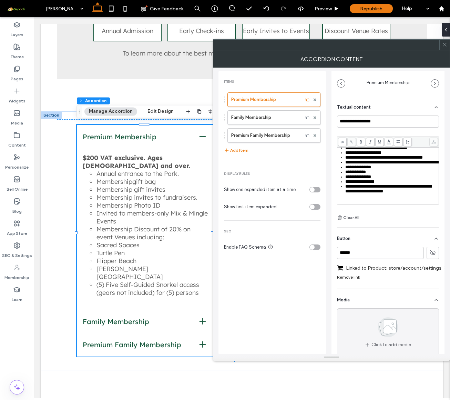
click at [446, 47] on icon at bounding box center [444, 44] width 5 height 5
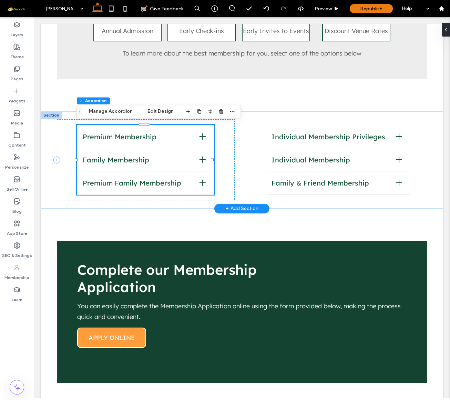
click at [153, 158] on span "Family Membership" at bounding box center [138, 160] width 111 height 9
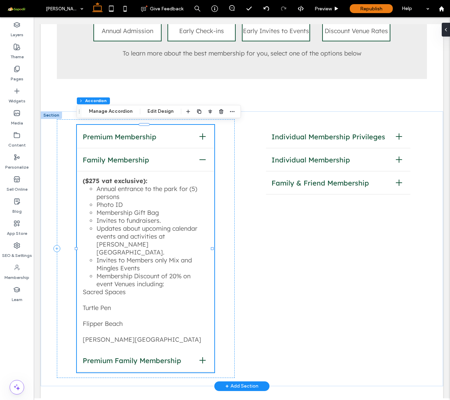
click at [153, 158] on span "Family Membership" at bounding box center [138, 160] width 111 height 9
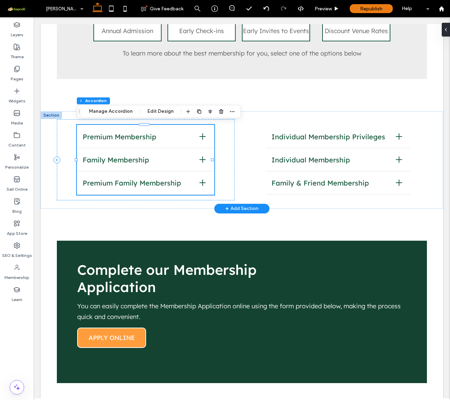
click at [151, 136] on span "Premium Membership" at bounding box center [138, 136] width 111 height 9
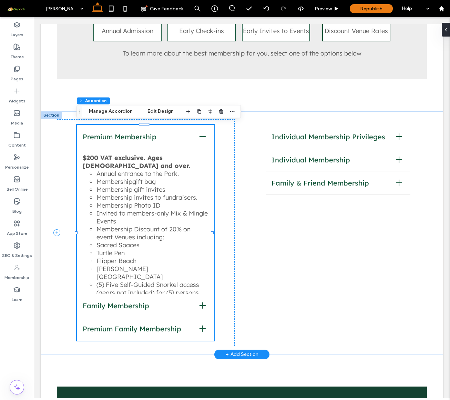
click at [151, 136] on span "Premium Membership" at bounding box center [138, 136] width 111 height 9
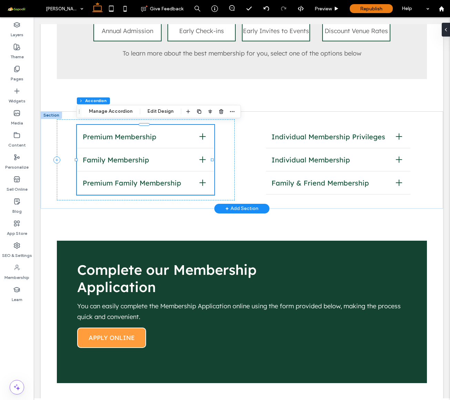
click at [152, 161] on span "Family Membership" at bounding box center [138, 160] width 111 height 9
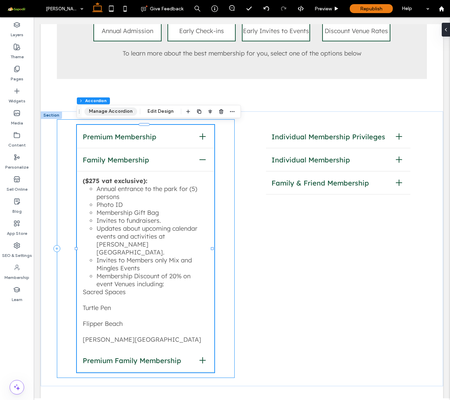
click at [111, 111] on button "Manage Accordion" at bounding box center [110, 111] width 53 height 8
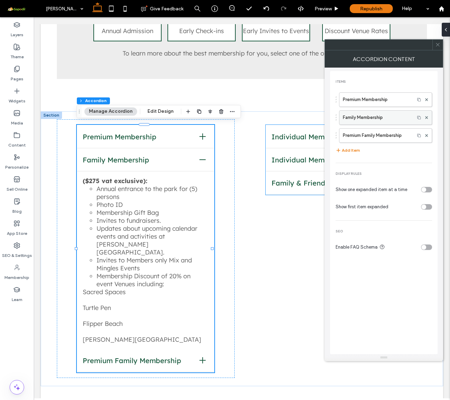
click at [389, 118] on label "Family Membership" at bounding box center [377, 118] width 68 height 14
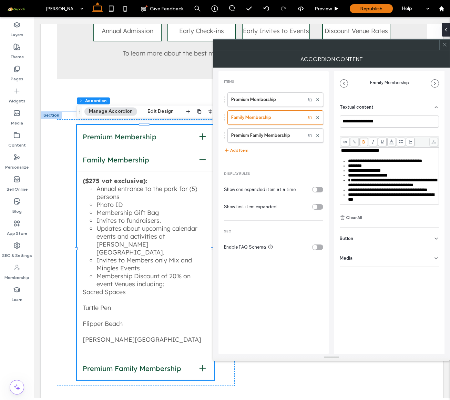
click at [393, 150] on div "**********" at bounding box center [389, 150] width 97 height 5
click at [267, 99] on label "Premium Membership" at bounding box center [266, 100] width 71 height 14
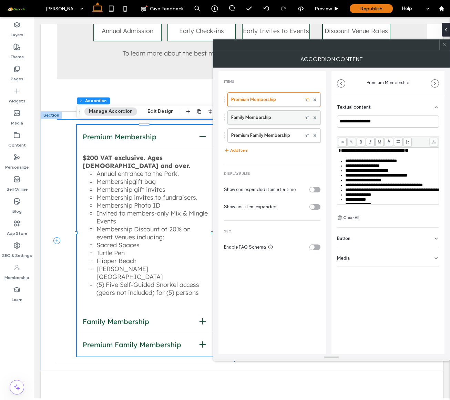
click at [272, 114] on label "Family Membership" at bounding box center [265, 118] width 68 height 14
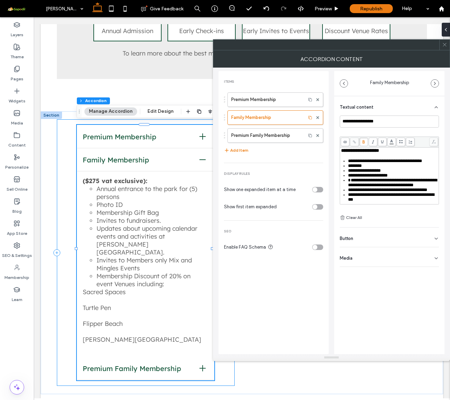
click at [388, 152] on div "**********" at bounding box center [389, 150] width 97 height 5
click at [345, 151] on span "**********" at bounding box center [357, 150] width 33 height 4
click at [298, 136] on label "Premium Family Membership" at bounding box center [266, 136] width 71 height 14
type input "**********"
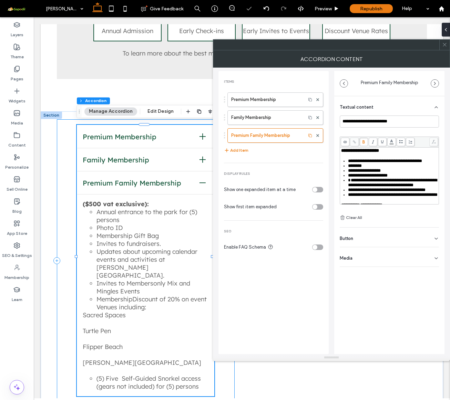
click at [379, 151] on span "**********" at bounding box center [360, 150] width 38 height 4
click at [442, 48] on span at bounding box center [444, 45] width 5 height 10
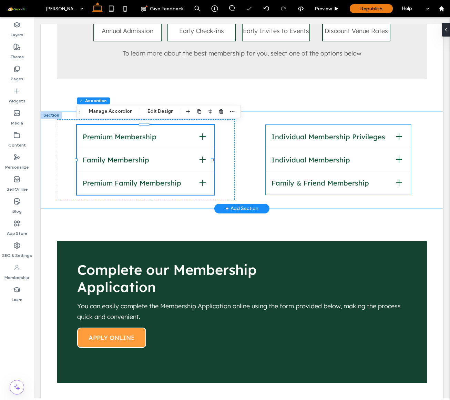
click at [320, 142] on div "Individual Membership Privileges" at bounding box center [338, 136] width 144 height 23
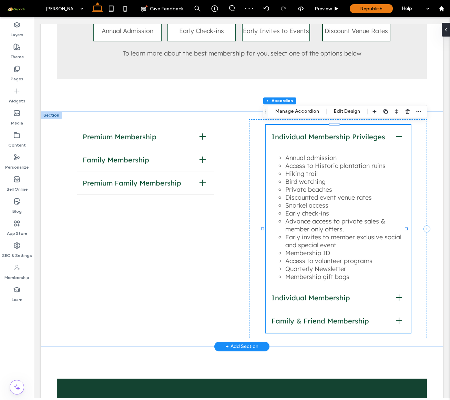
click at [319, 139] on span "Individual Membership Privileges" at bounding box center [331, 136] width 119 height 9
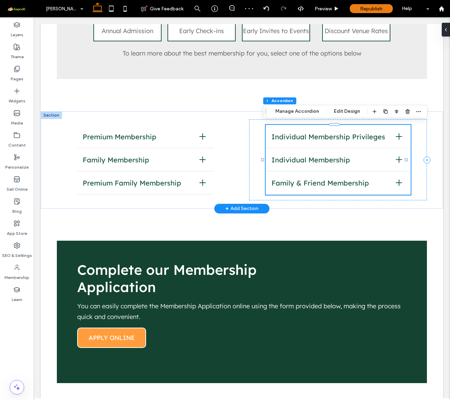
click at [330, 156] on span "Individual Membership" at bounding box center [331, 160] width 119 height 9
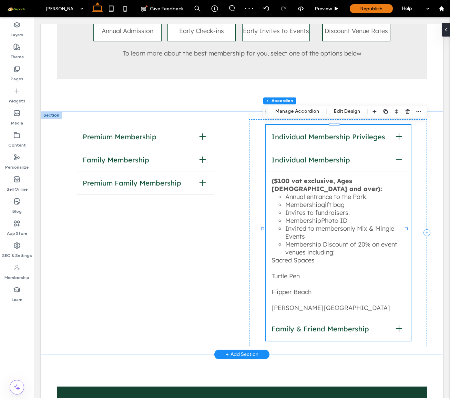
click at [323, 182] on strong "($100 vat exclusive, Ages [DEMOGRAPHIC_DATA] and over):" at bounding box center [327, 185] width 111 height 16
click at [306, 112] on button "Manage Accordion" at bounding box center [297, 111] width 53 height 8
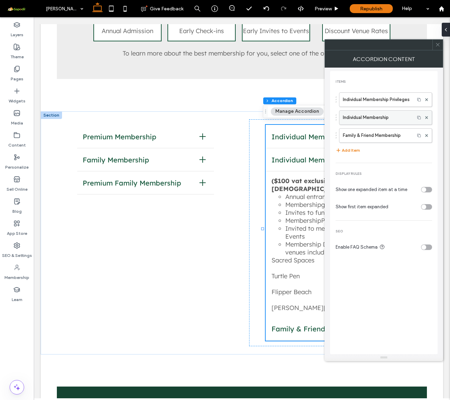
click at [375, 116] on label "Individual Membership" at bounding box center [377, 118] width 68 height 14
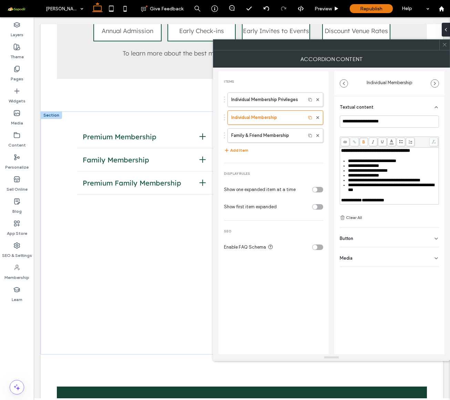
click at [423, 150] on div "**********" at bounding box center [389, 150] width 97 height 5
click at [291, 133] on label "Family & Friend Membership" at bounding box center [266, 136] width 71 height 14
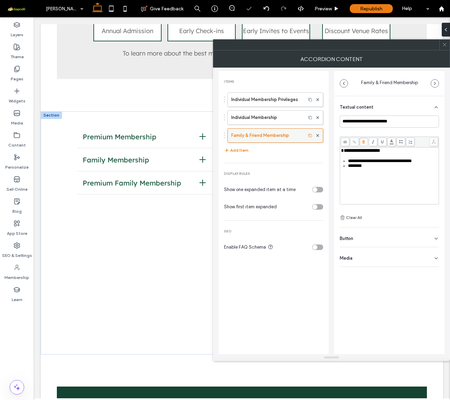
type input "**********"
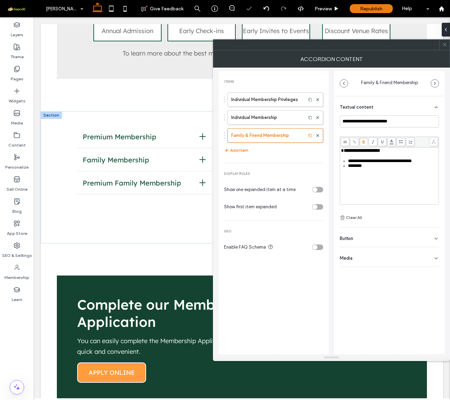
click at [400, 153] on div "**********" at bounding box center [389, 158] width 97 height 20
click at [388, 153] on div "**********" at bounding box center [389, 158] width 97 height 20
click at [388, 152] on div "**********" at bounding box center [389, 150] width 97 height 5
click at [277, 124] on div "Individual Membership" at bounding box center [276, 117] width 96 height 14
click at [444, 50] on span at bounding box center [444, 45] width 5 height 10
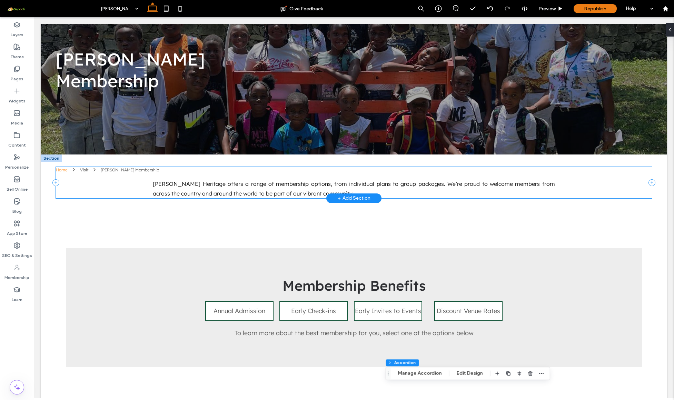
scroll to position [67, 0]
